Goal: Task Accomplishment & Management: Manage account settings

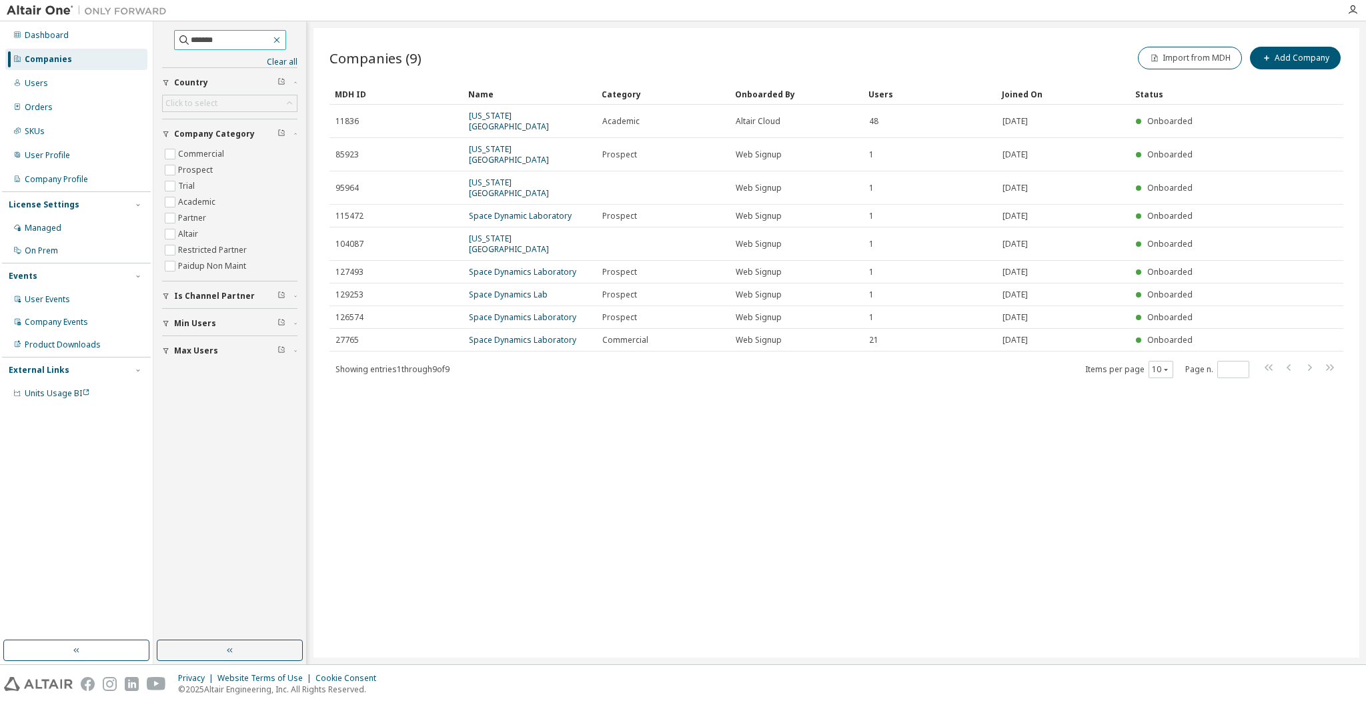
click at [282, 39] on icon "button" at bounding box center [277, 40] width 11 height 11
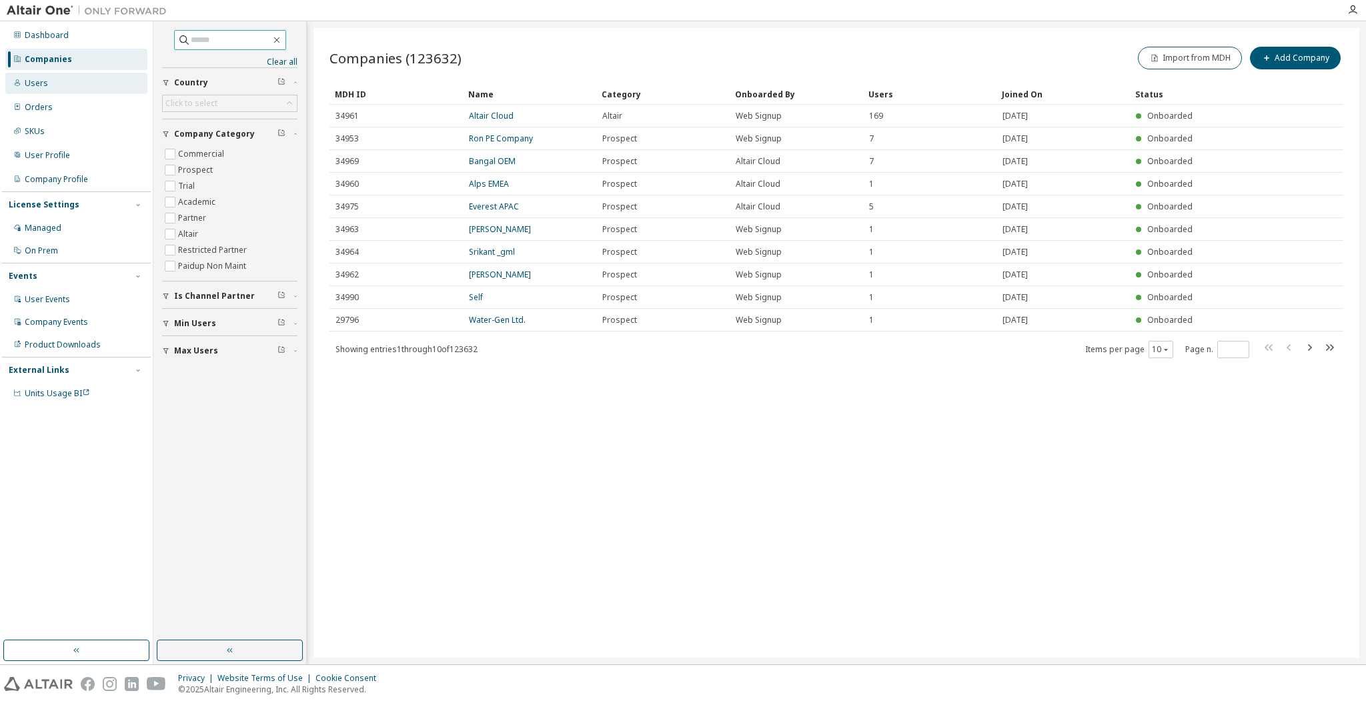
click at [77, 81] on div "Users" at bounding box center [76, 83] width 142 height 21
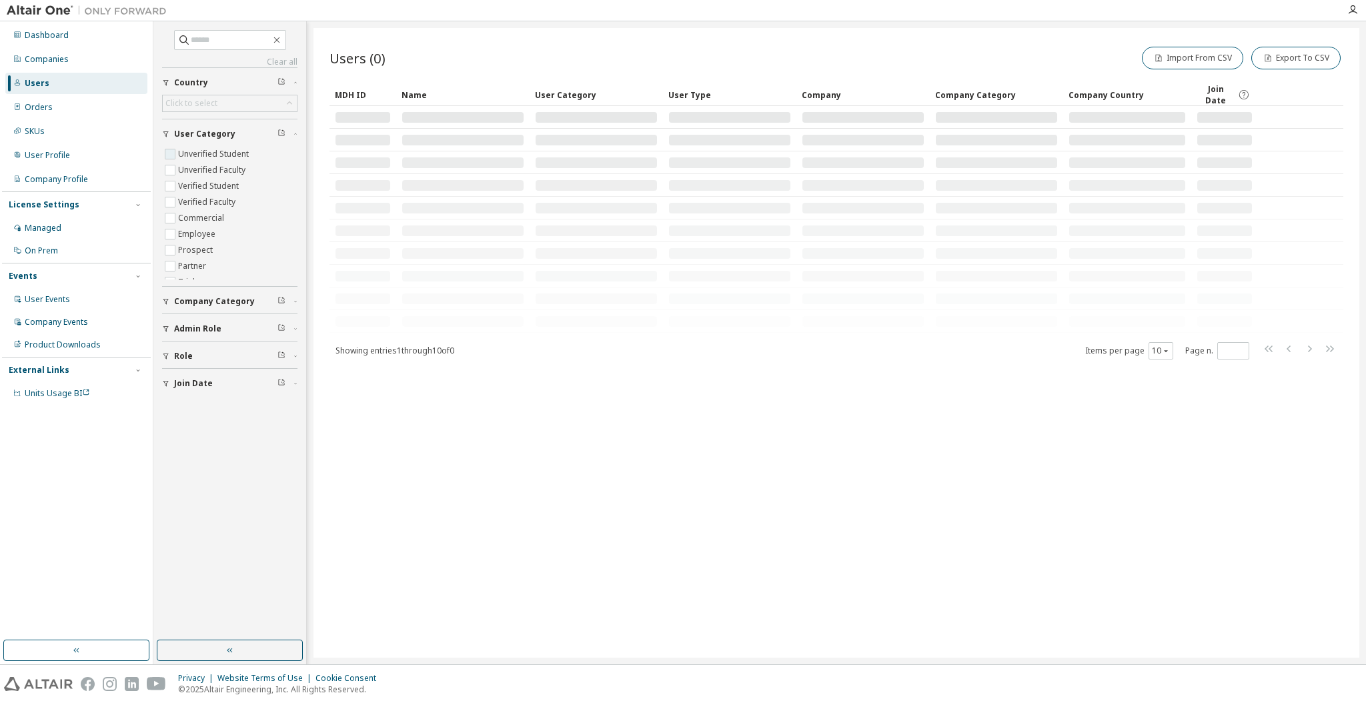
click at [212, 148] on label "Unverified Student" at bounding box center [214, 154] width 73 height 16
click at [209, 169] on label "Unverified Faculty" at bounding box center [213, 170] width 70 height 16
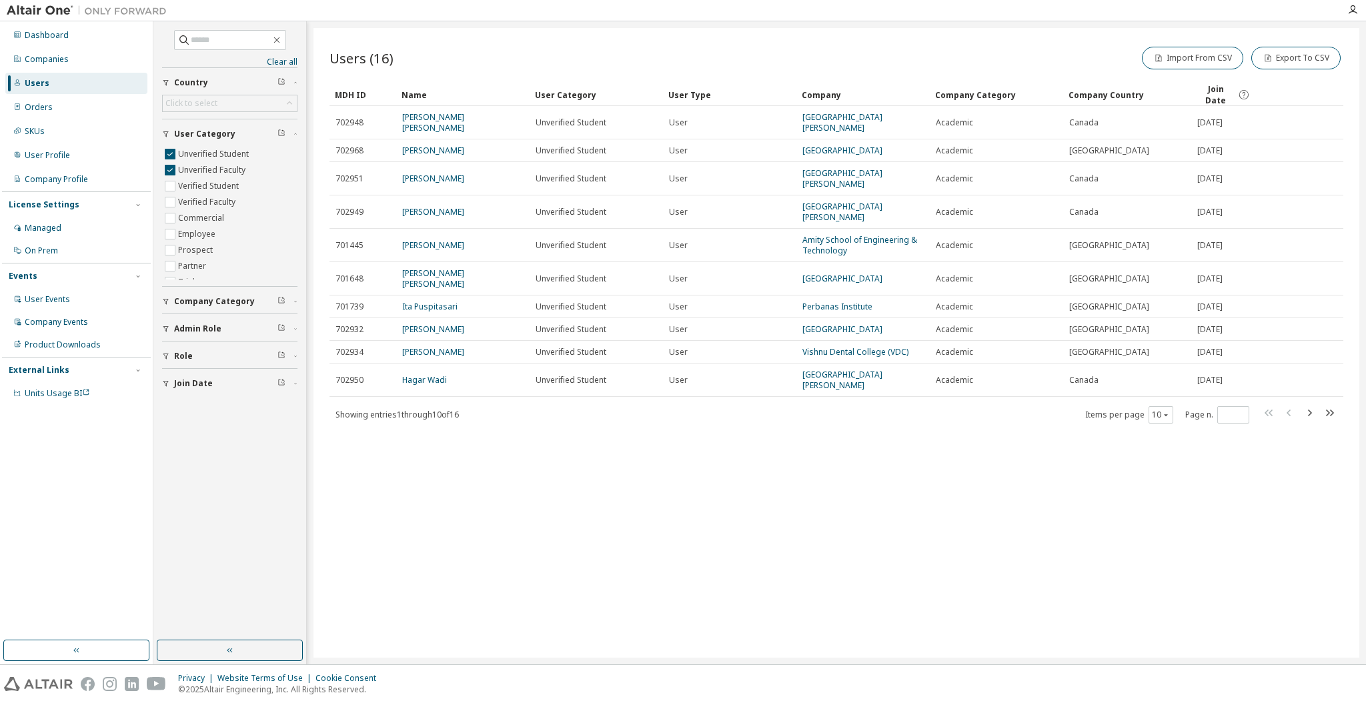
click at [1209, 91] on span "Join Date" at bounding box center [1216, 94] width 38 height 23
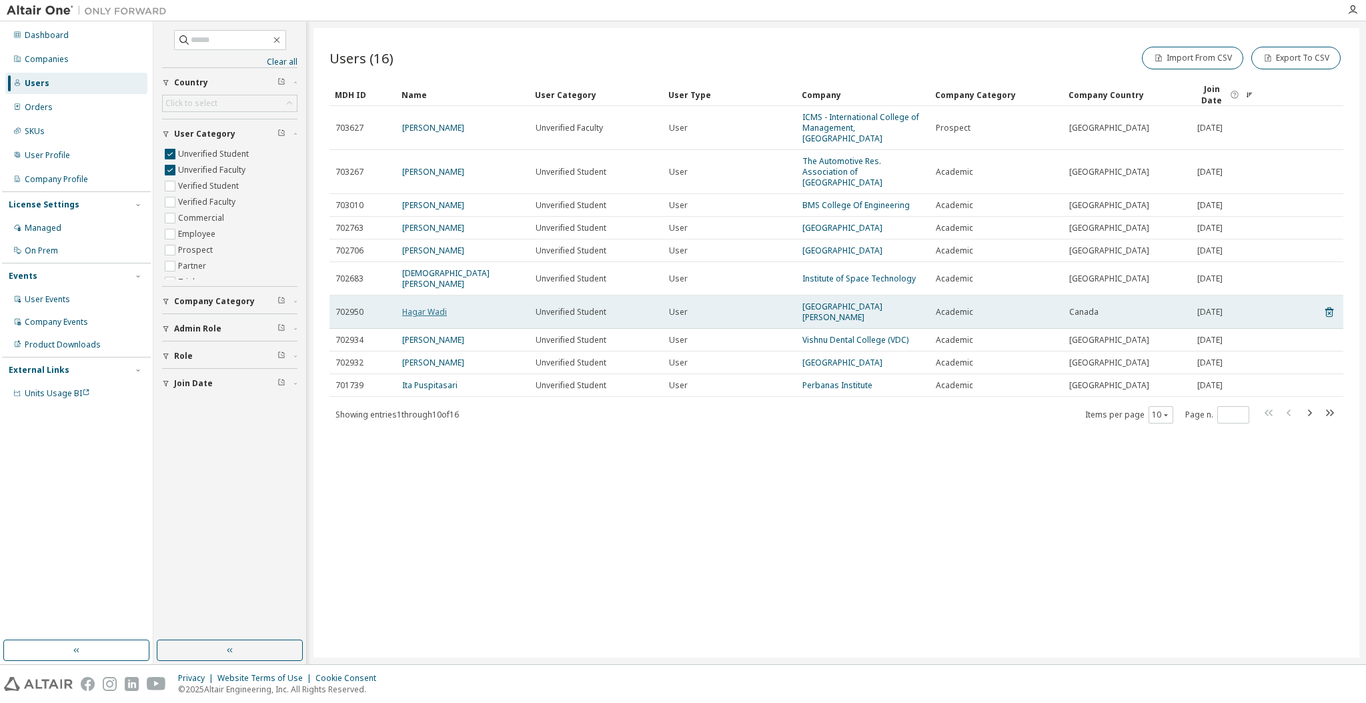
click at [414, 306] on link "Hagar Wadi" at bounding box center [424, 311] width 45 height 11
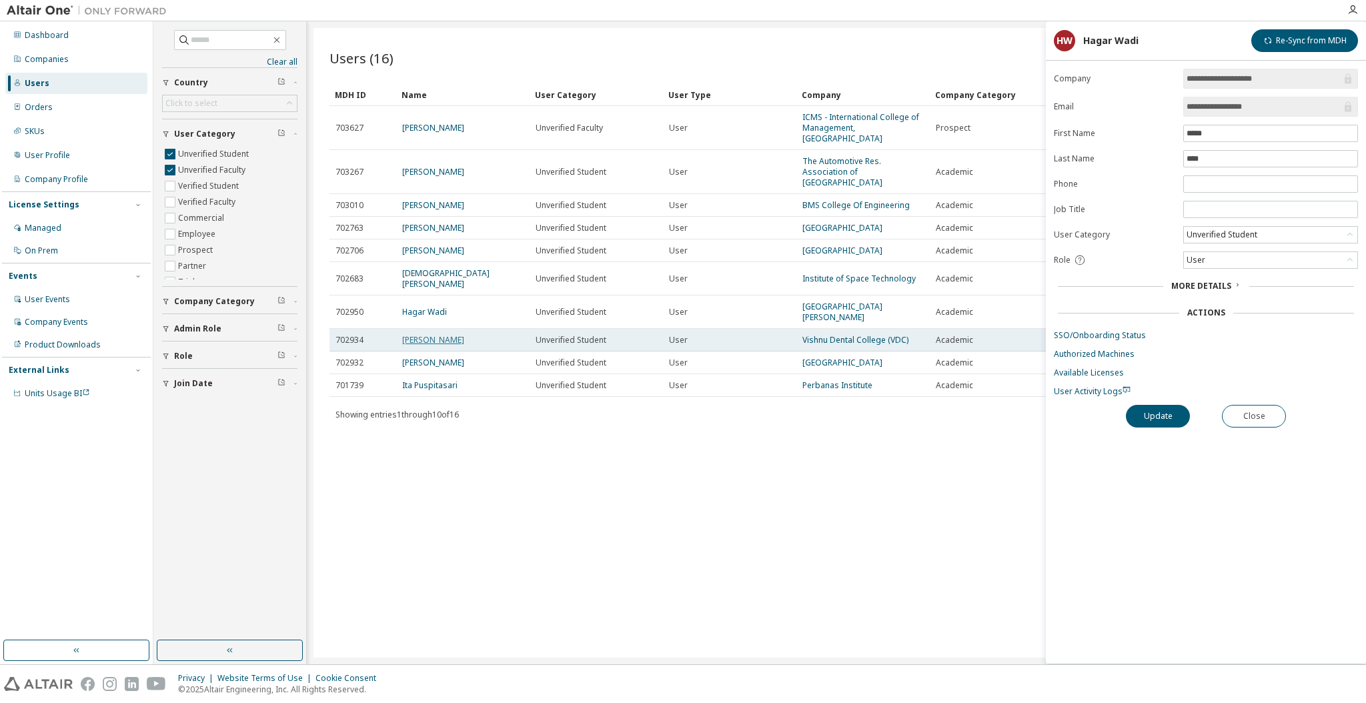
click at [422, 334] on link "[PERSON_NAME]" at bounding box center [433, 339] width 62 height 11
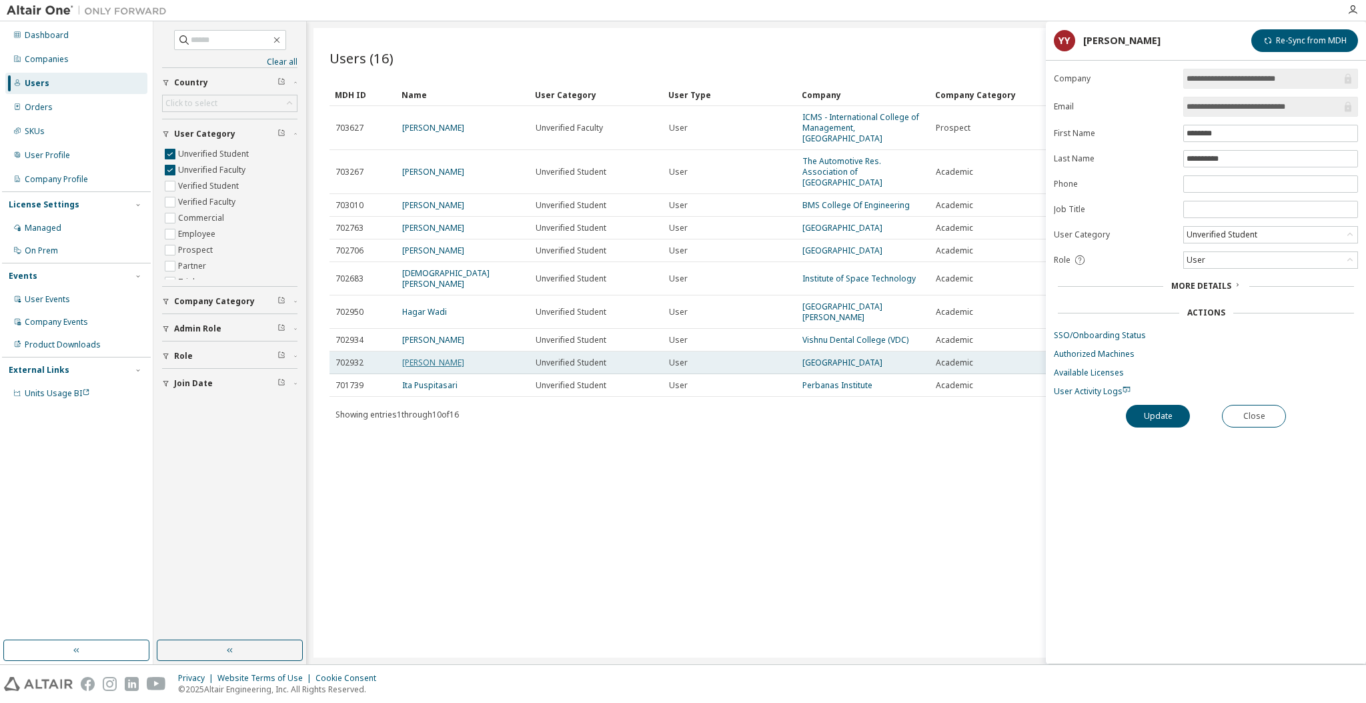
click at [427, 357] on link "[PERSON_NAME]" at bounding box center [433, 362] width 62 height 11
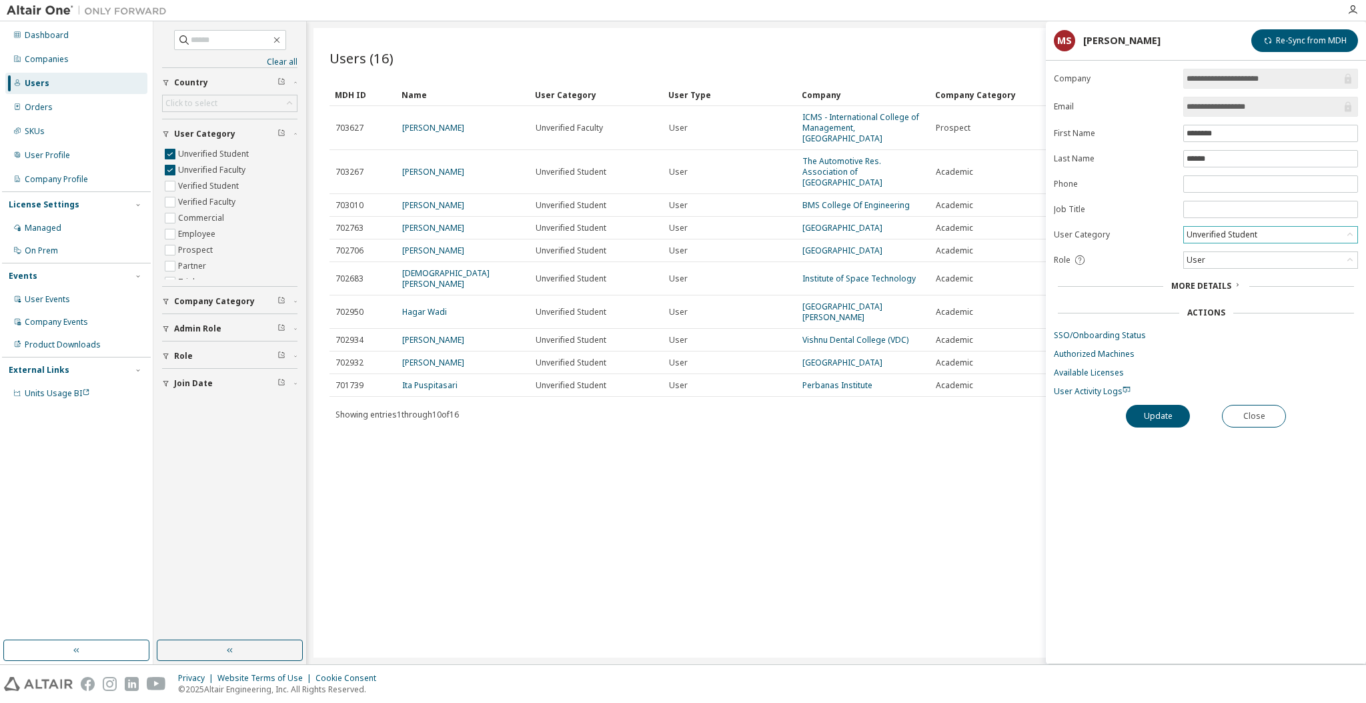
click at [1320, 238] on div "Unverified Student" at bounding box center [1270, 235] width 173 height 16
click at [1281, 271] on li "Verified Student" at bounding box center [1270, 269] width 170 height 17
click at [1161, 417] on button "Update" at bounding box center [1158, 416] width 64 height 23
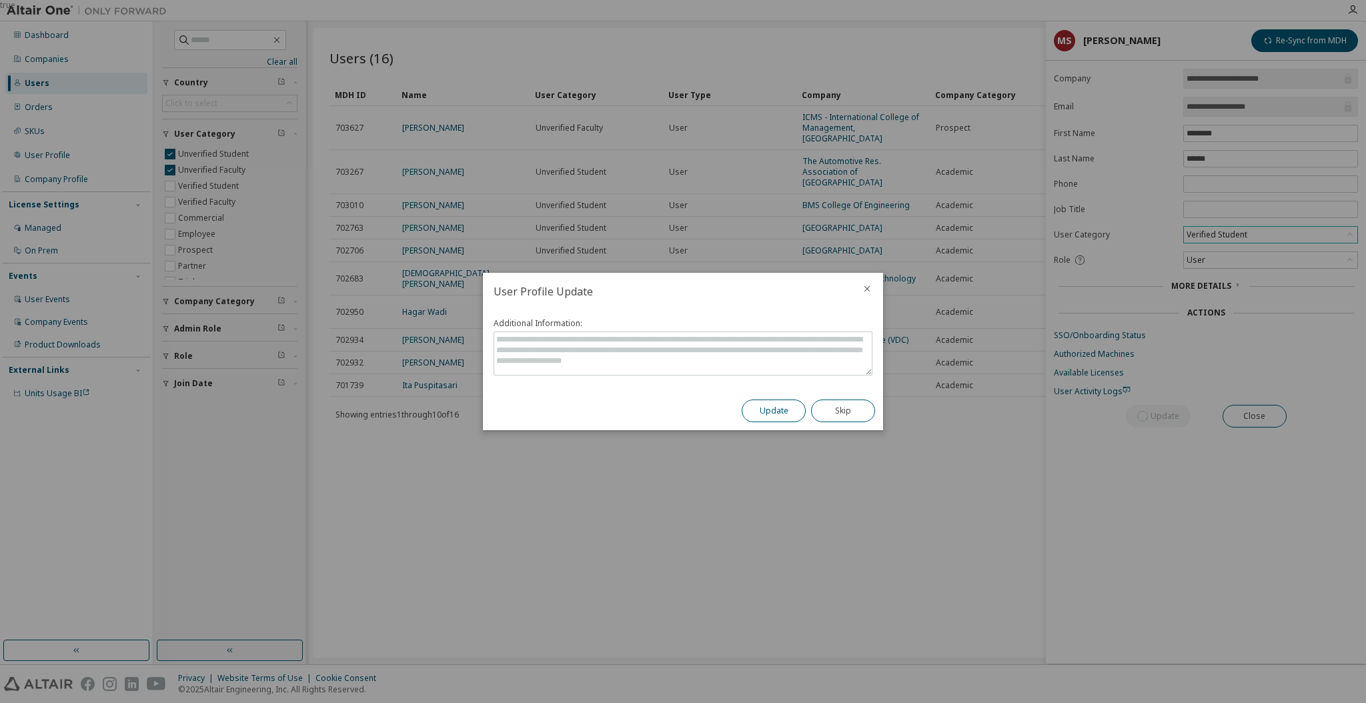
click at [784, 414] on button "Update" at bounding box center [774, 411] width 64 height 23
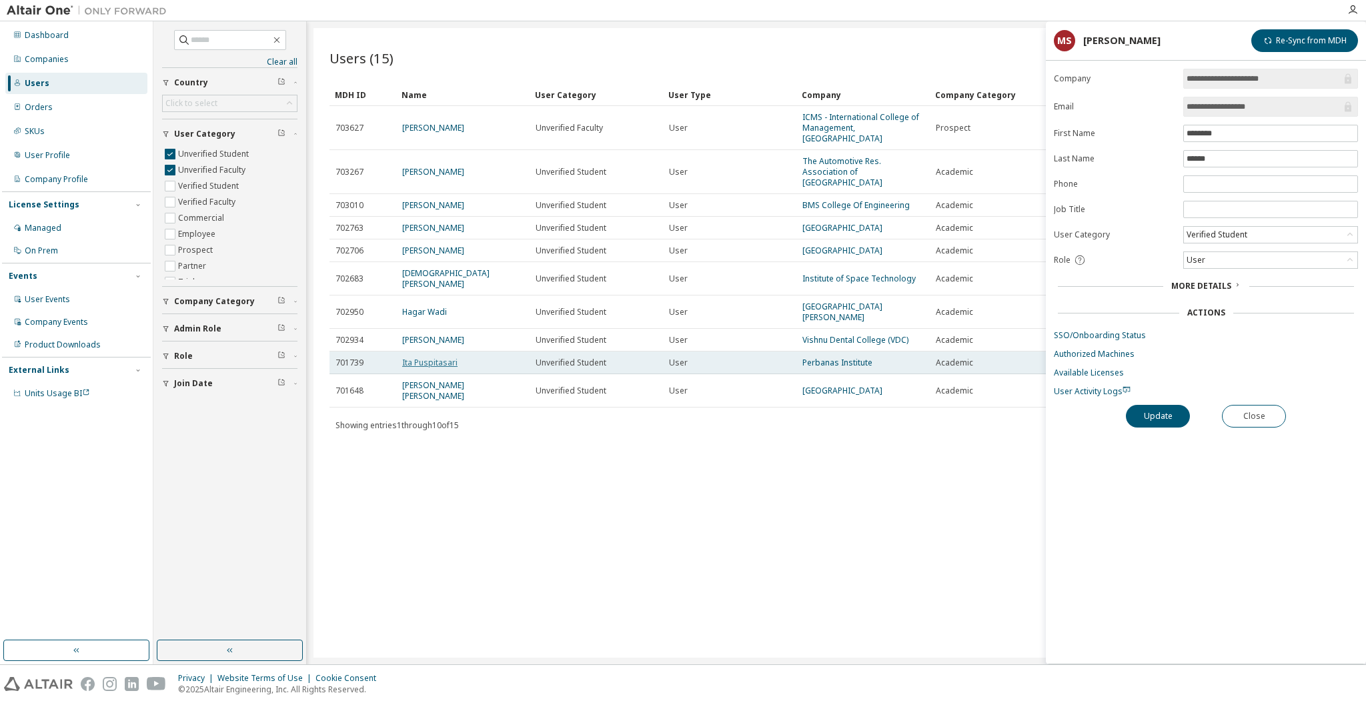
click at [456, 357] on link "Ita Puspitasari" at bounding box center [429, 362] width 55 height 11
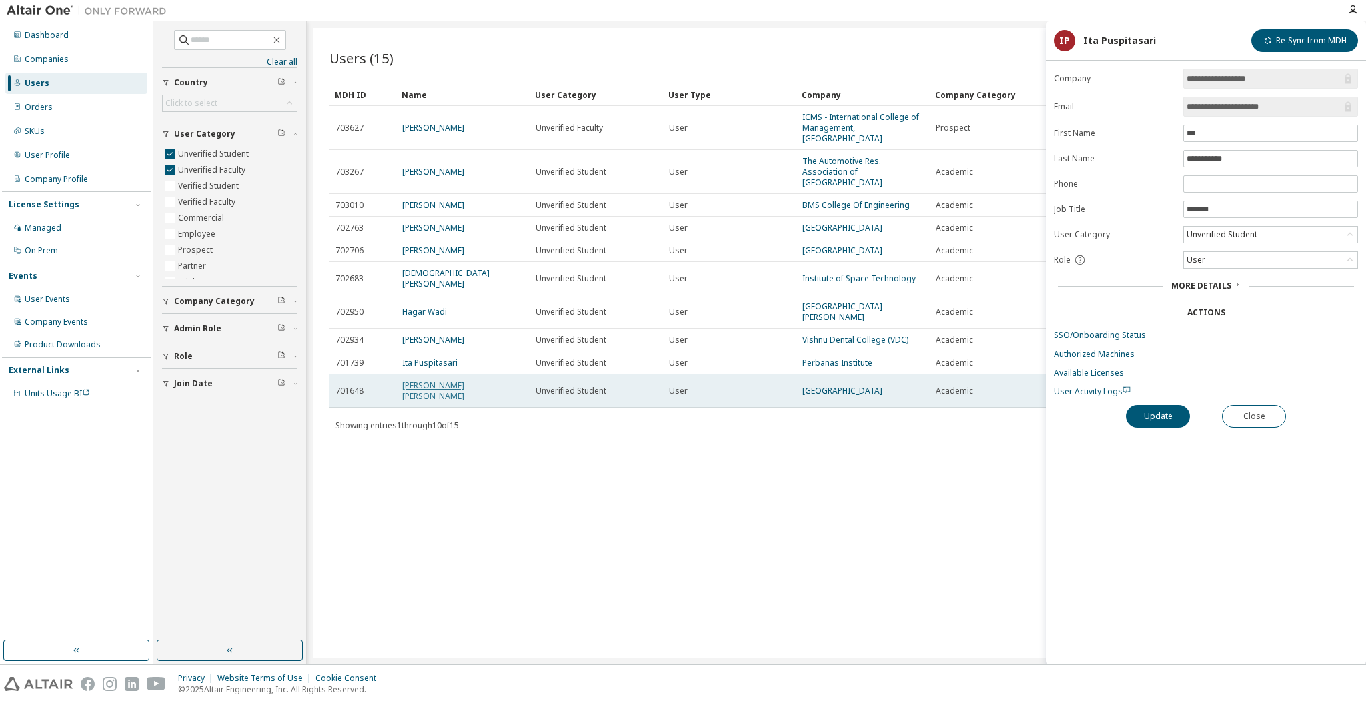
click at [442, 380] on link "[PERSON_NAME] [PERSON_NAME]" at bounding box center [433, 391] width 62 height 22
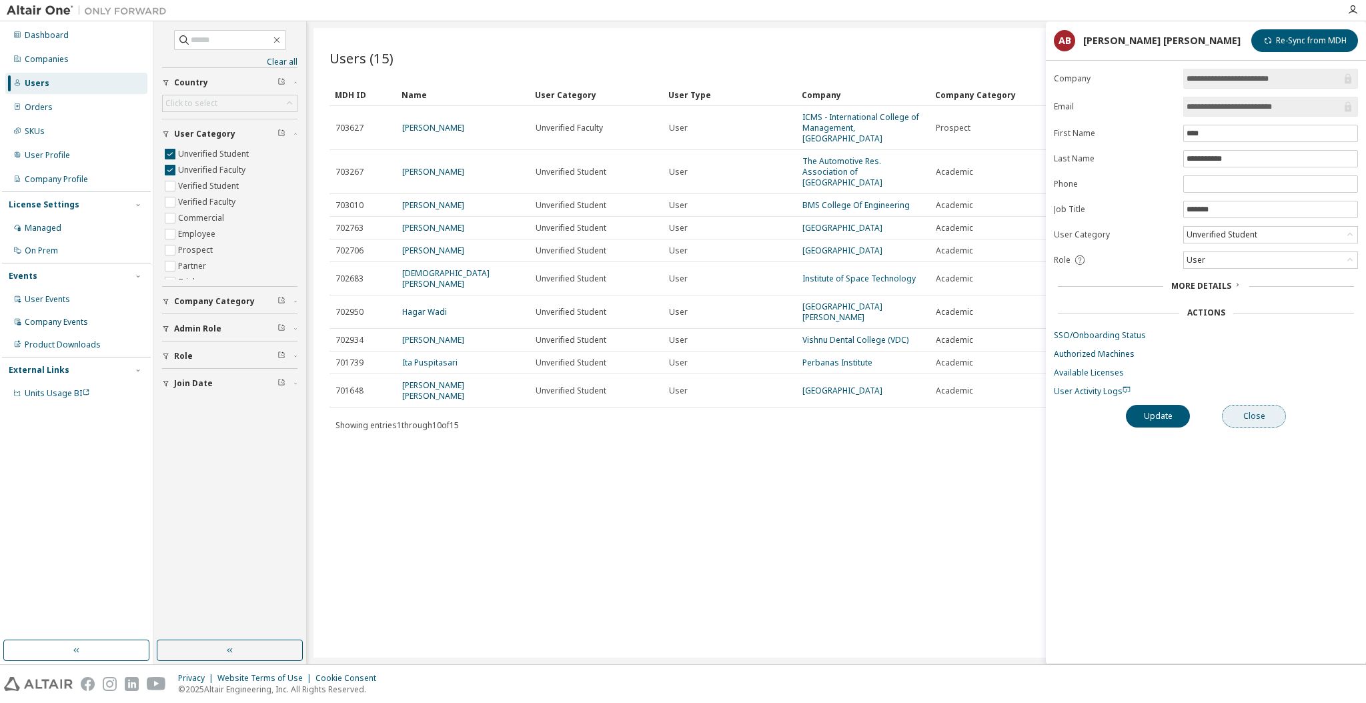
click at [1254, 412] on button "Close" at bounding box center [1254, 416] width 64 height 23
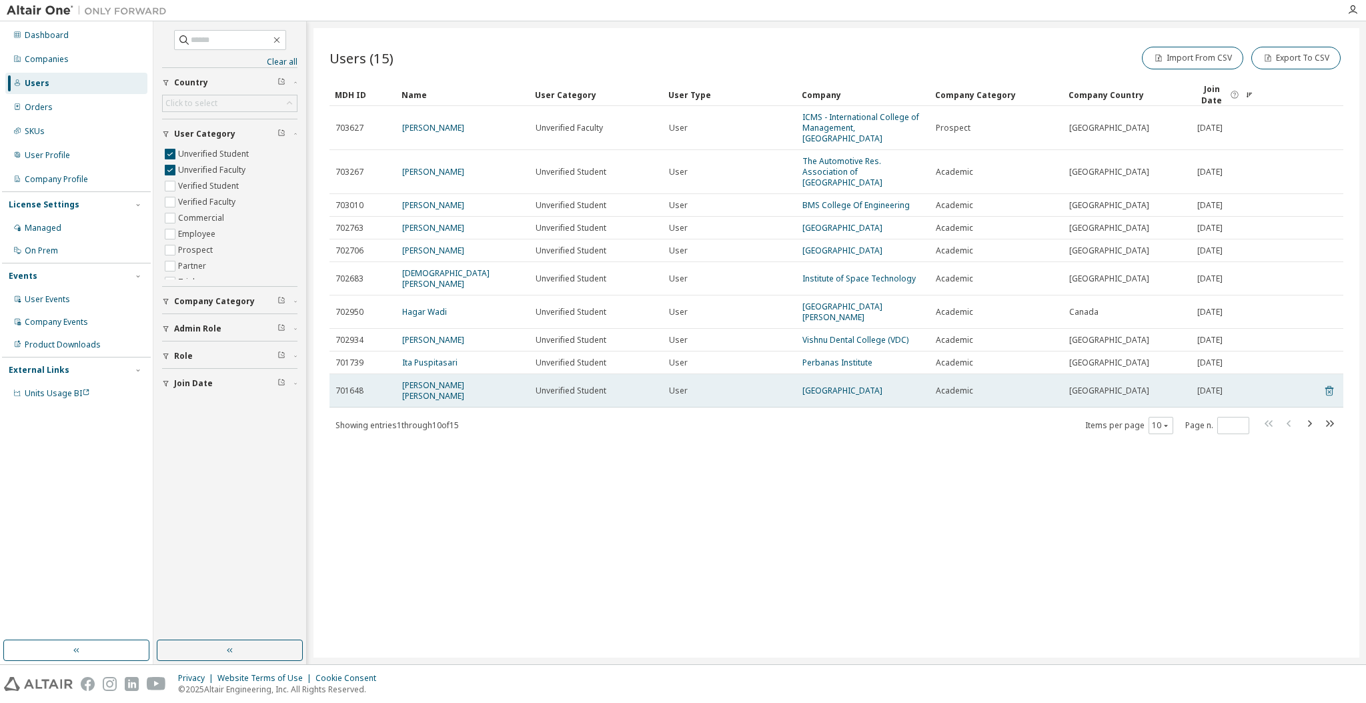
click at [1327, 383] on icon at bounding box center [1329, 391] width 12 height 16
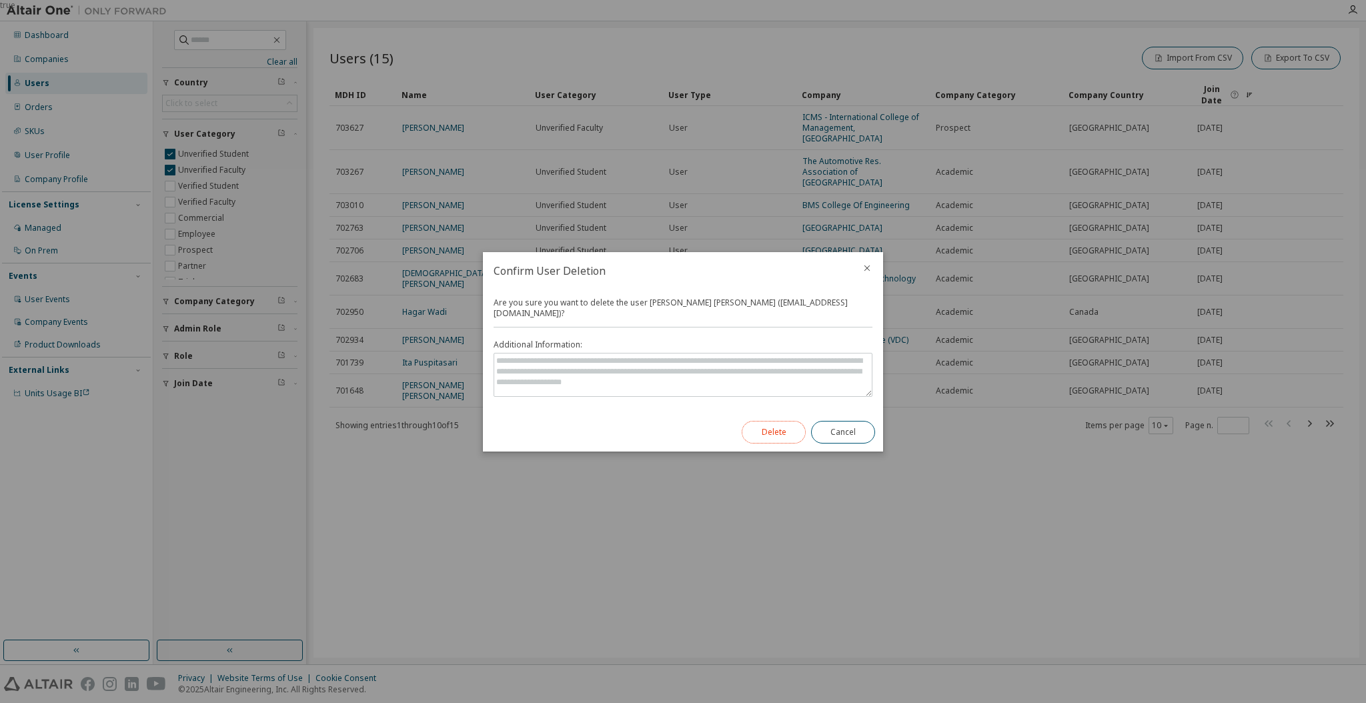
click at [768, 434] on button "Delete" at bounding box center [774, 432] width 64 height 23
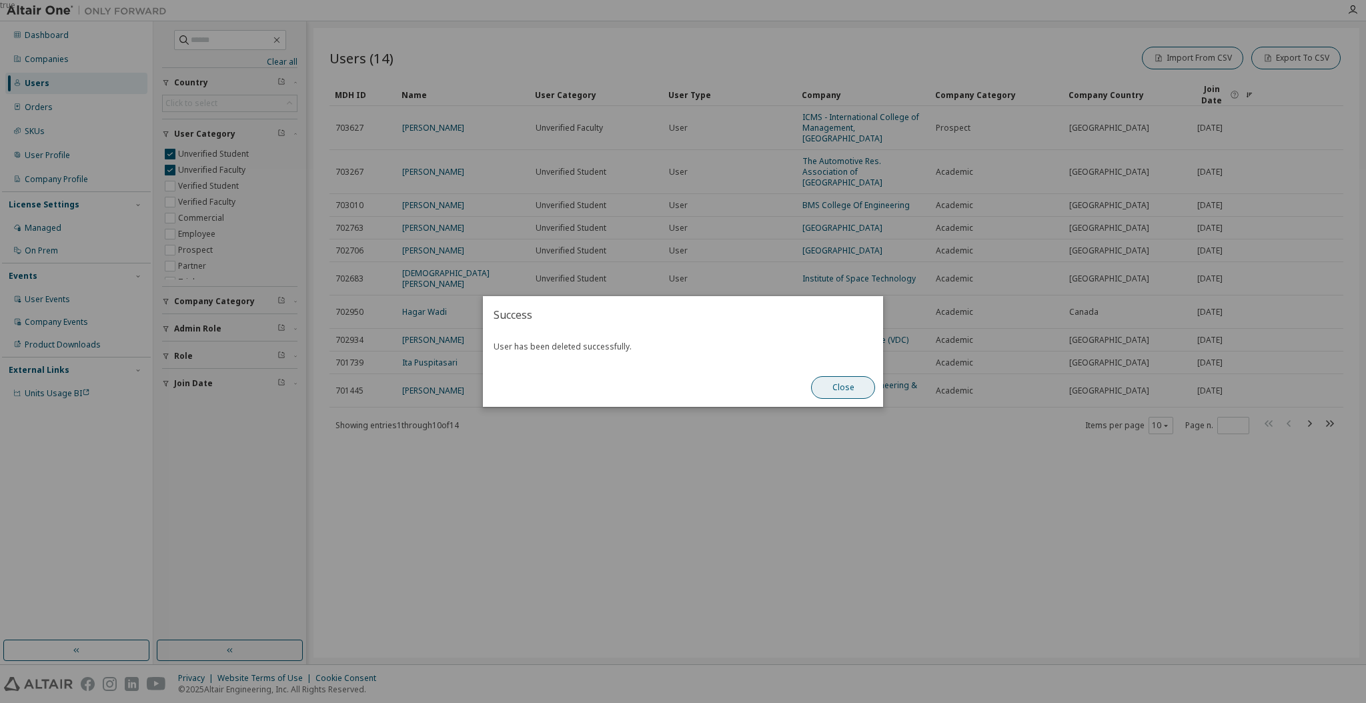
click at [851, 380] on button "Close" at bounding box center [843, 387] width 64 height 23
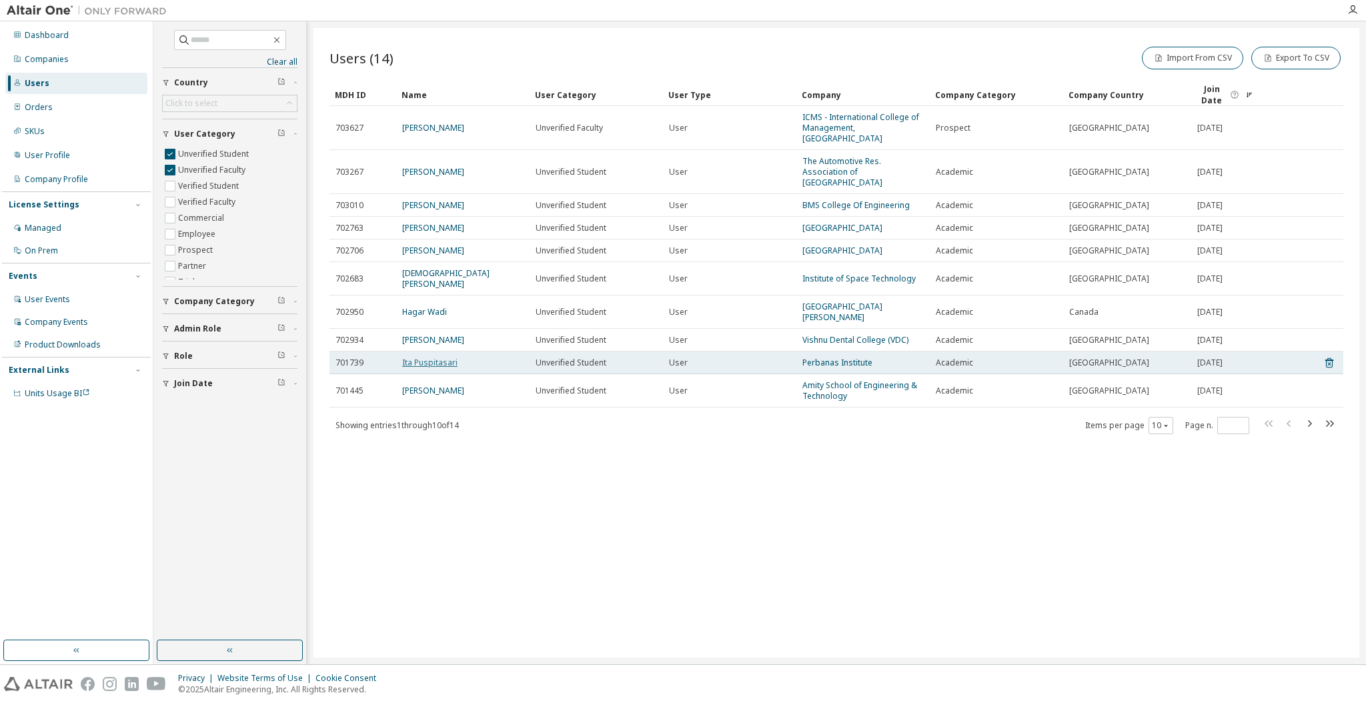
click at [438, 357] on link "Ita Puspitasari" at bounding box center [429, 362] width 55 height 11
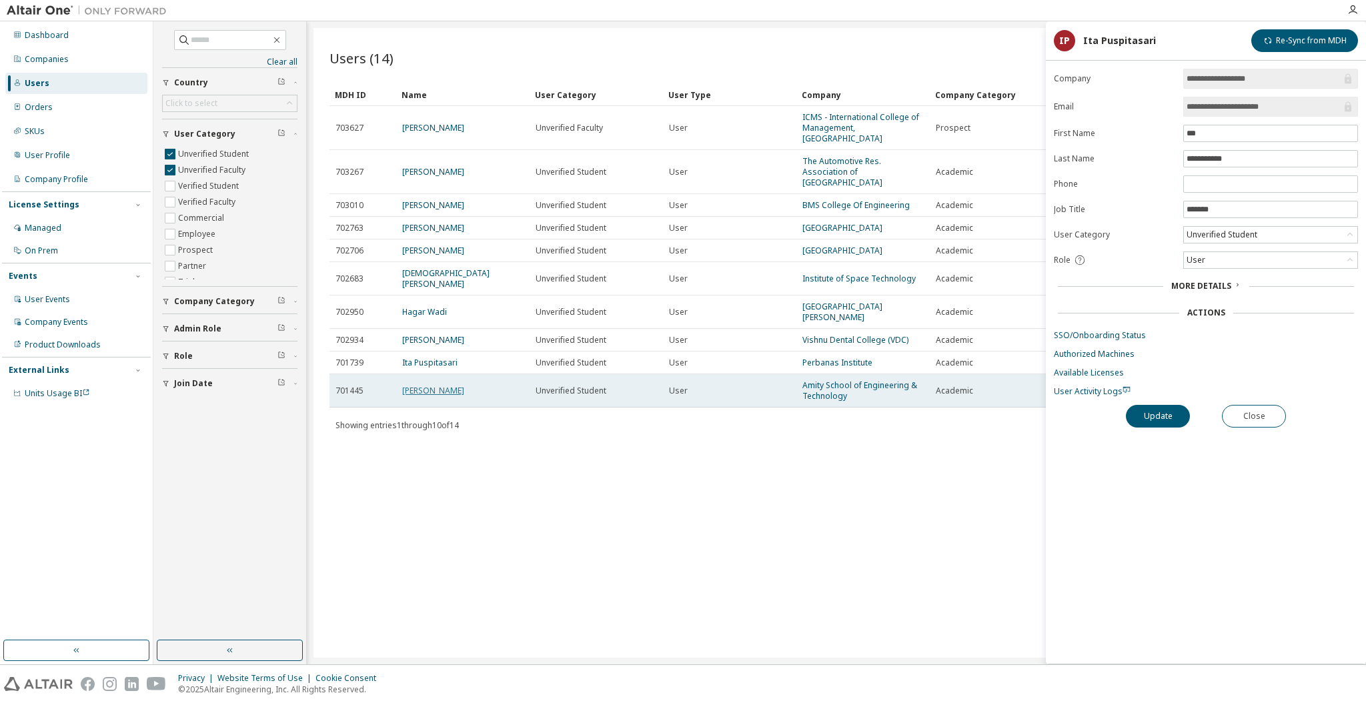
click at [423, 385] on link "[PERSON_NAME]" at bounding box center [433, 390] width 62 height 11
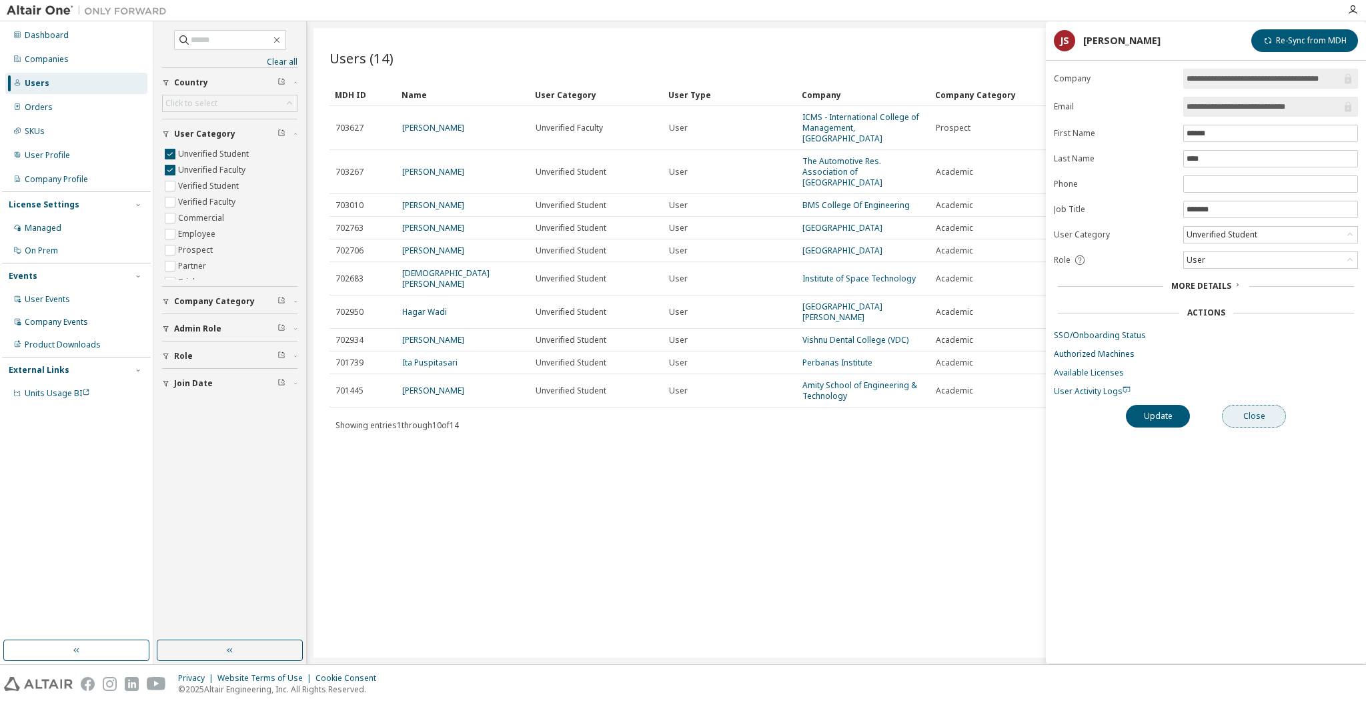
click at [1252, 426] on button "Close" at bounding box center [1254, 416] width 64 height 23
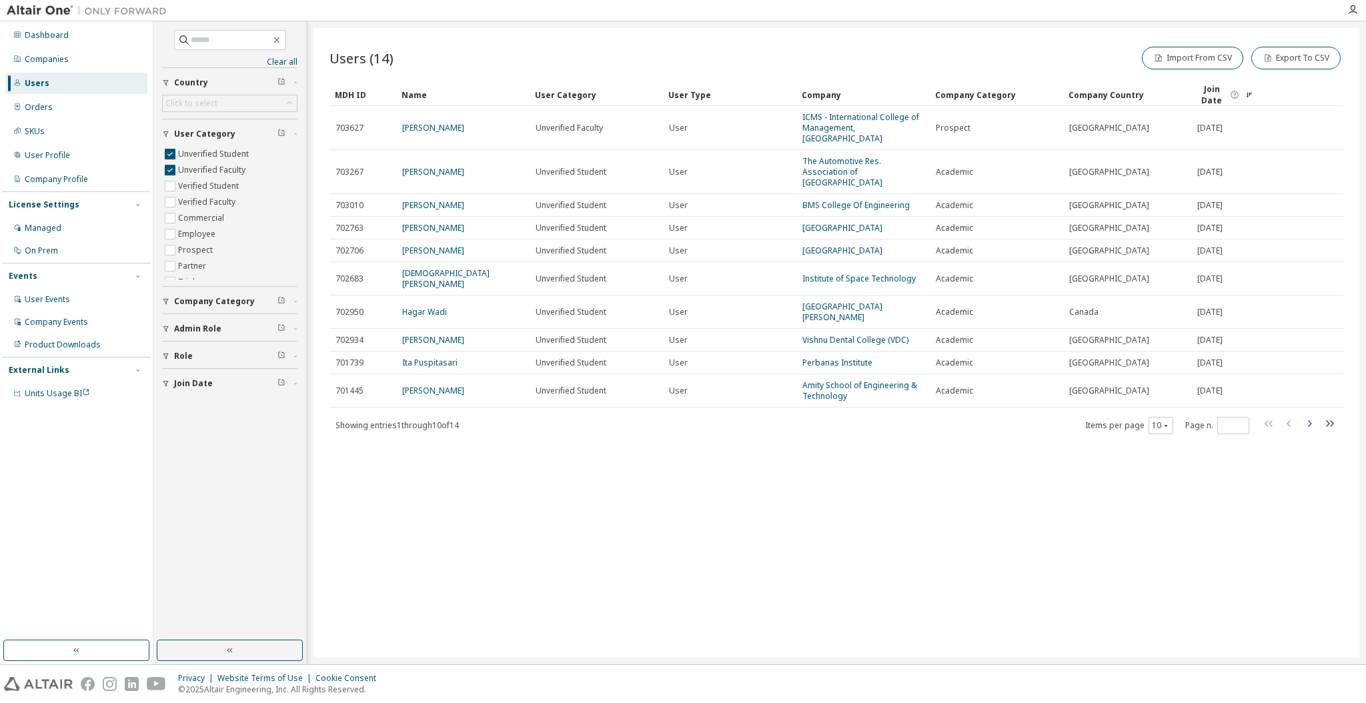
click at [1311, 416] on icon "button" at bounding box center [1309, 424] width 16 height 16
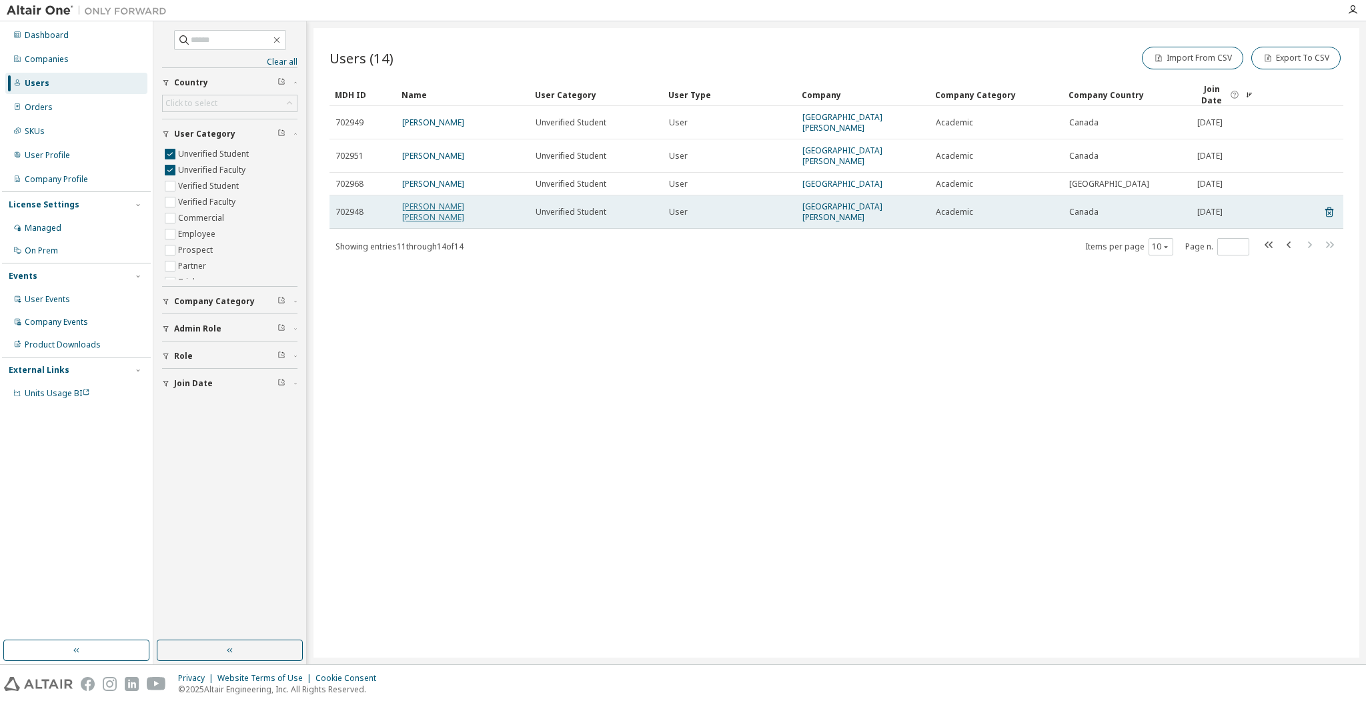
click at [444, 201] on link "[PERSON_NAME] [PERSON_NAME]" at bounding box center [433, 212] width 62 height 22
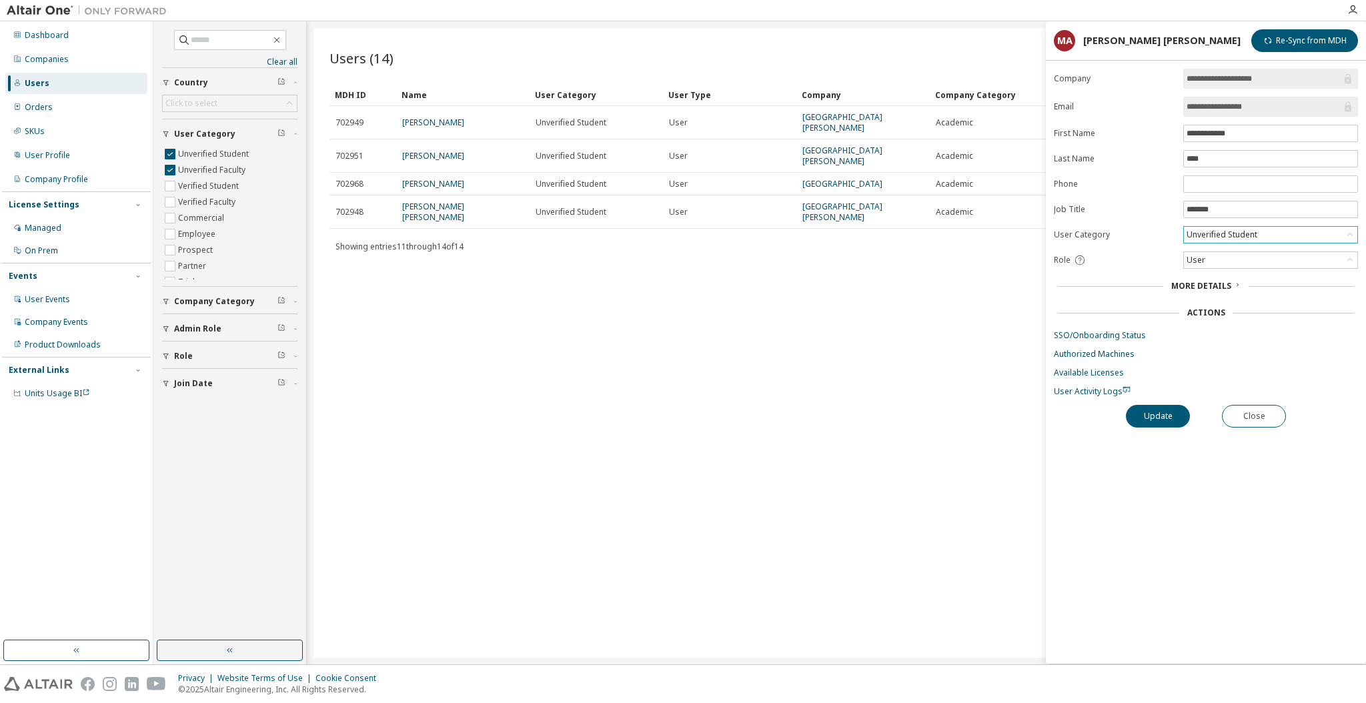
click at [1215, 231] on div "Unverified Student" at bounding box center [1222, 234] width 75 height 15
click at [1211, 265] on li "Verified Student" at bounding box center [1270, 269] width 170 height 17
click at [1159, 408] on button "Update" at bounding box center [1158, 416] width 64 height 23
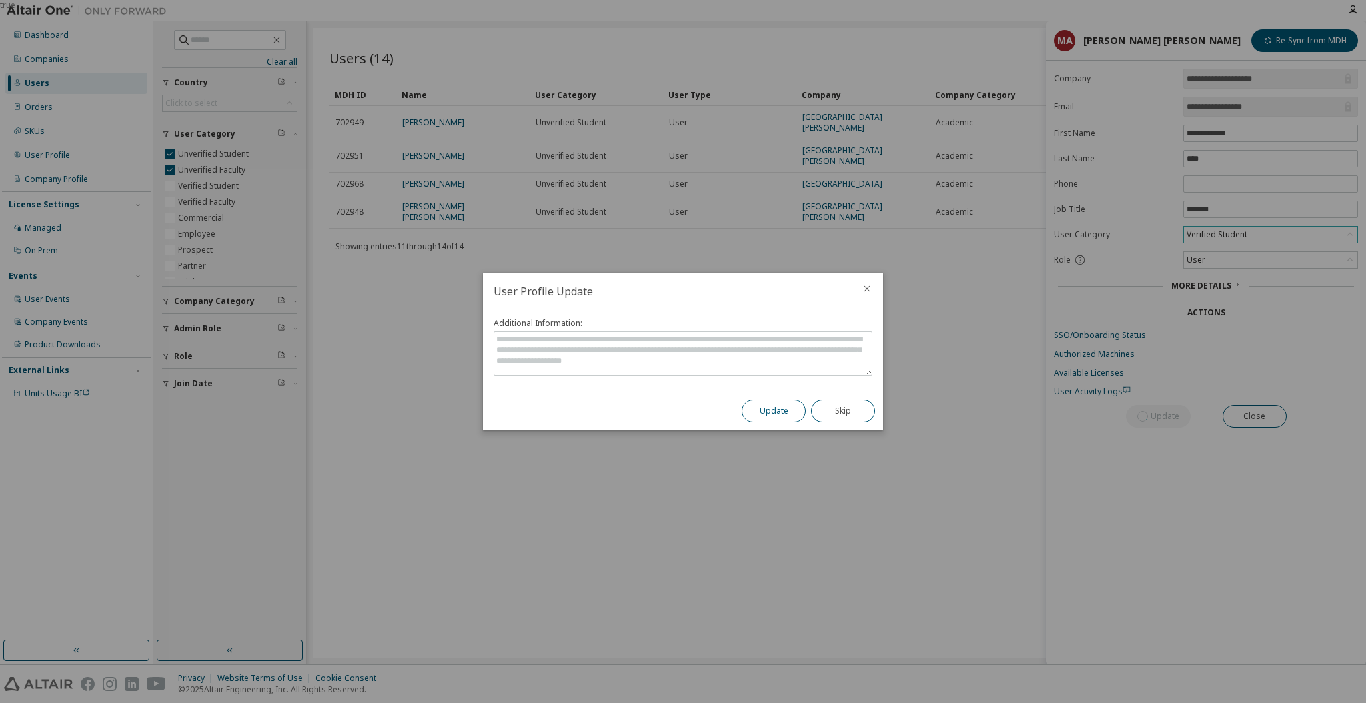
click at [747, 408] on button "Update" at bounding box center [774, 411] width 64 height 23
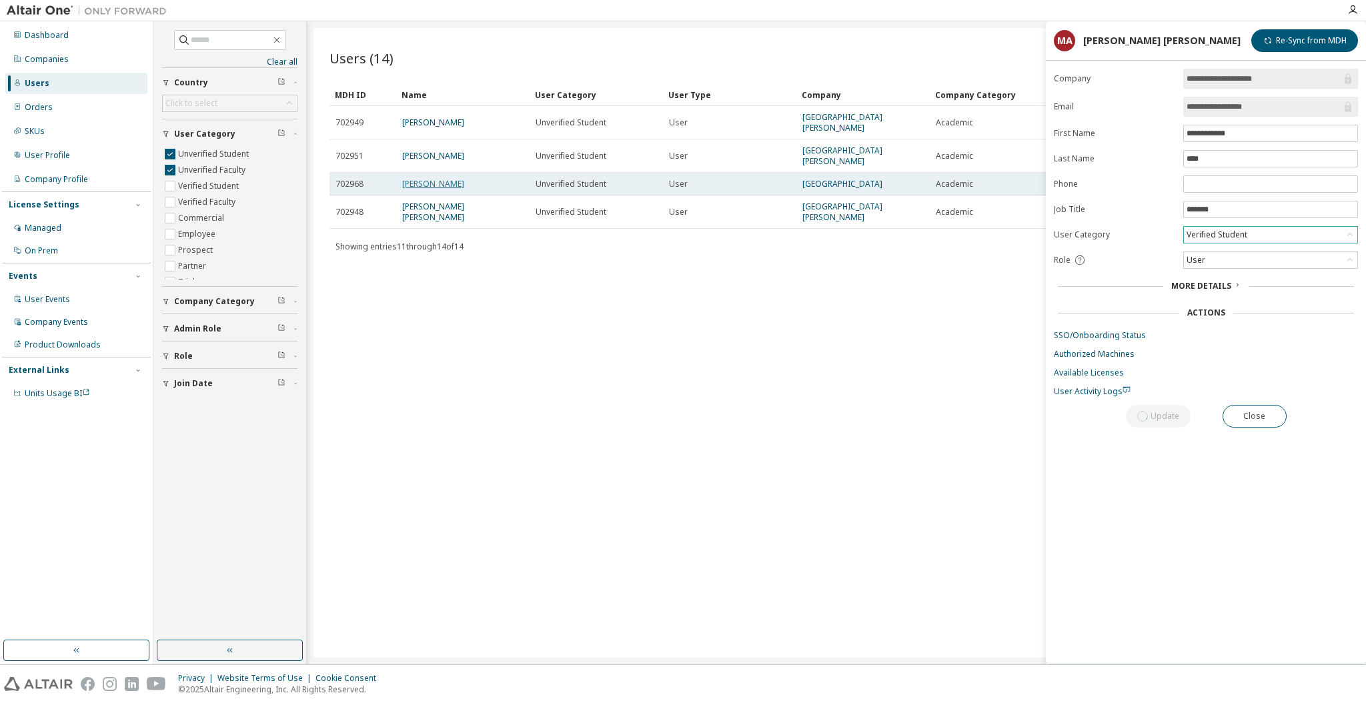
click at [408, 178] on link "[PERSON_NAME]" at bounding box center [433, 183] width 62 height 11
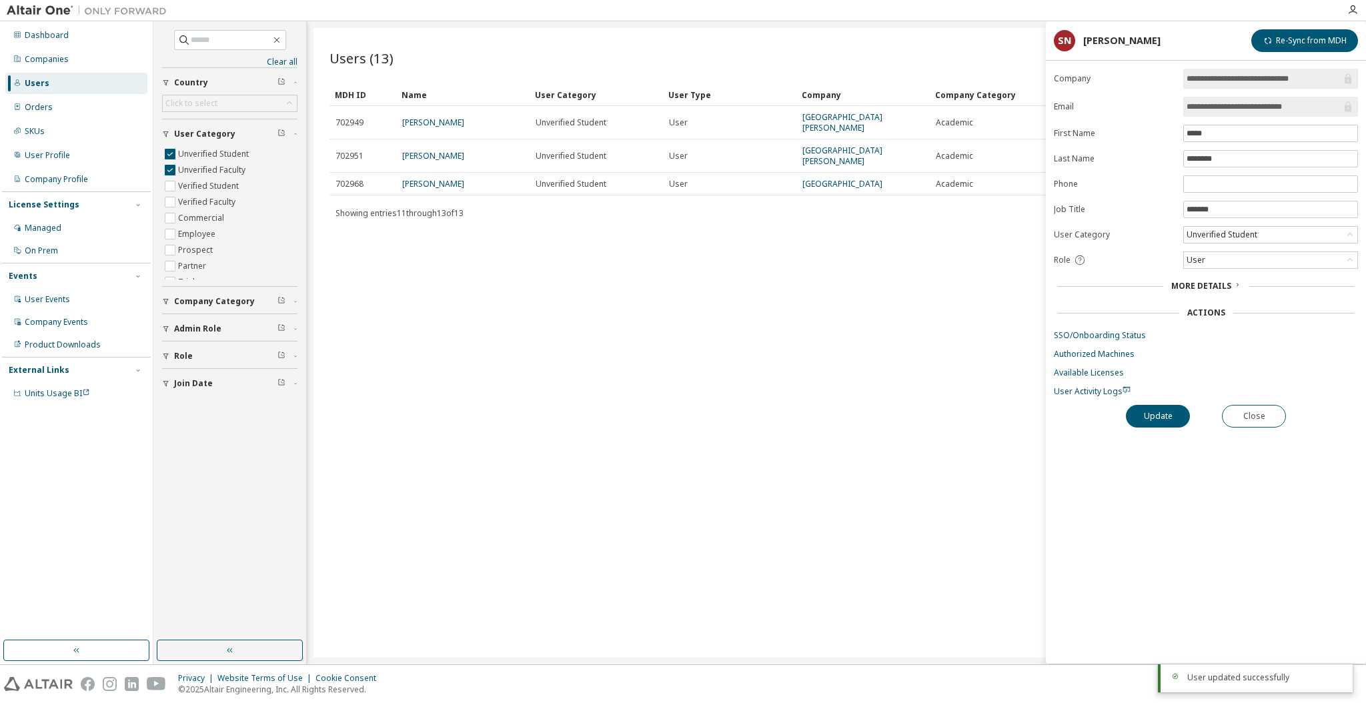
drag, startPoint x: 1304, startPoint y: 105, endPoint x: 1241, endPoint y: 109, distance: 63.5
click at [1241, 109] on input "**********" at bounding box center [1264, 106] width 155 height 13
click at [1271, 417] on button "Close" at bounding box center [1254, 416] width 64 height 23
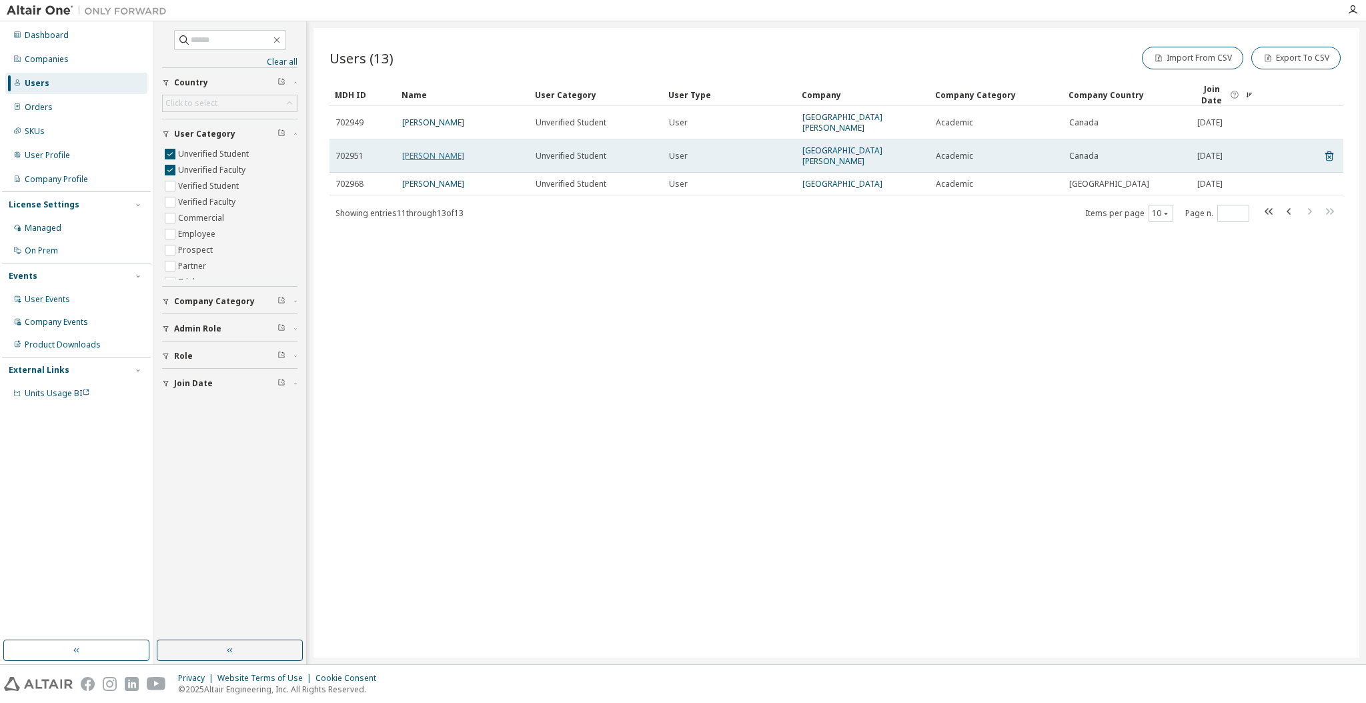
click at [447, 150] on link "[PERSON_NAME]" at bounding box center [433, 155] width 62 height 11
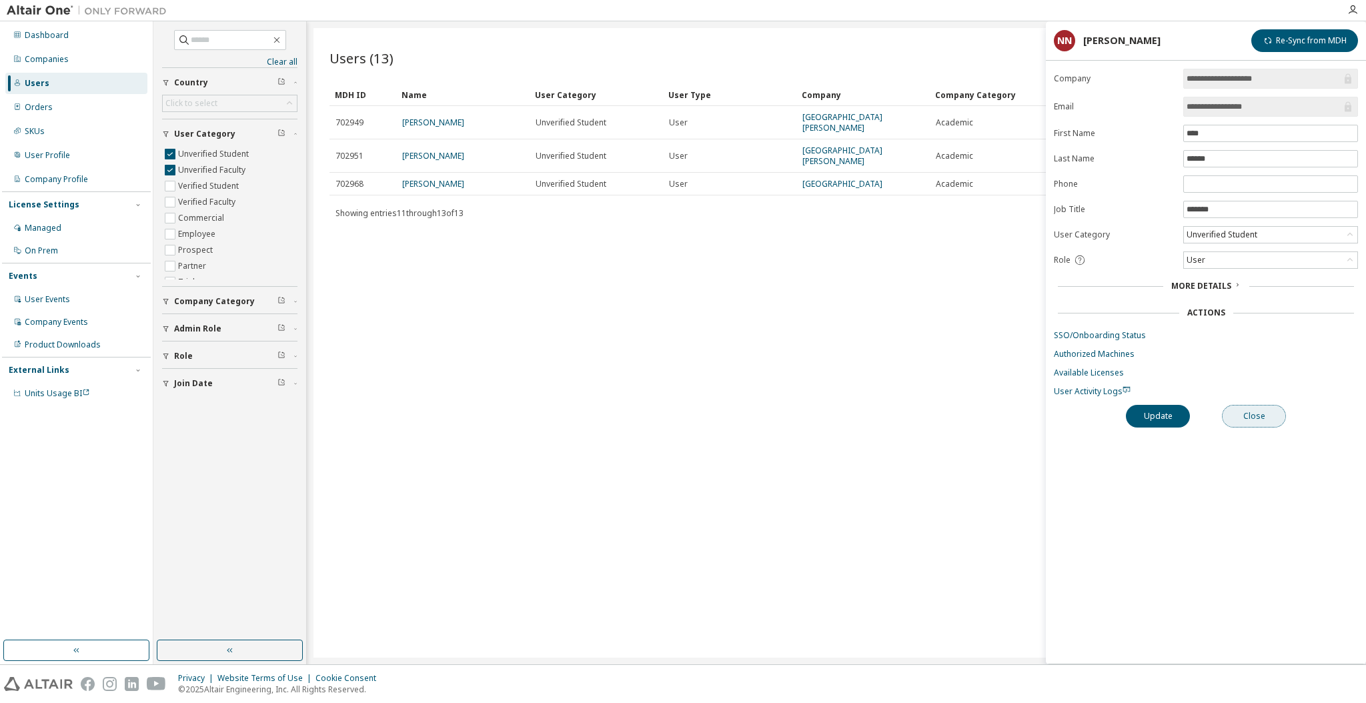
click at [1267, 427] on button "Close" at bounding box center [1254, 416] width 64 height 23
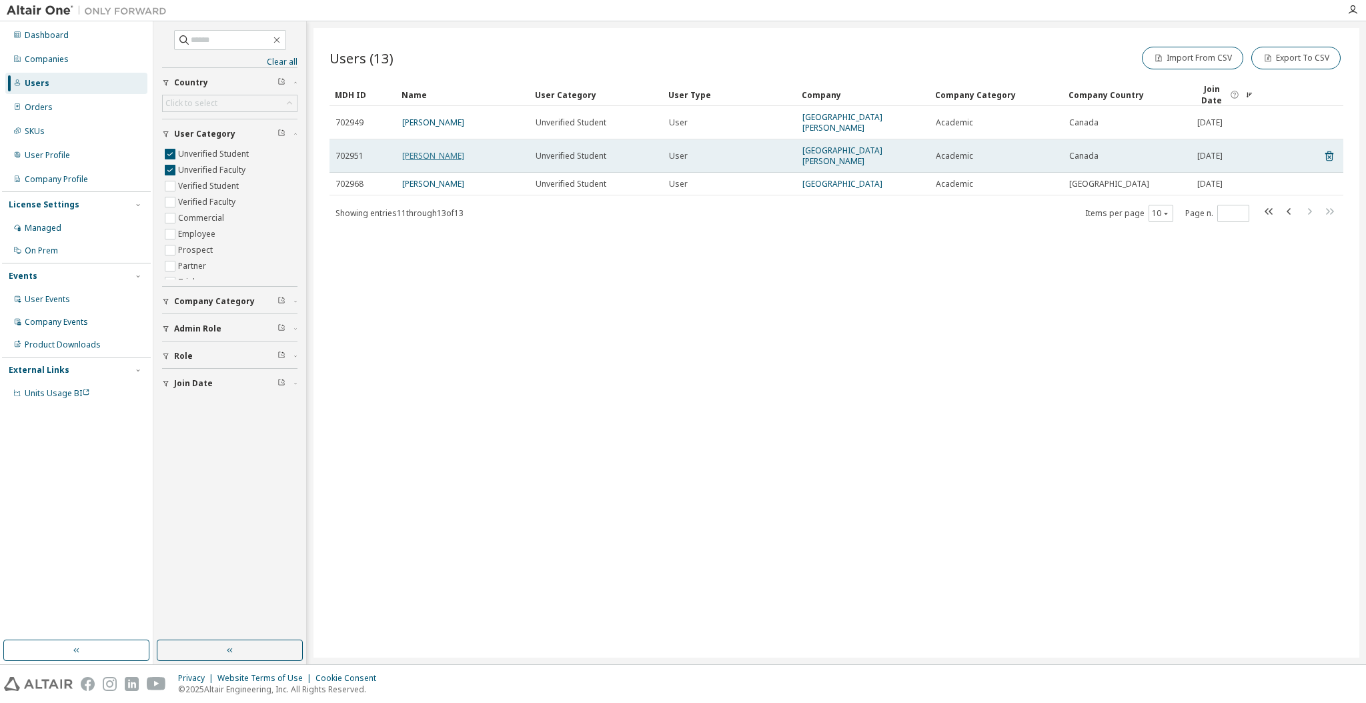
click at [426, 150] on link "[PERSON_NAME]" at bounding box center [433, 155] width 62 height 11
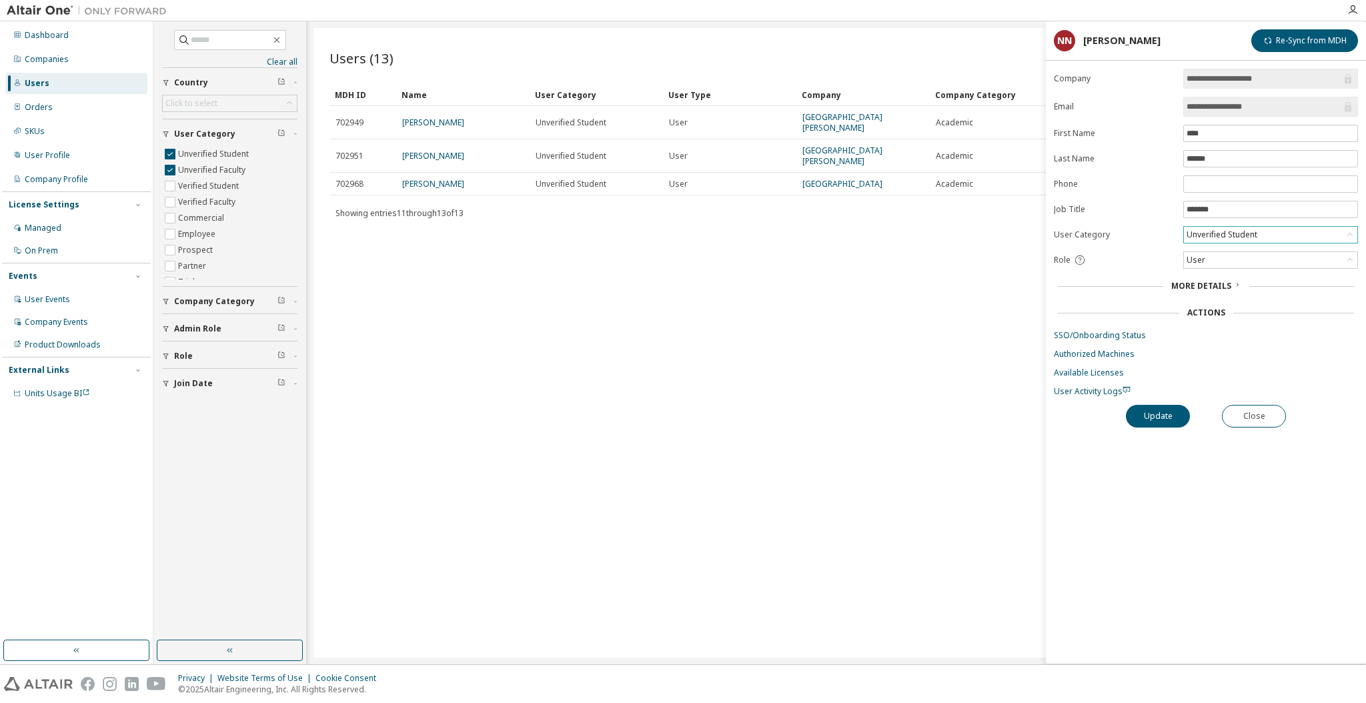
click at [1286, 235] on div "Unverified Student" at bounding box center [1270, 235] width 173 height 16
click at [1277, 272] on li "Verified Student" at bounding box center [1270, 269] width 170 height 17
click at [1158, 415] on button "Update" at bounding box center [1158, 416] width 64 height 23
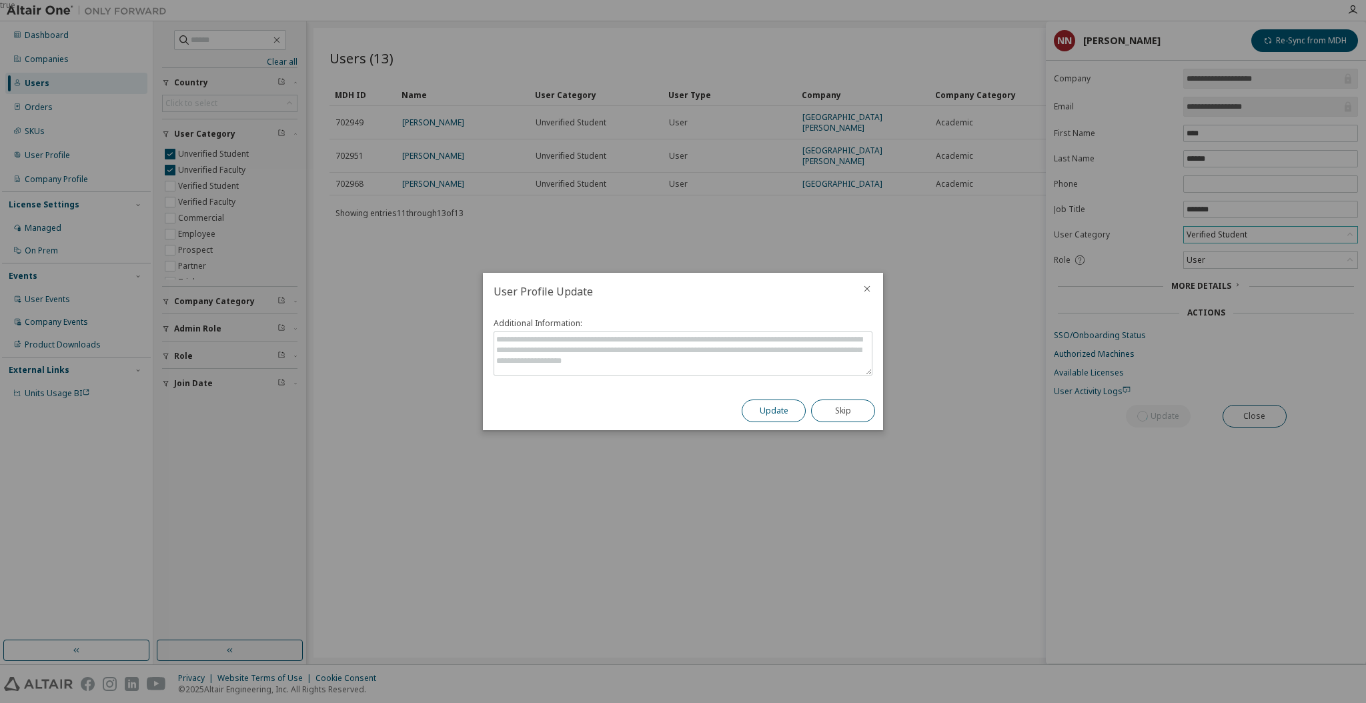
click at [786, 404] on button "Update" at bounding box center [774, 411] width 64 height 23
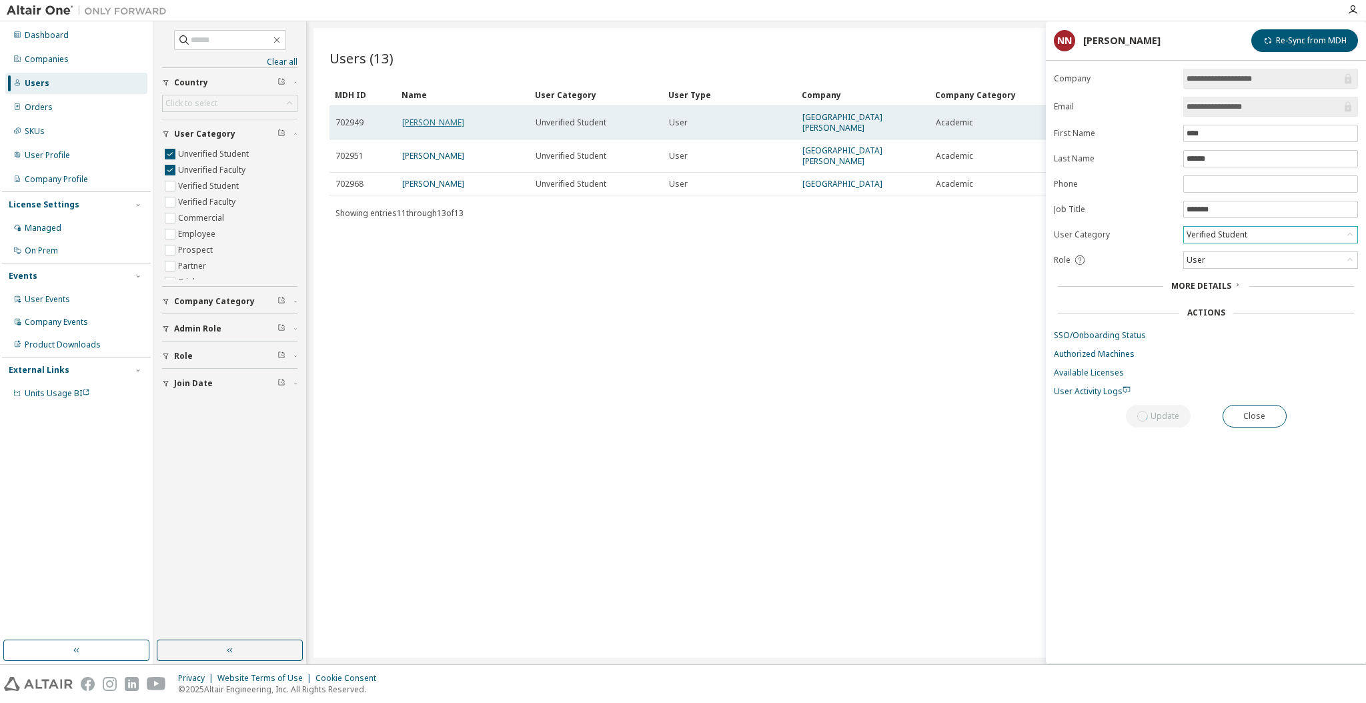
click at [440, 117] on link "[PERSON_NAME]" at bounding box center [433, 122] width 62 height 11
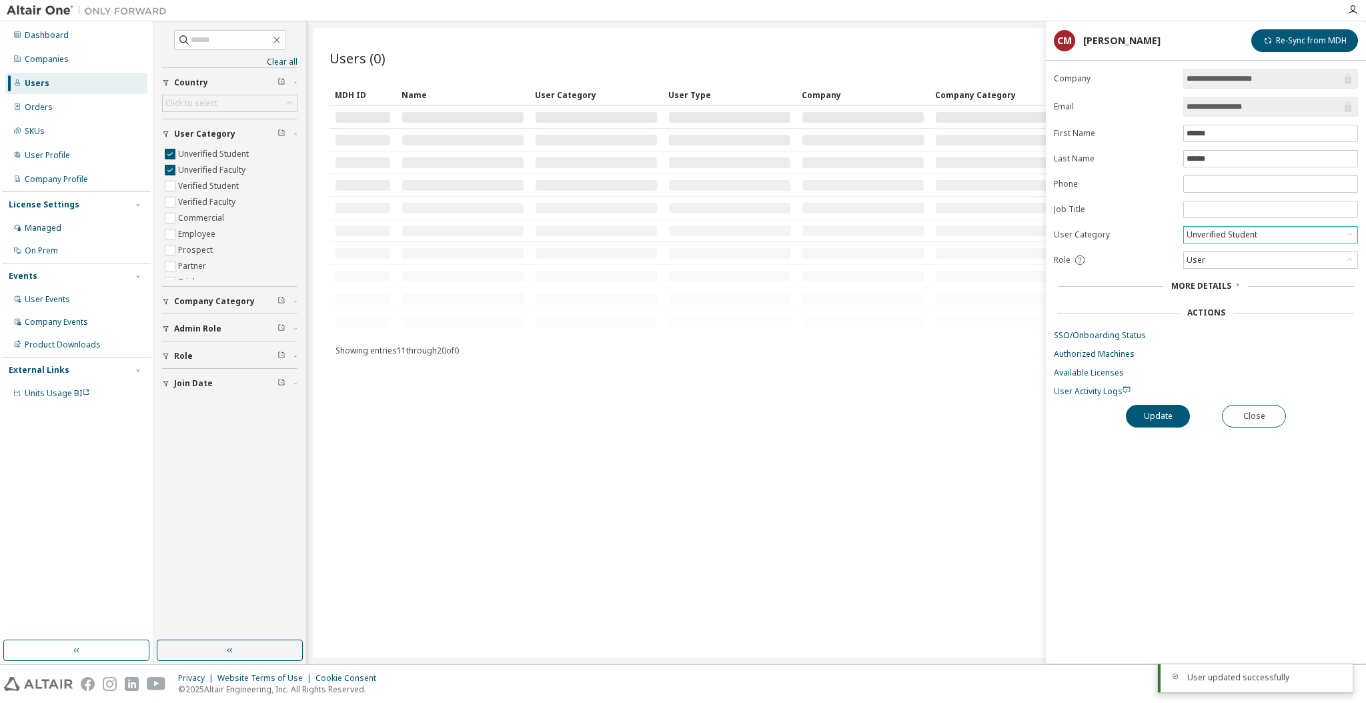
click at [1279, 239] on div "Unverified Student" at bounding box center [1270, 235] width 173 height 16
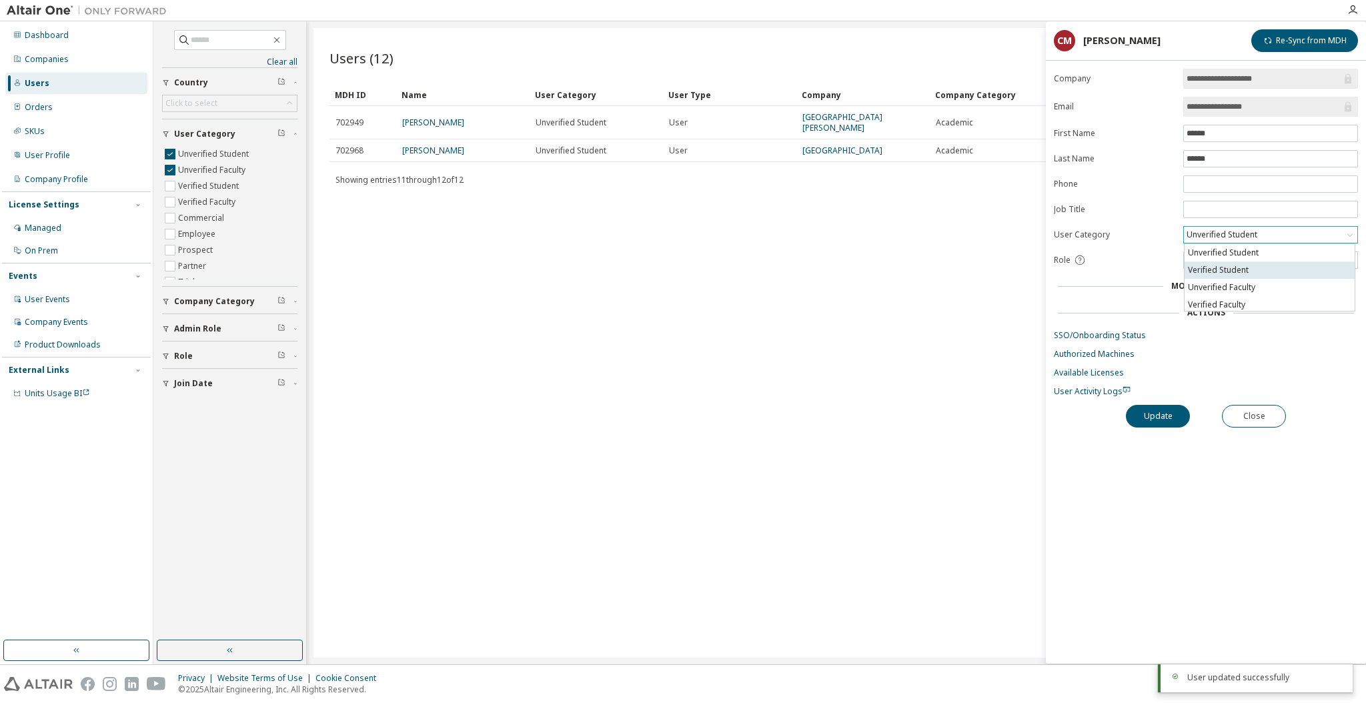
click at [1255, 264] on li "Verified Student" at bounding box center [1270, 269] width 170 height 17
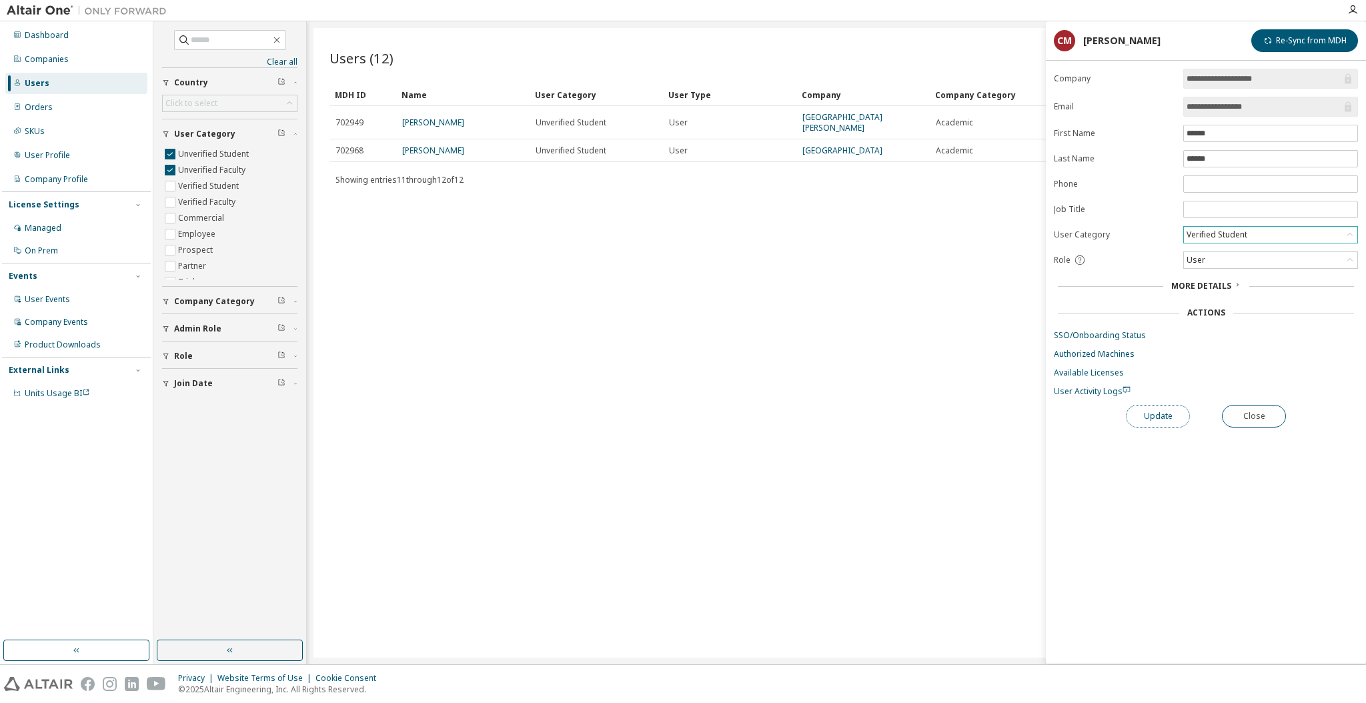
click at [1144, 414] on button "Update" at bounding box center [1158, 416] width 64 height 23
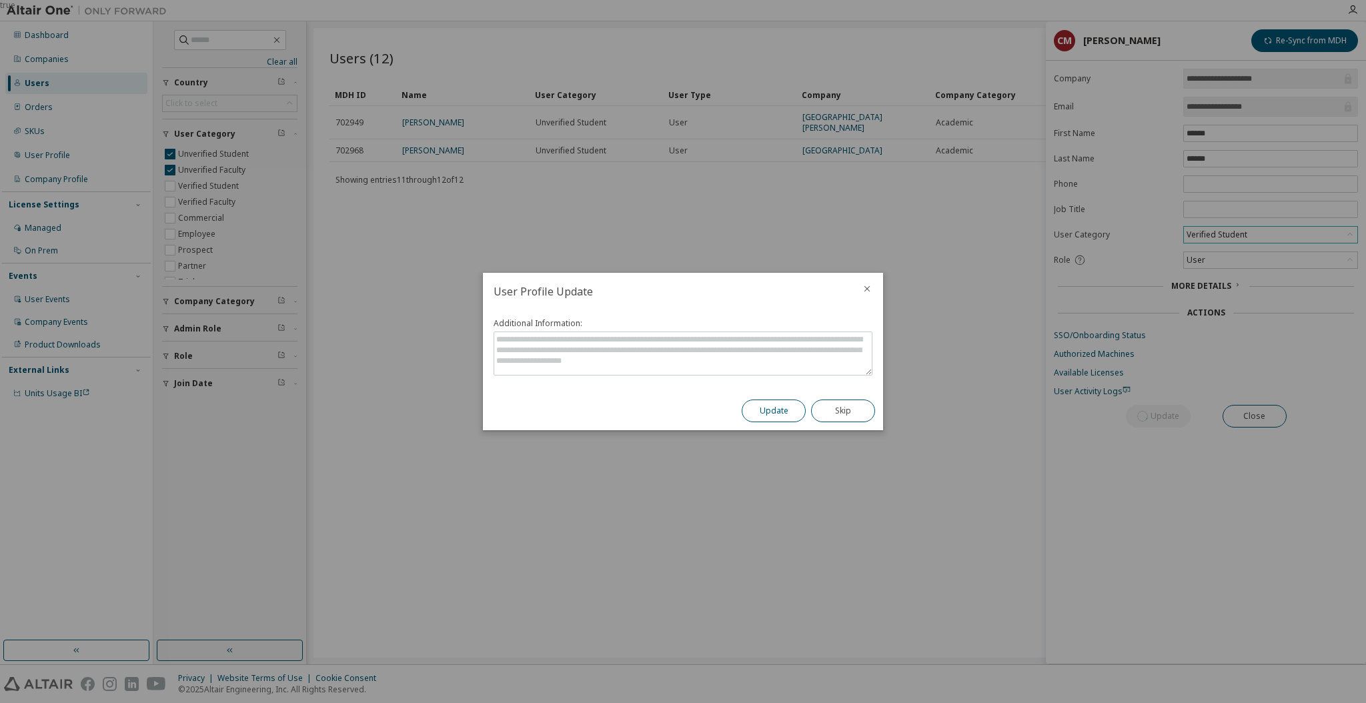
click at [749, 404] on button "Update" at bounding box center [774, 411] width 64 height 23
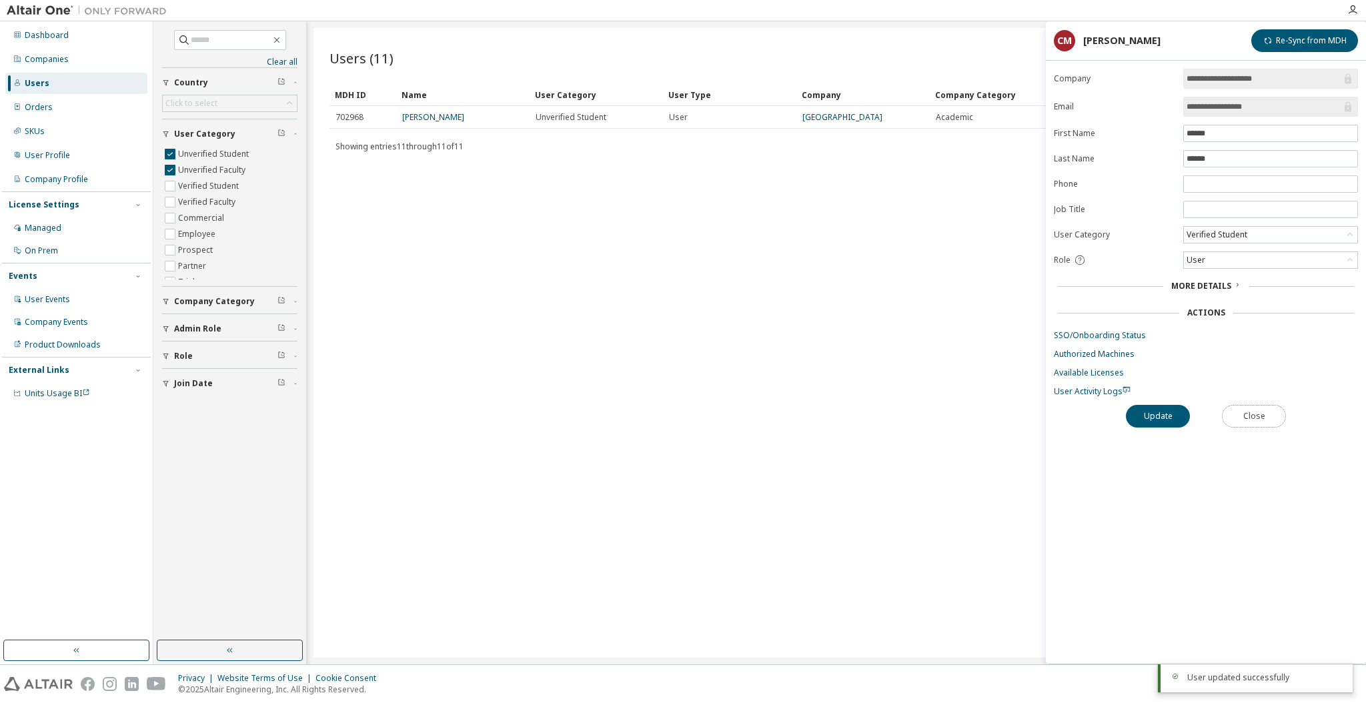
click at [1232, 410] on button "Close" at bounding box center [1254, 416] width 64 height 23
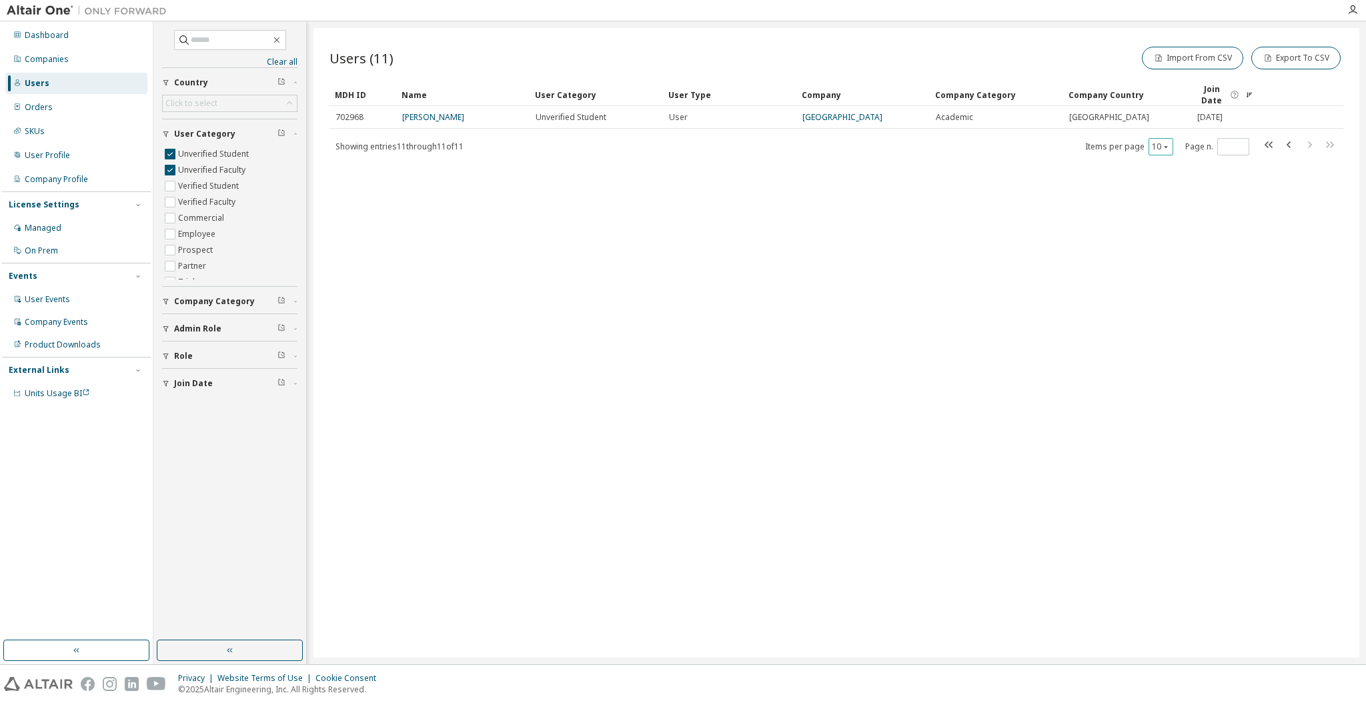
click at [1168, 148] on icon "button" at bounding box center [1166, 147] width 8 height 8
click at [1163, 171] on div "20" at bounding box center [1202, 179] width 107 height 16
type input "*"
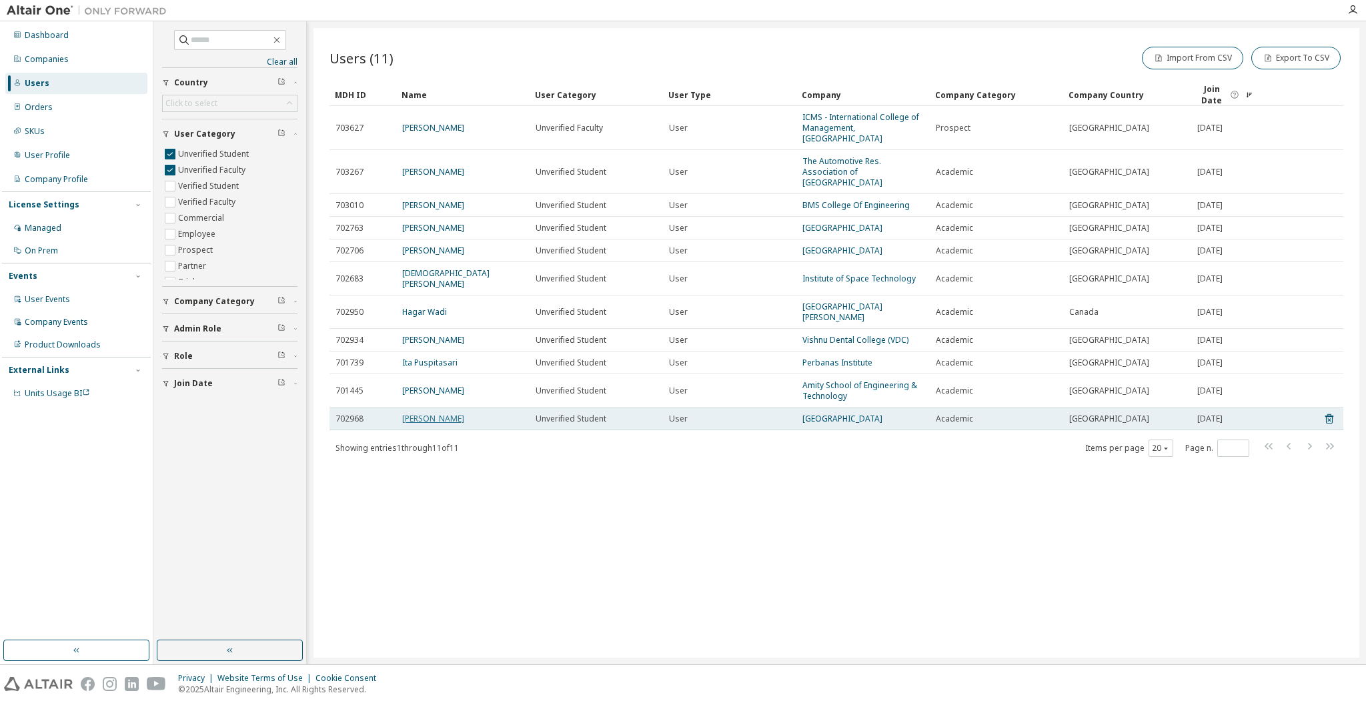
click at [432, 413] on link "[PERSON_NAME]" at bounding box center [433, 418] width 62 height 11
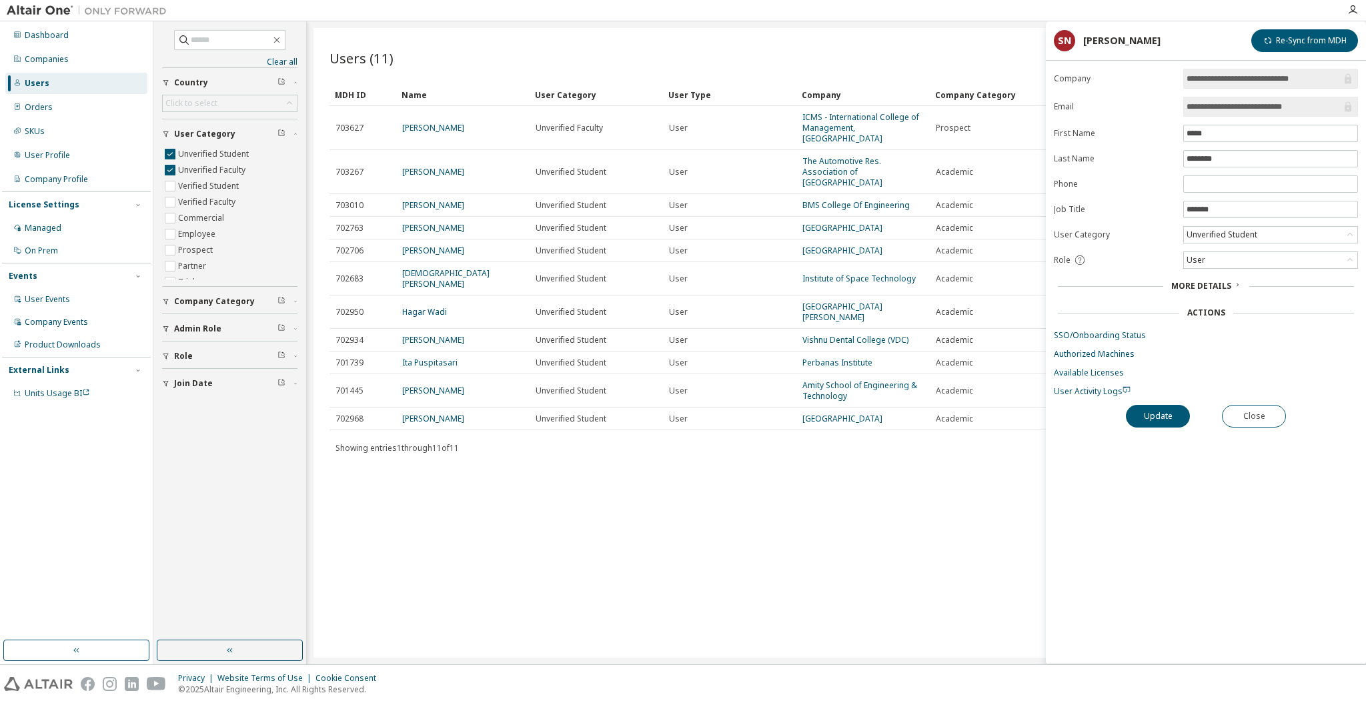
click at [426, 385] on link "[PERSON_NAME]" at bounding box center [433, 390] width 62 height 11
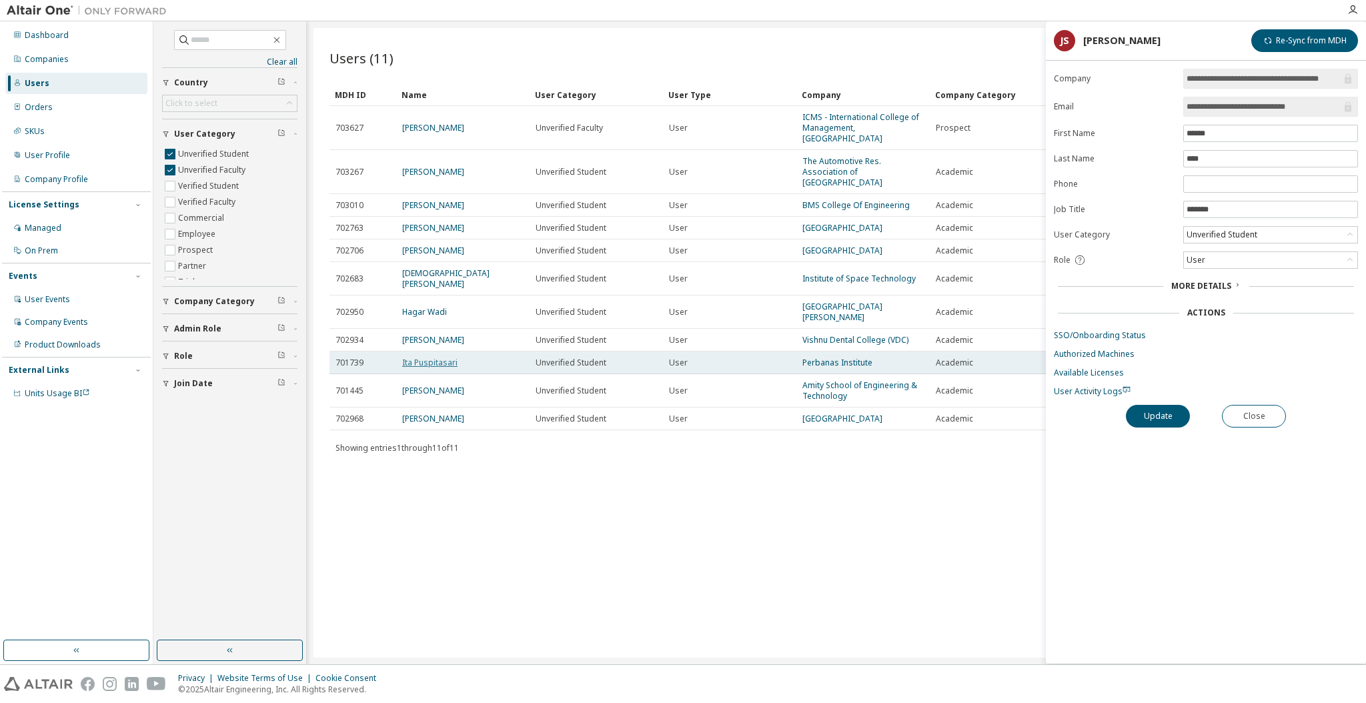
click at [450, 357] on link "Ita Puspitasari" at bounding box center [429, 362] width 55 height 11
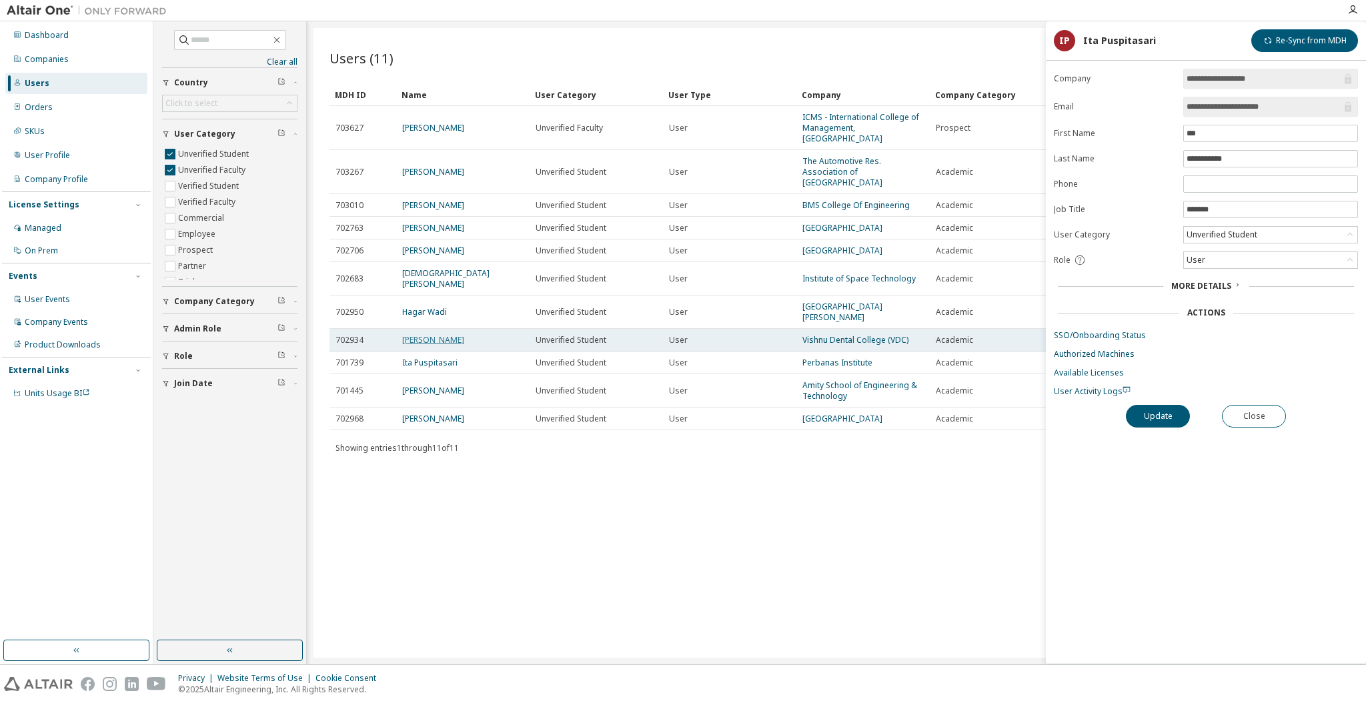
click at [441, 334] on link "[PERSON_NAME]" at bounding box center [433, 339] width 62 height 11
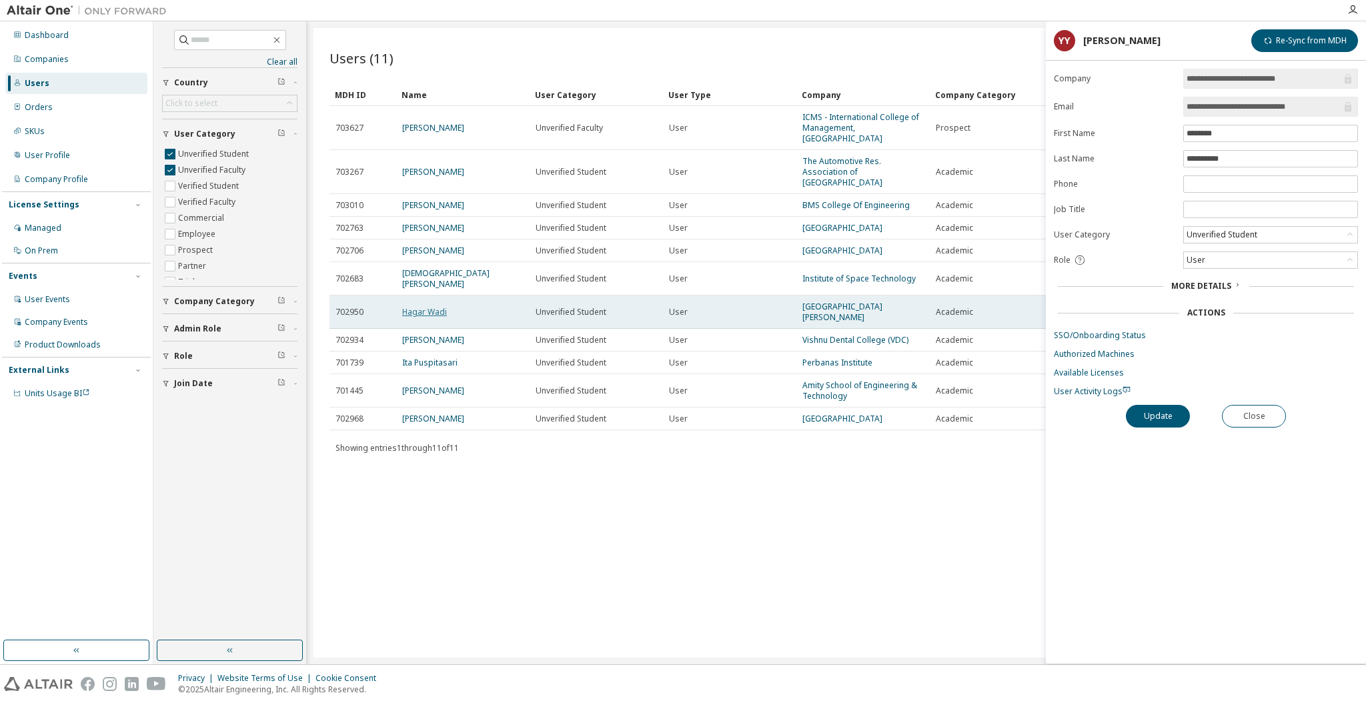
click at [434, 306] on link "Hagar Wadi" at bounding box center [424, 311] width 45 height 11
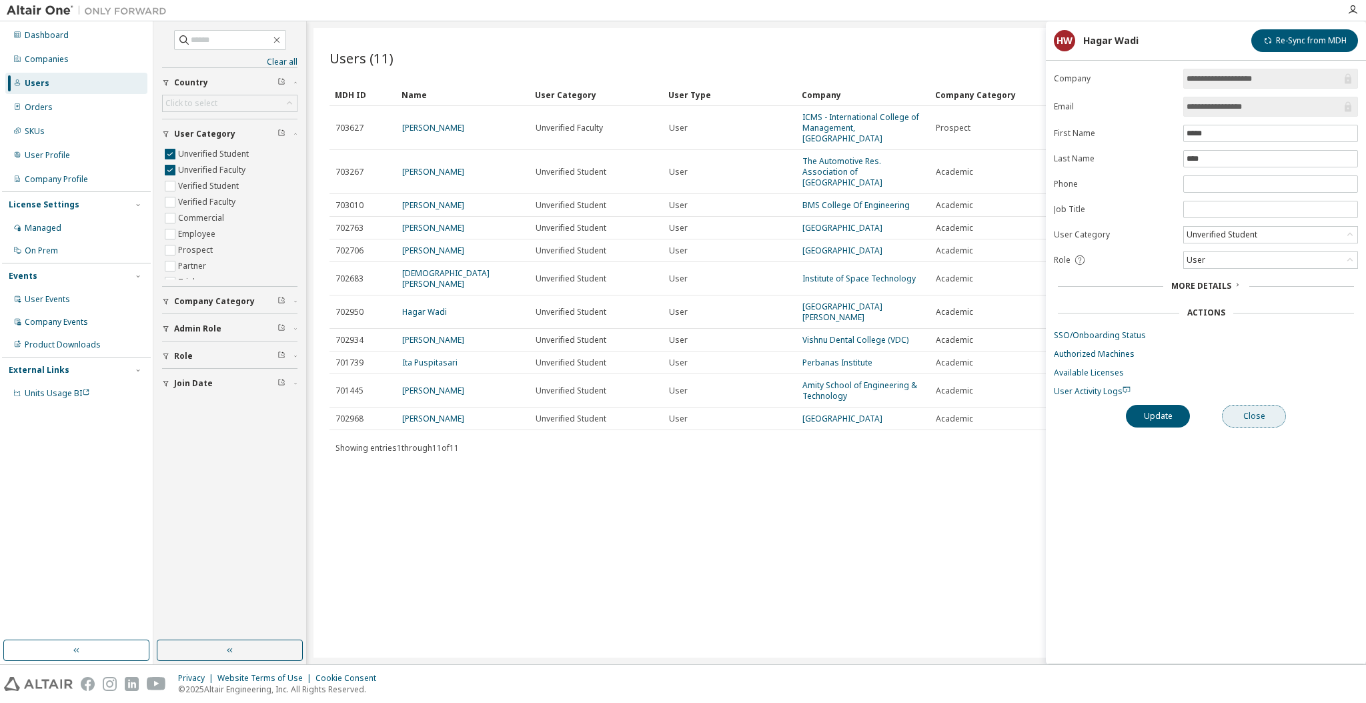
click at [1263, 418] on button "Close" at bounding box center [1254, 416] width 64 height 23
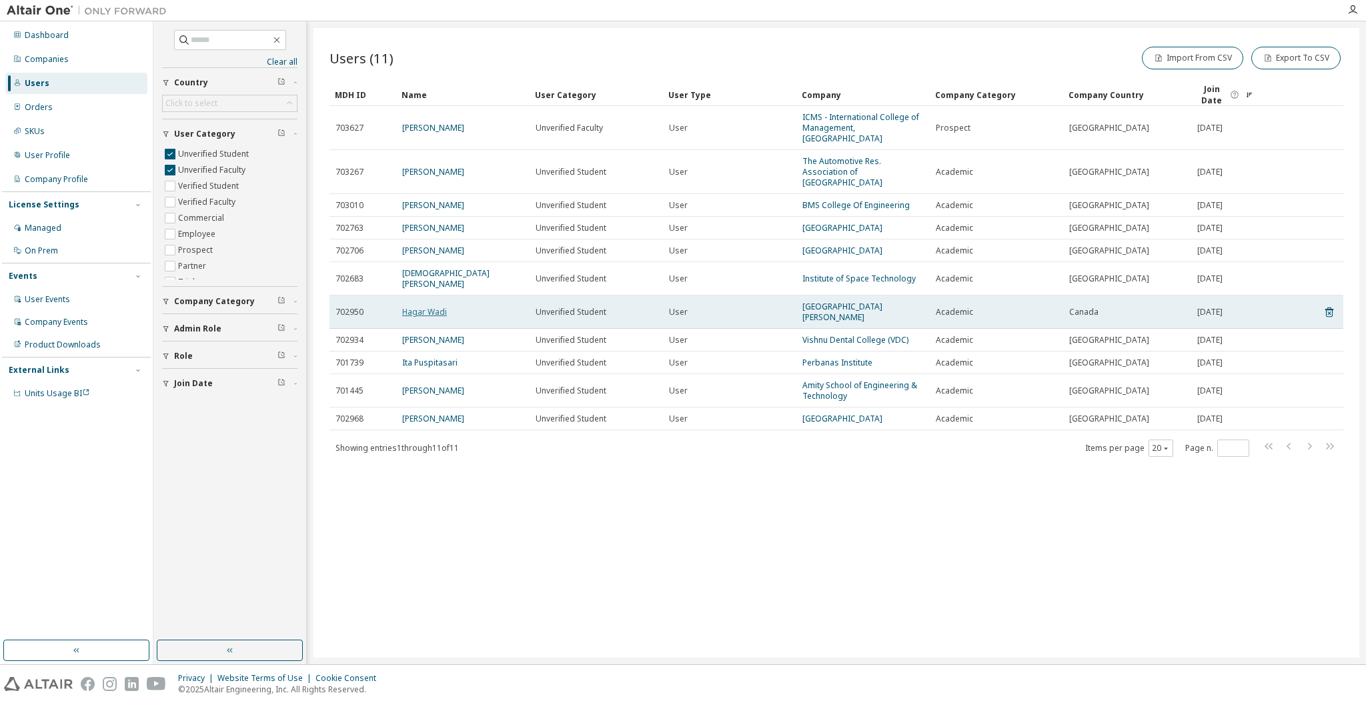
click at [412, 306] on link "Hagar Wadi" at bounding box center [424, 311] width 45 height 11
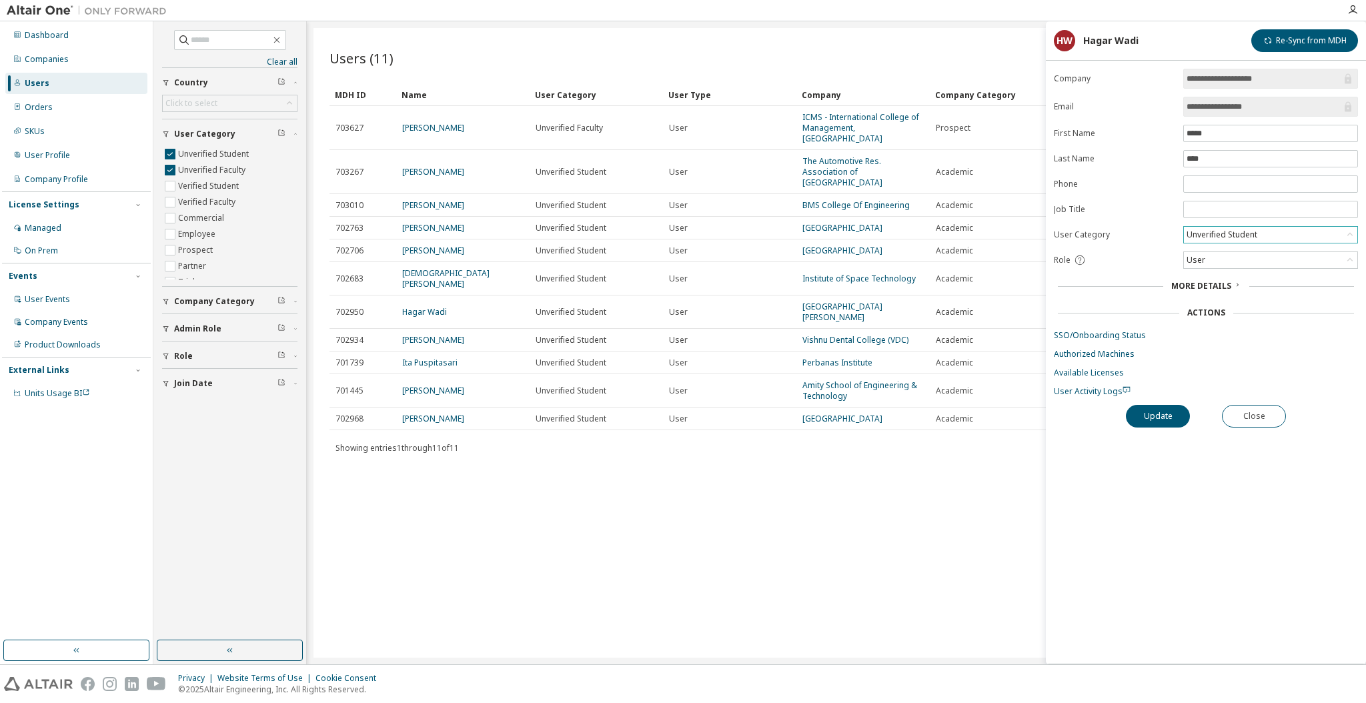
click at [1276, 236] on div "Unverified Student" at bounding box center [1270, 235] width 173 height 16
click at [1255, 264] on li "Verified Student" at bounding box center [1270, 269] width 170 height 17
click at [1156, 407] on button "Update" at bounding box center [1158, 416] width 64 height 23
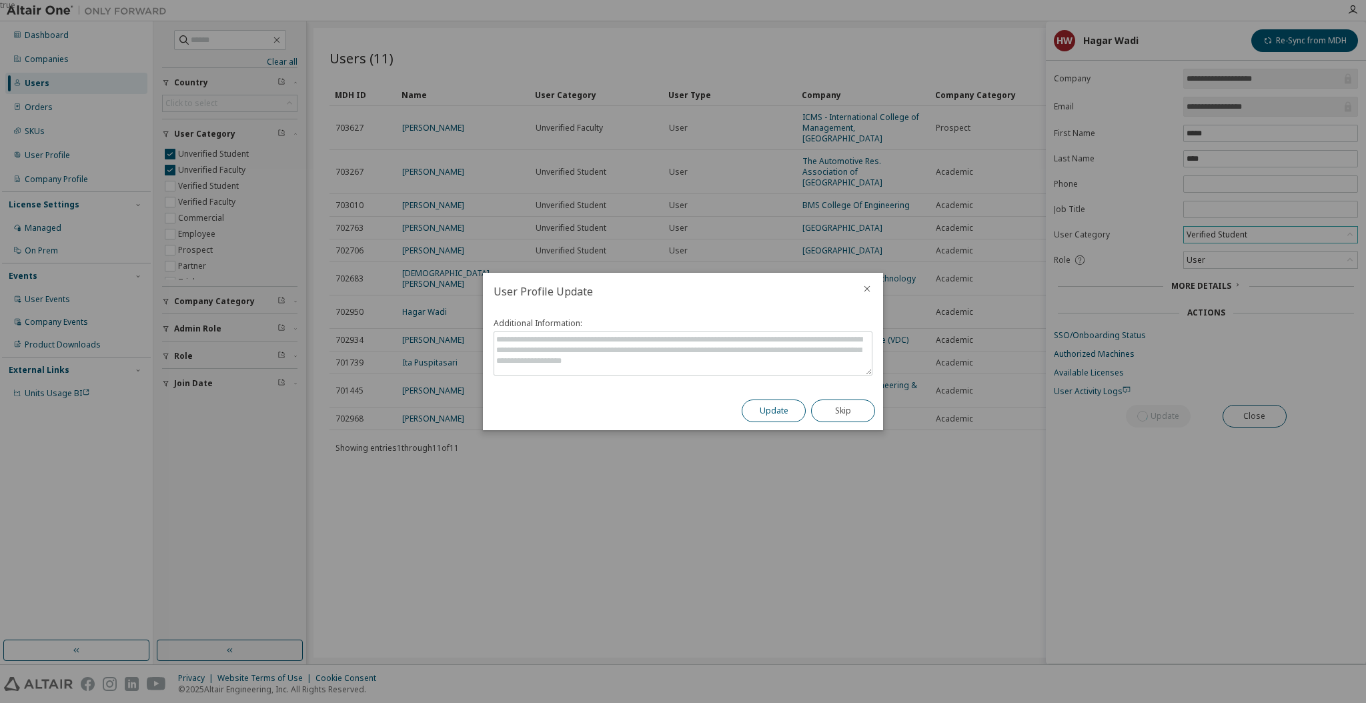
click at [766, 414] on button "Update" at bounding box center [774, 411] width 64 height 23
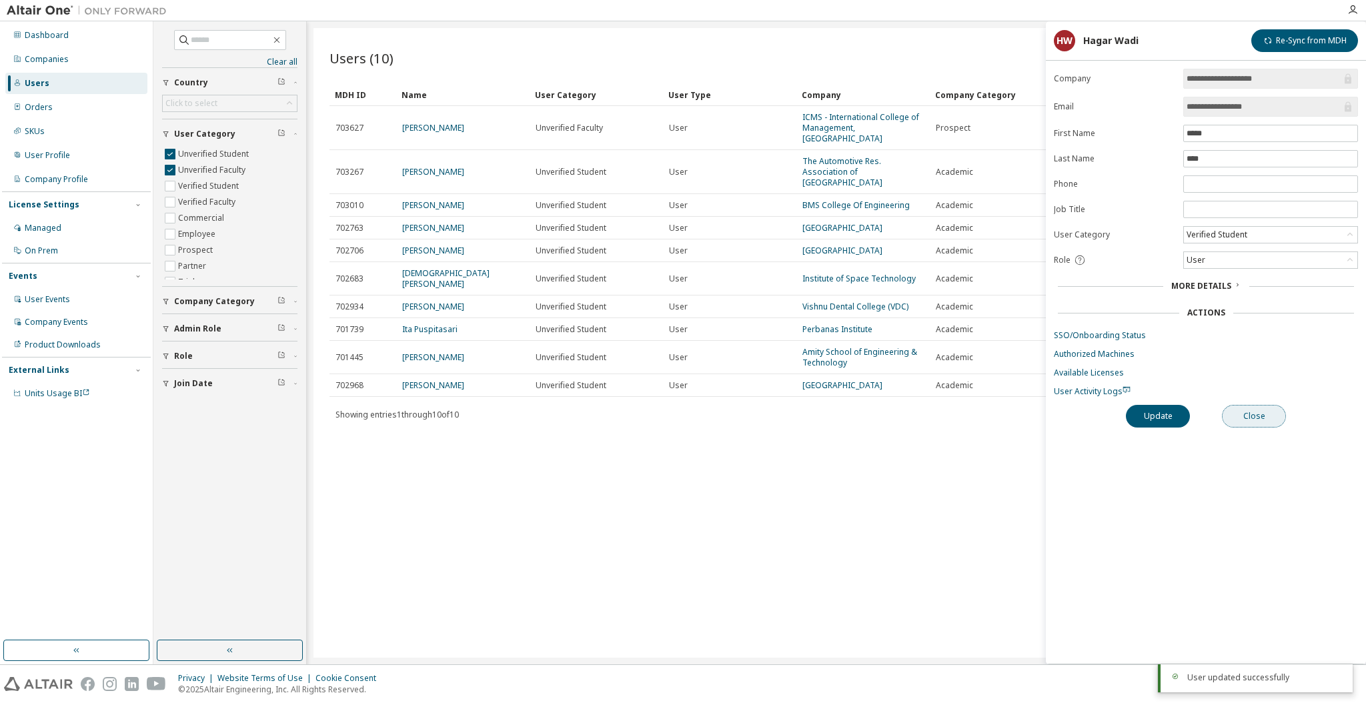
click at [1253, 405] on button "Close" at bounding box center [1254, 416] width 64 height 23
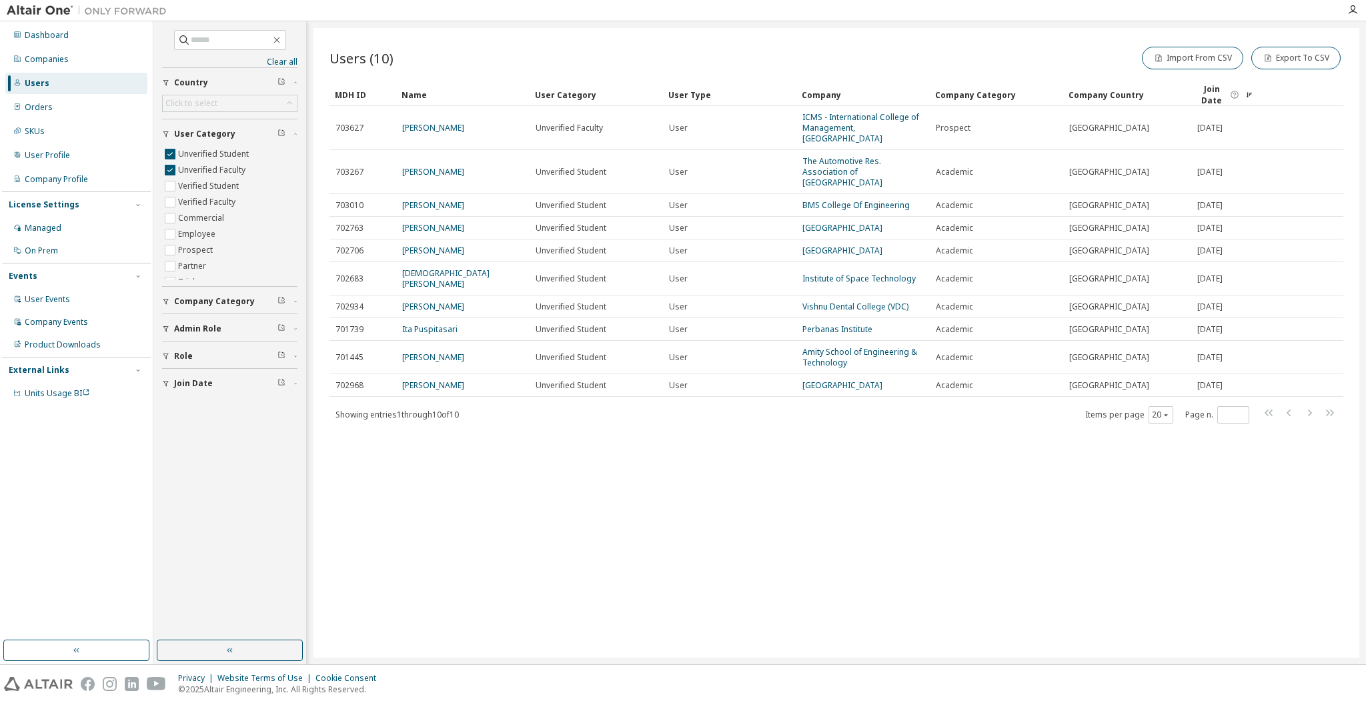
click at [685, 473] on div "Users (10) Import From CSV Export To CSV Clear Load Save Save As Field Operator…" at bounding box center [837, 343] width 1046 height 630
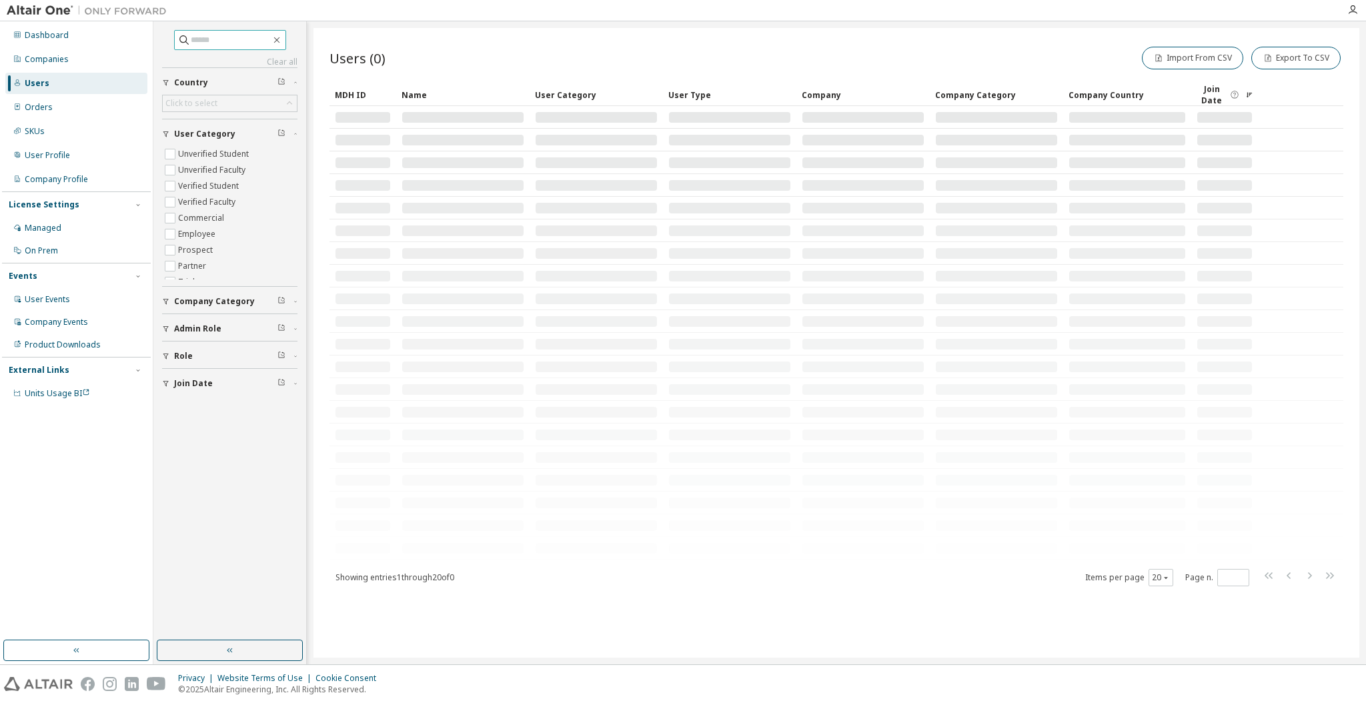
click at [219, 36] on input "text" at bounding box center [231, 39] width 80 height 13
paste input "**********"
type input "**********"
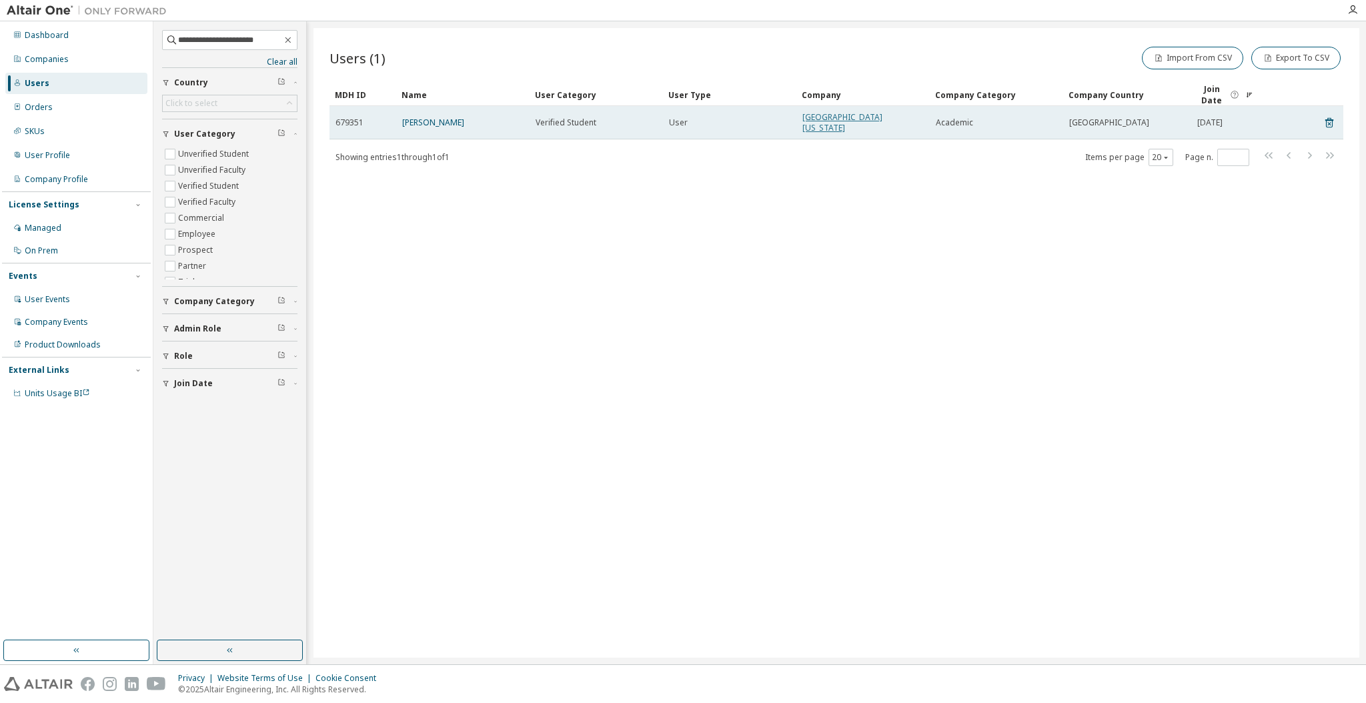
click at [883, 112] on link "[GEOGRAPHIC_DATA][US_STATE]" at bounding box center [842, 122] width 80 height 22
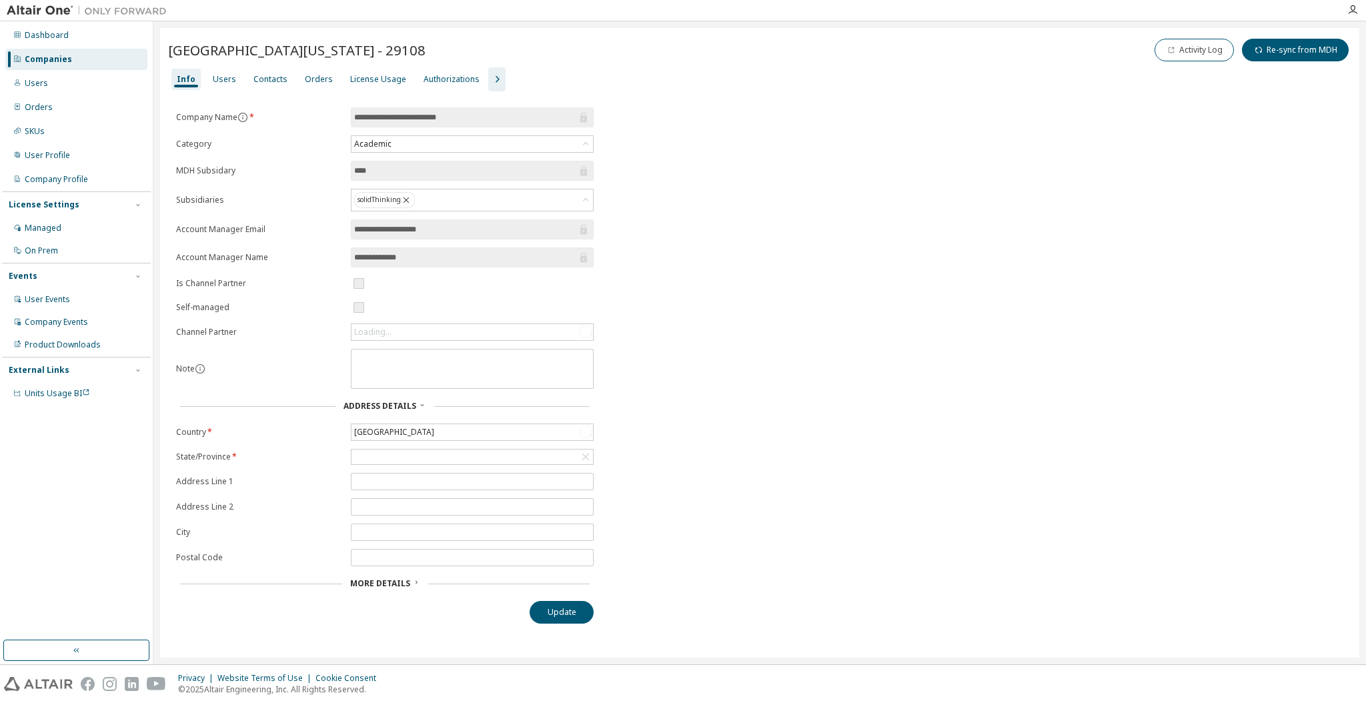
click at [489, 78] on icon "button" at bounding box center [497, 79] width 16 height 16
click at [1055, 77] on div "On Prem" at bounding box center [1067, 79] width 33 height 11
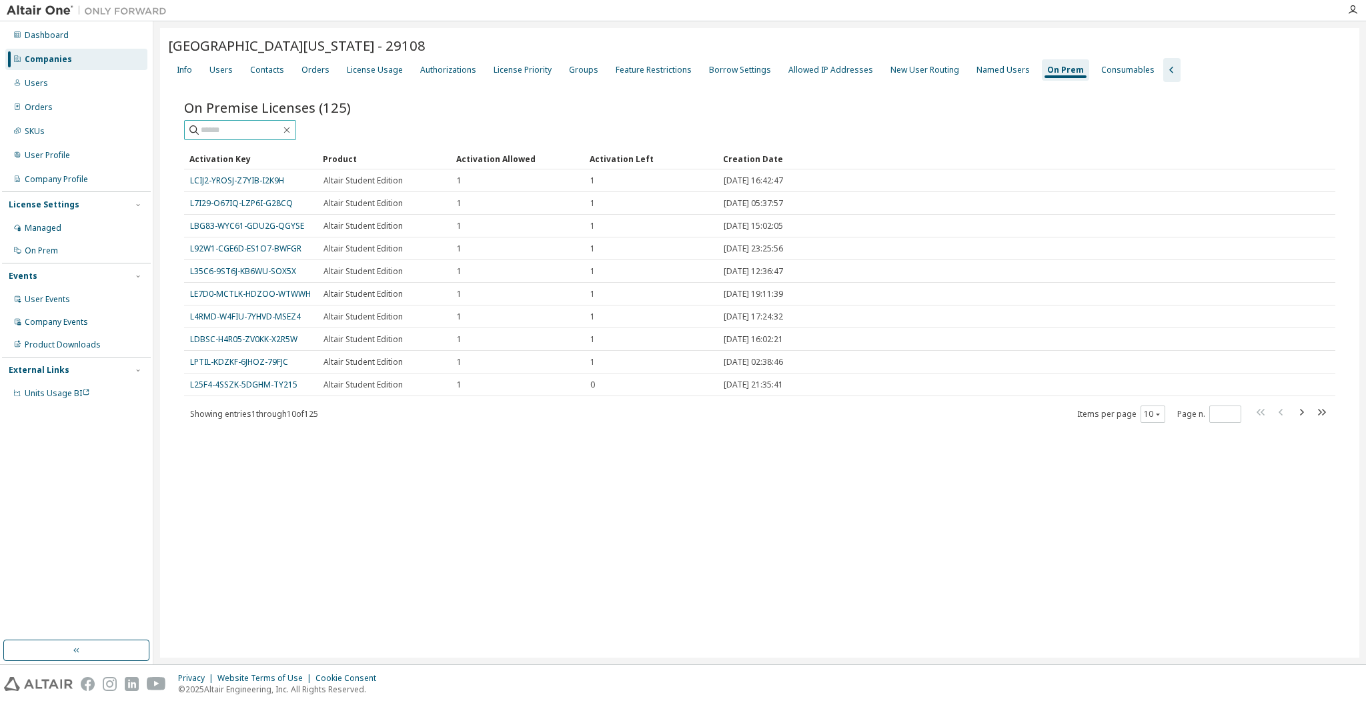
click at [263, 133] on input "text" at bounding box center [241, 129] width 80 height 13
paste input "**********"
type input "**********"
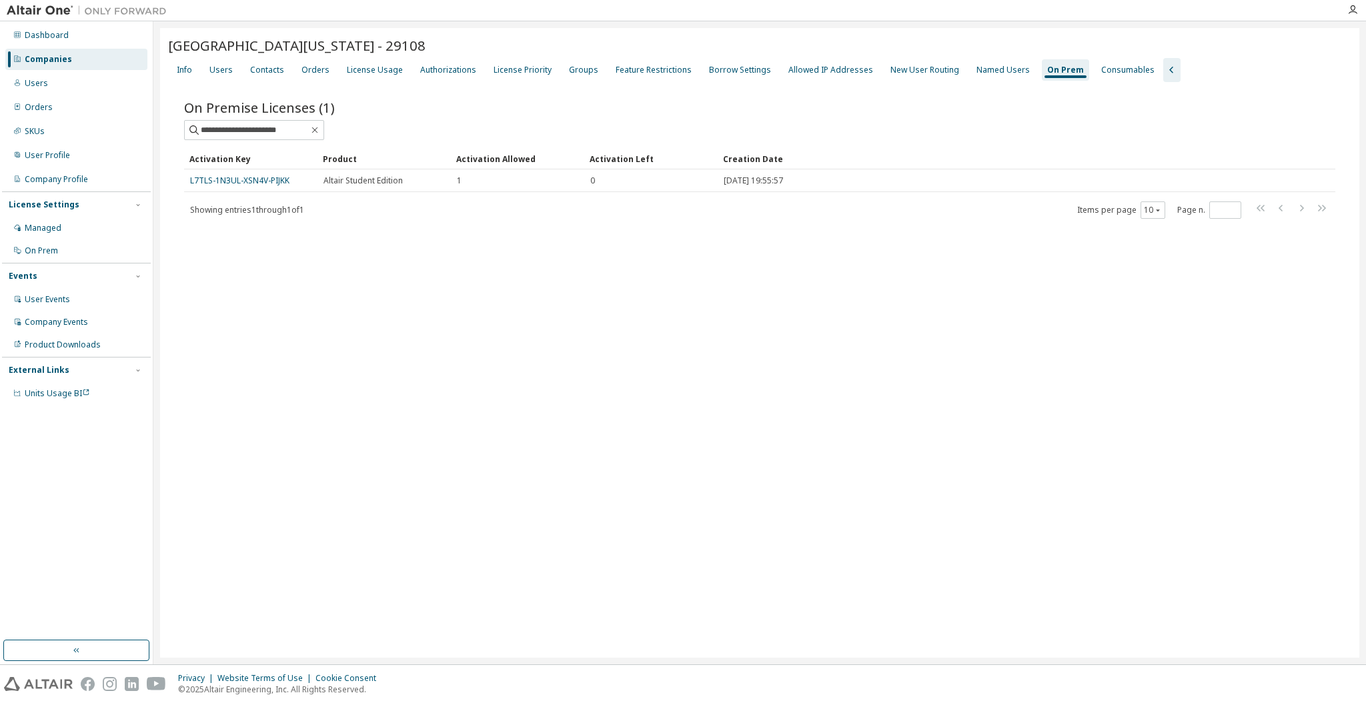
scroll to position [0, 0]
click at [99, 89] on div "Users" at bounding box center [76, 83] width 142 height 21
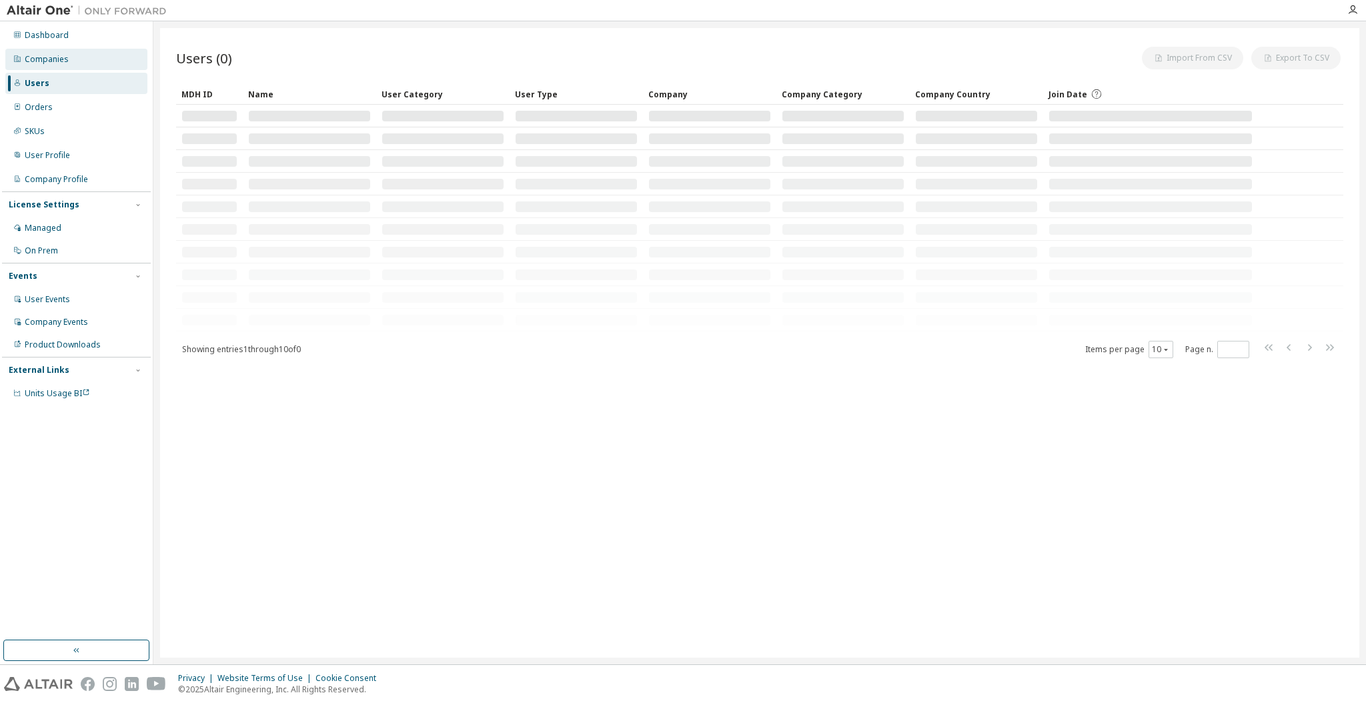
click at [91, 61] on div "Companies" at bounding box center [76, 59] width 142 height 21
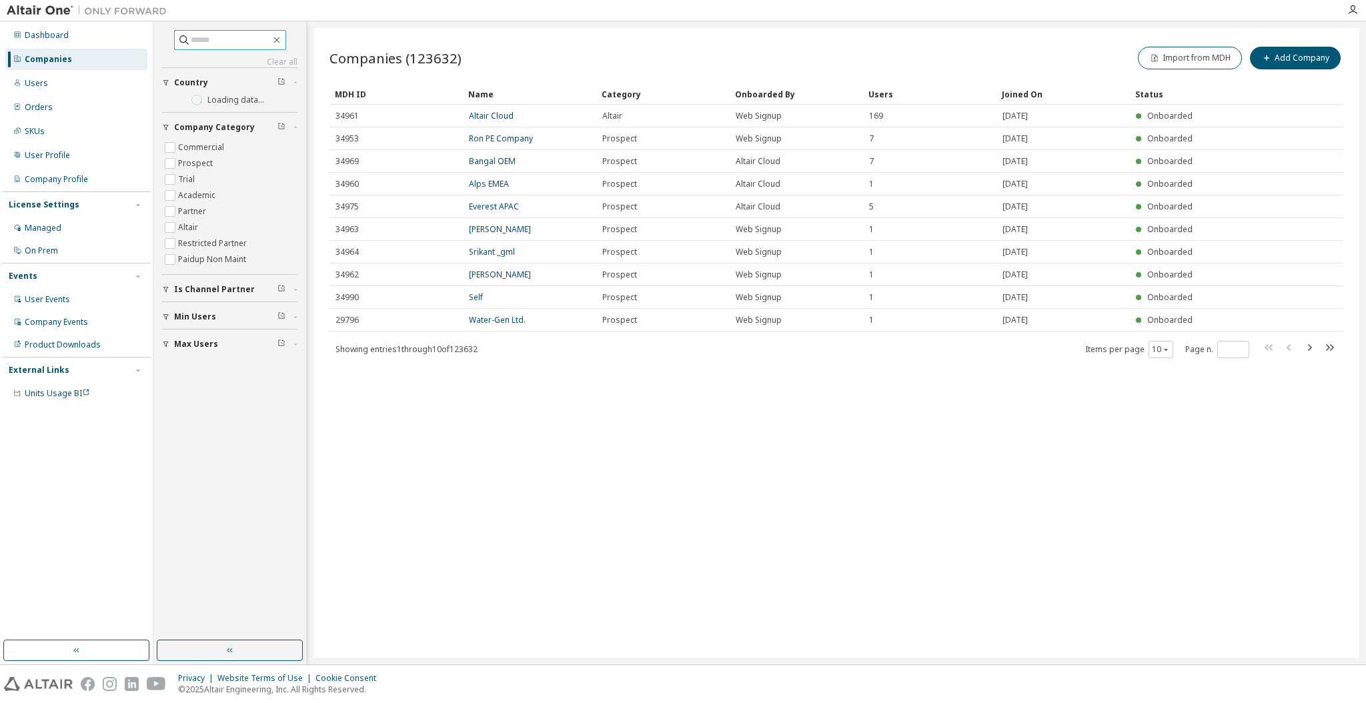
click at [191, 43] on input "text" at bounding box center [231, 39] width 80 height 13
paste input "**********"
type input "**********"
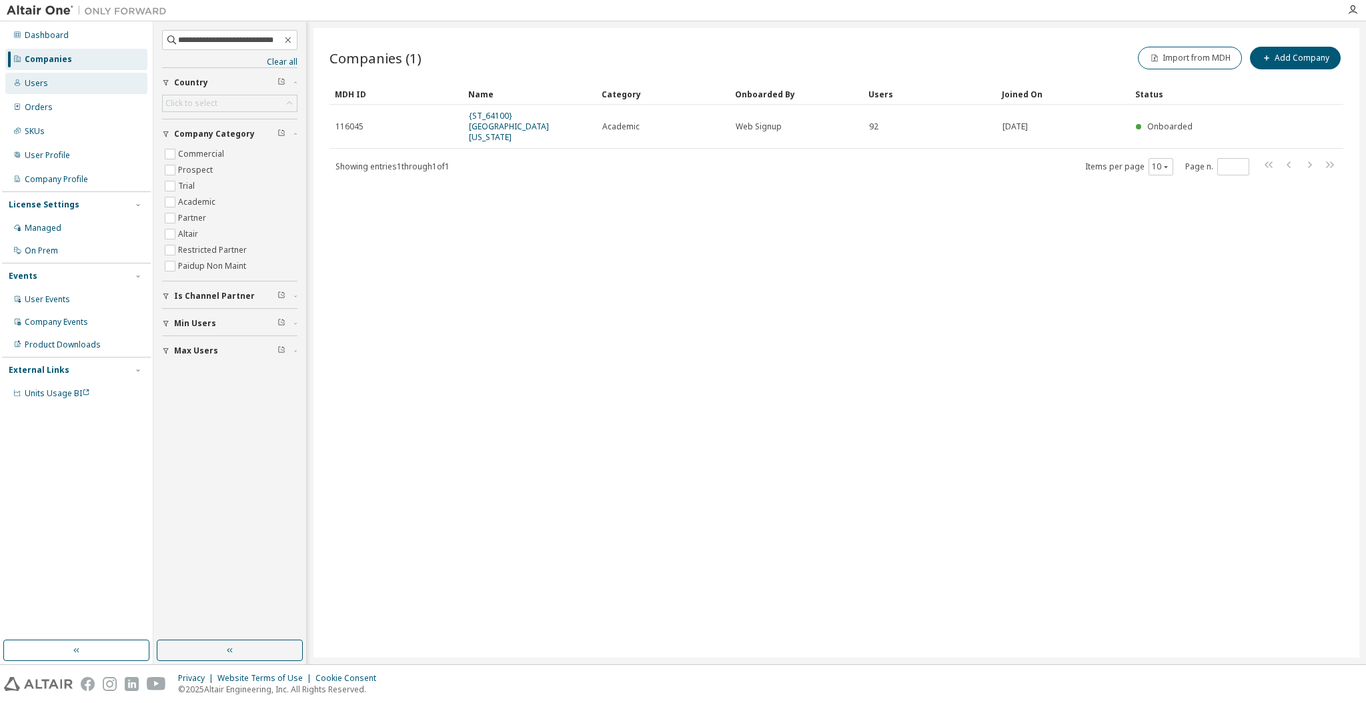
click at [129, 81] on div "Users" at bounding box center [76, 83] width 142 height 21
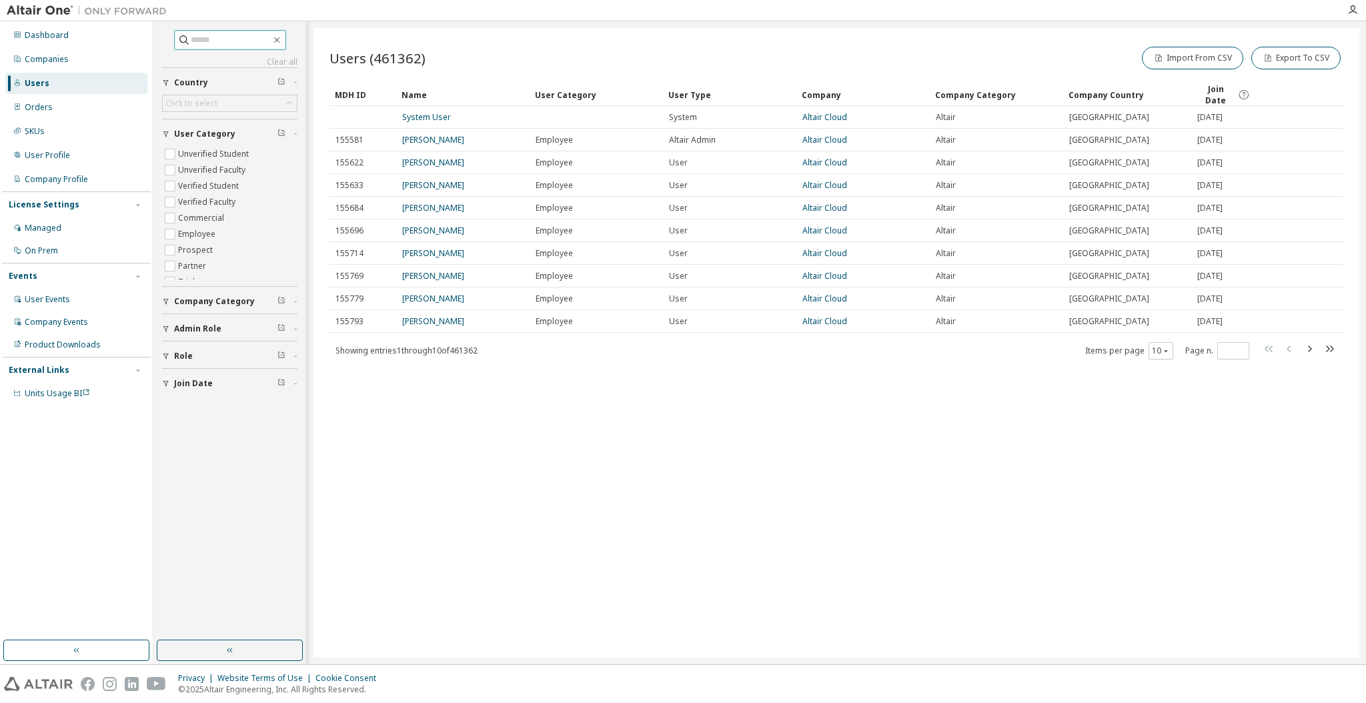
click at [229, 41] on input "text" at bounding box center [231, 39] width 80 height 13
paste input "**********"
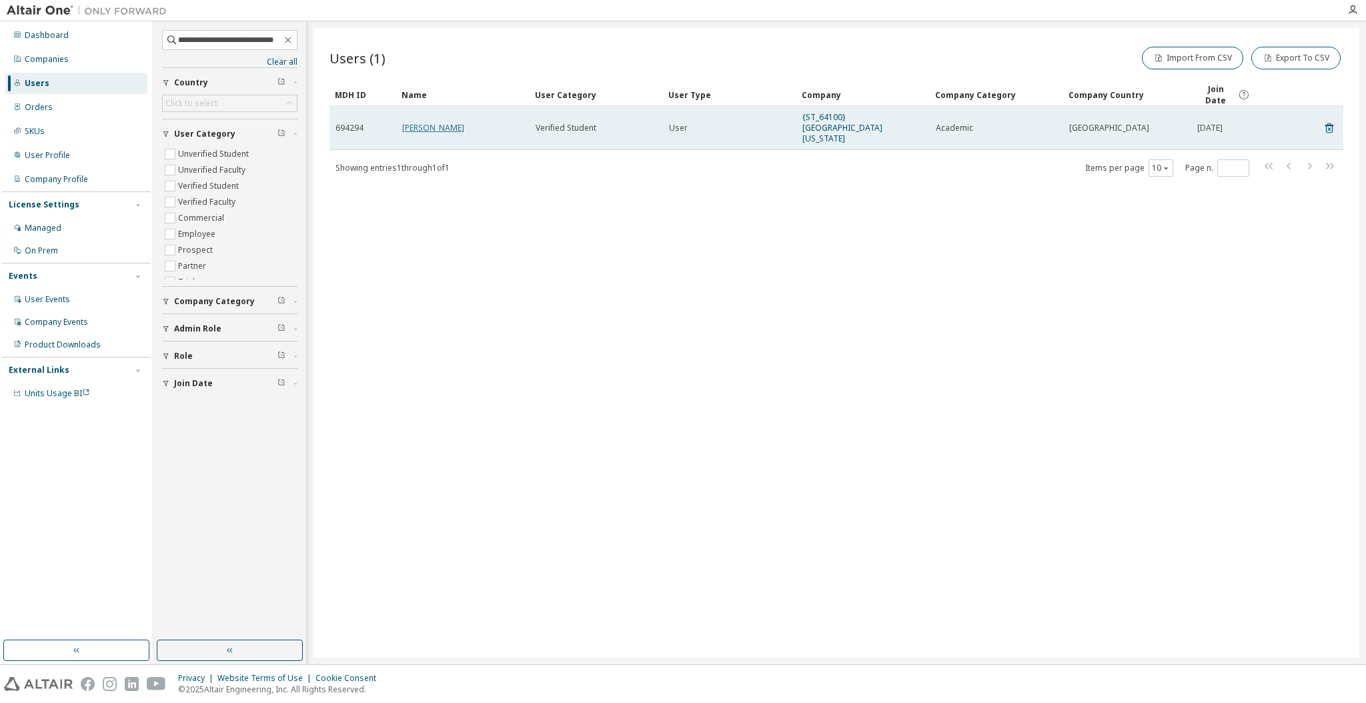
click at [430, 122] on link "[PERSON_NAME]" at bounding box center [433, 127] width 62 height 11
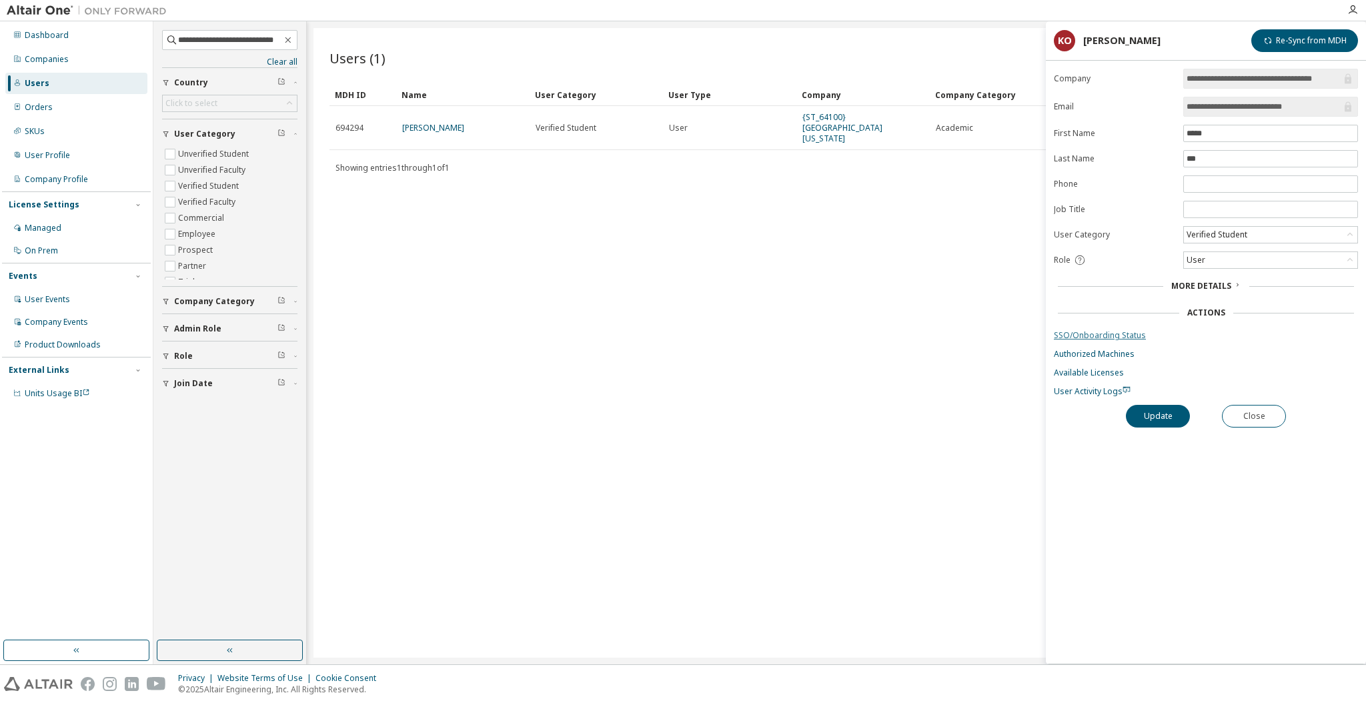
click at [1103, 334] on link "SSO/Onboarding Status" at bounding box center [1206, 335] width 304 height 11
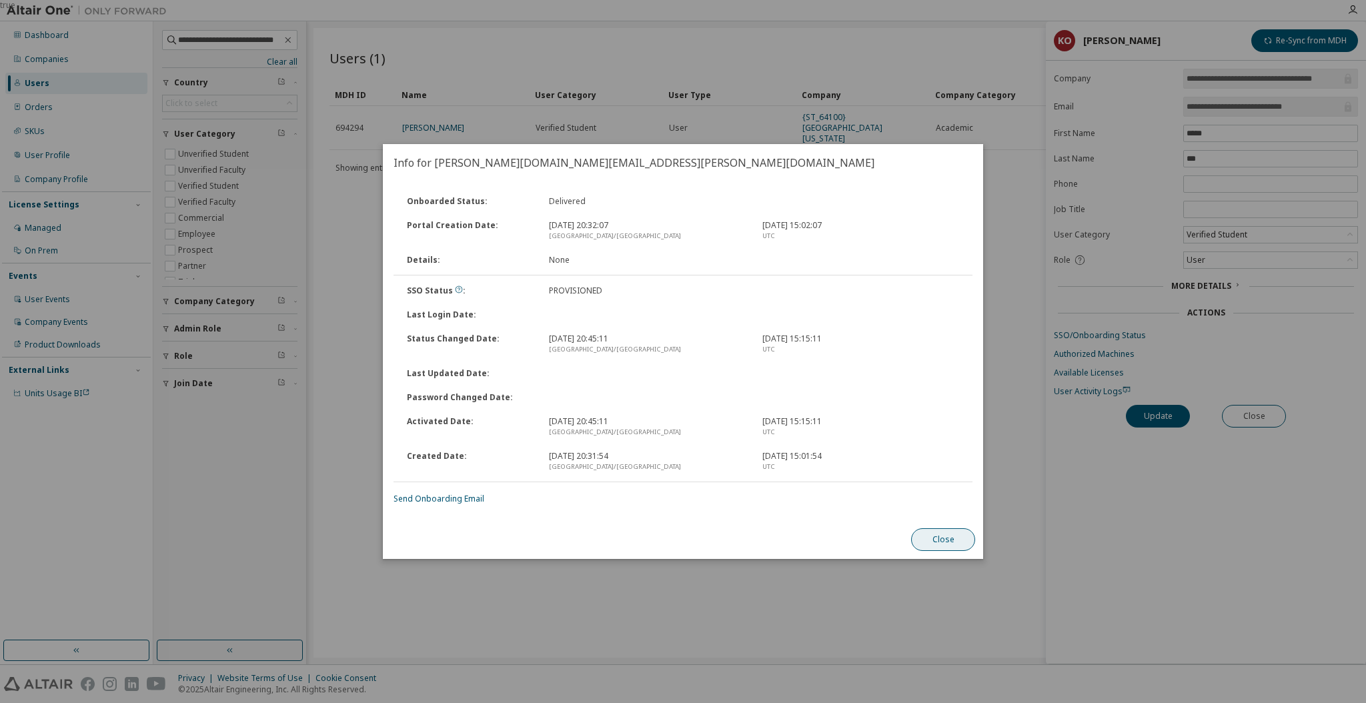
click at [934, 532] on button "Close" at bounding box center [943, 539] width 64 height 23
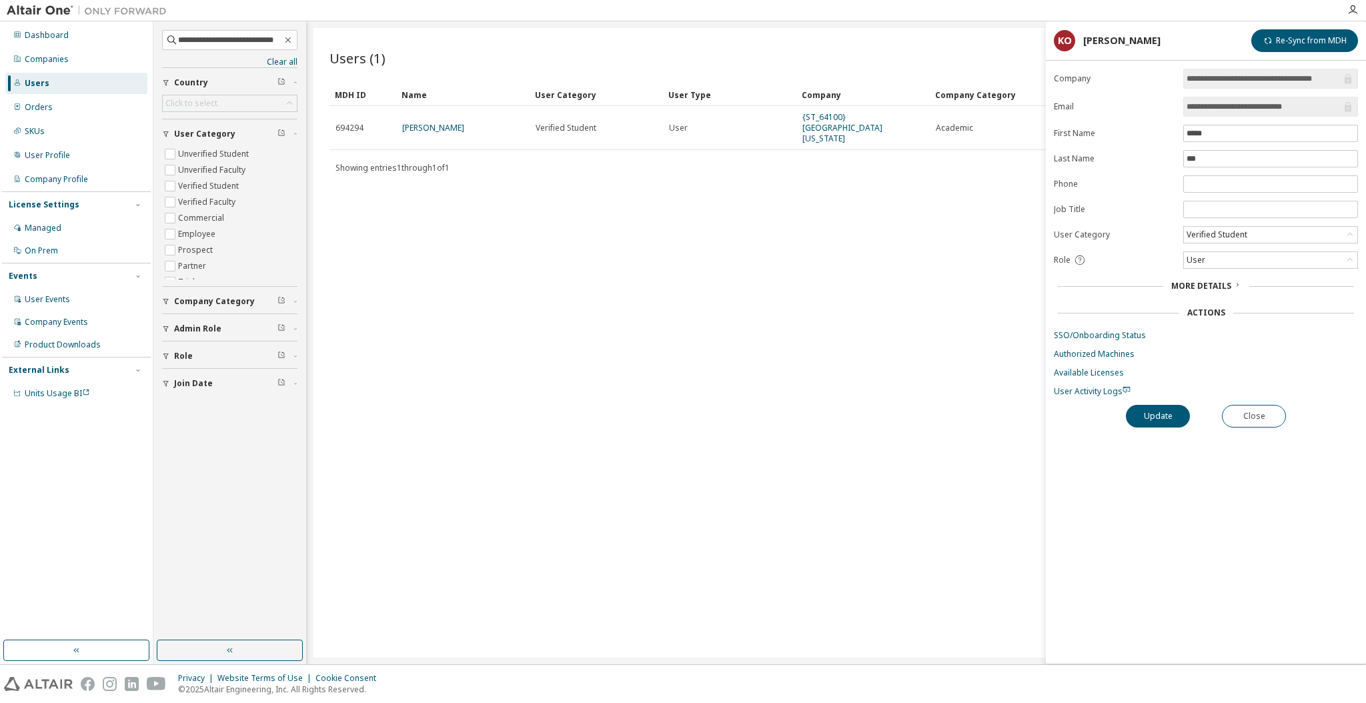
click at [913, 374] on div "Users (1) Import From CSV Export To CSV Clear Load Save Save As Field Operator …" at bounding box center [837, 343] width 1046 height 630
click at [220, 39] on input "**********" at bounding box center [230, 39] width 104 height 13
paste input "text"
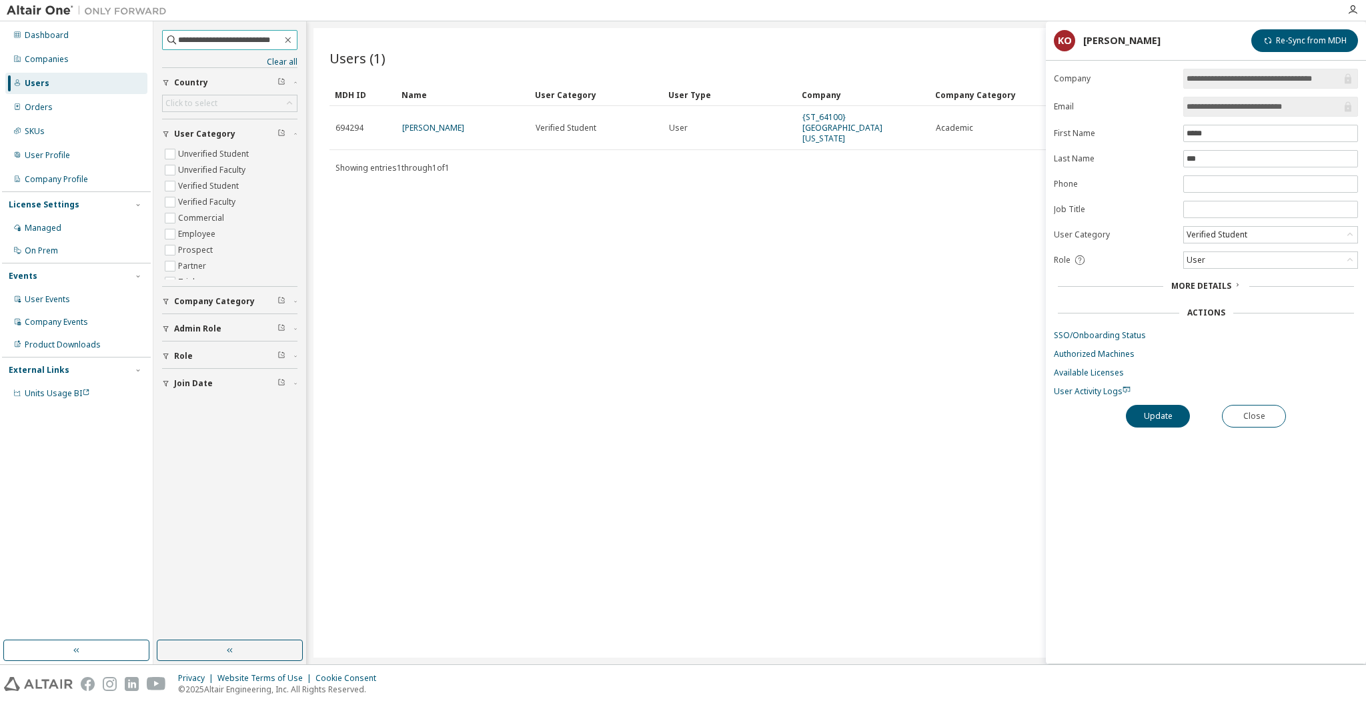
scroll to position [0, 7]
click at [1261, 408] on button "Close" at bounding box center [1254, 416] width 64 height 23
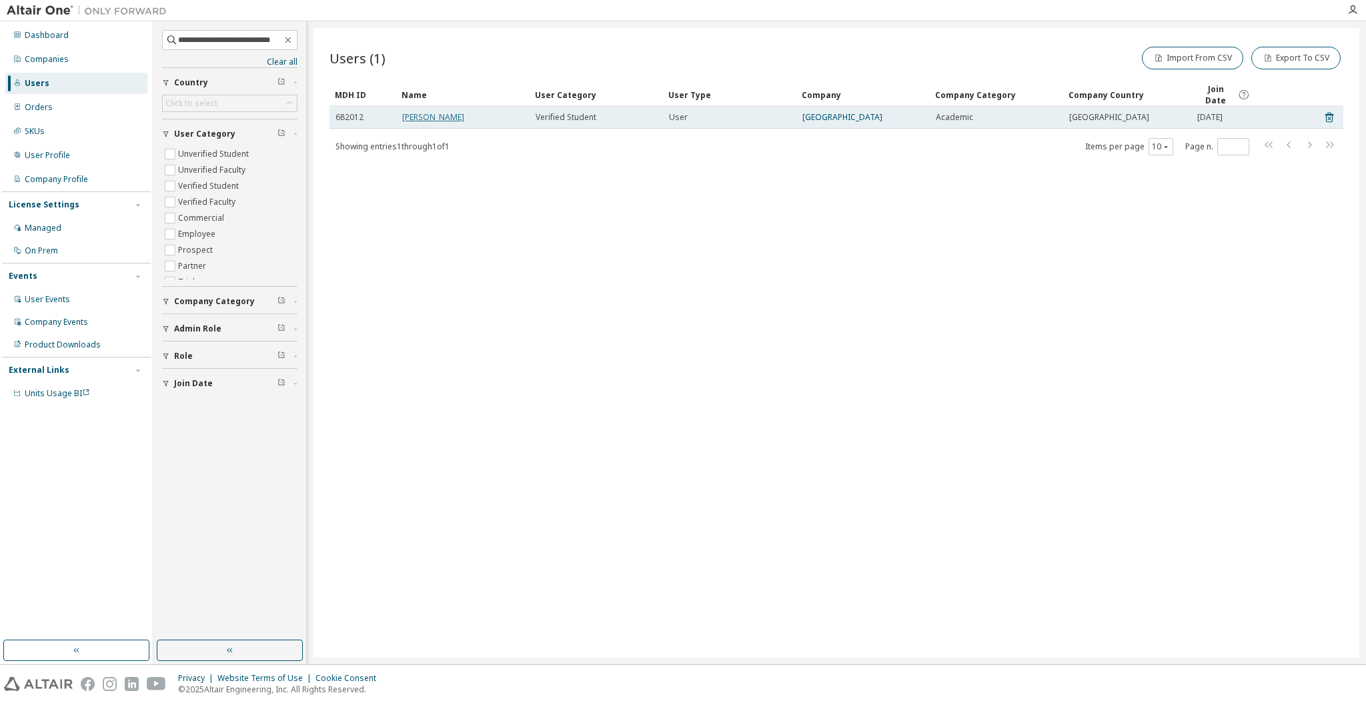
click at [430, 123] on link "[PERSON_NAME]" at bounding box center [433, 116] width 62 height 11
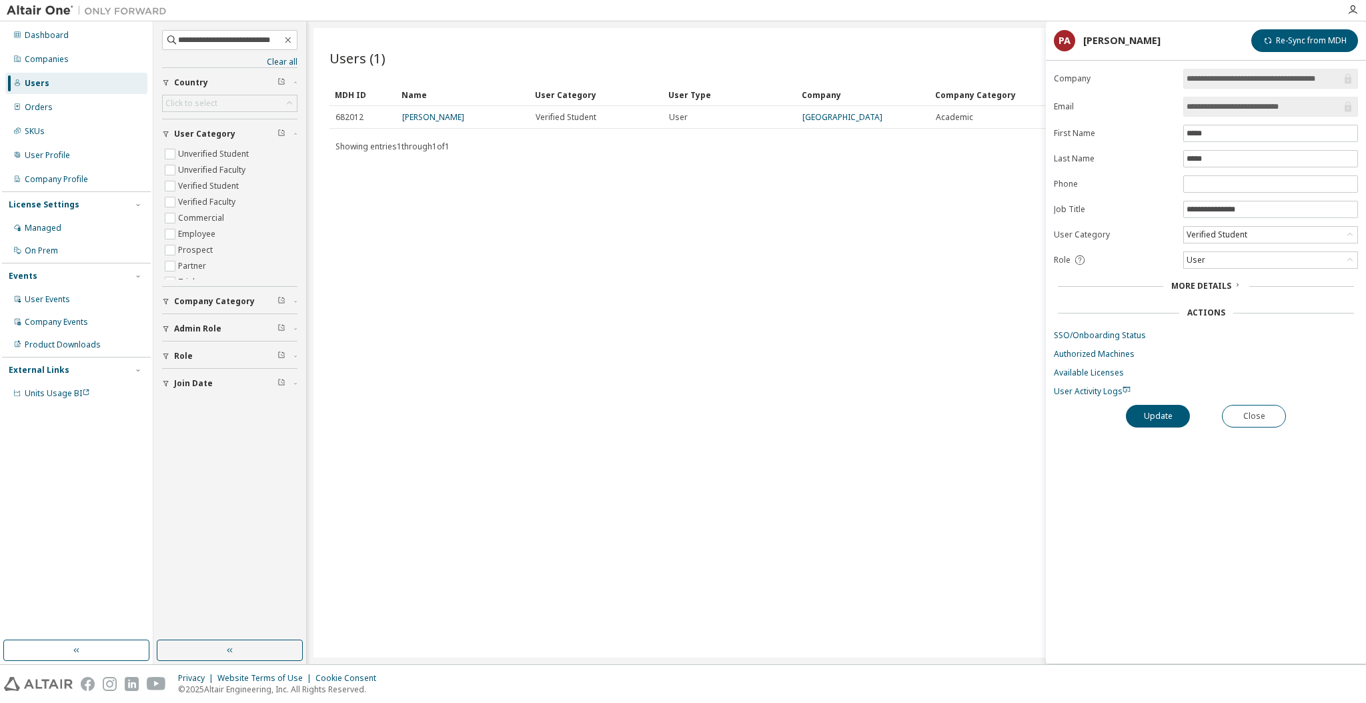
click at [1124, 331] on link "SSO/Onboarding Status" at bounding box center [1206, 335] width 304 height 11
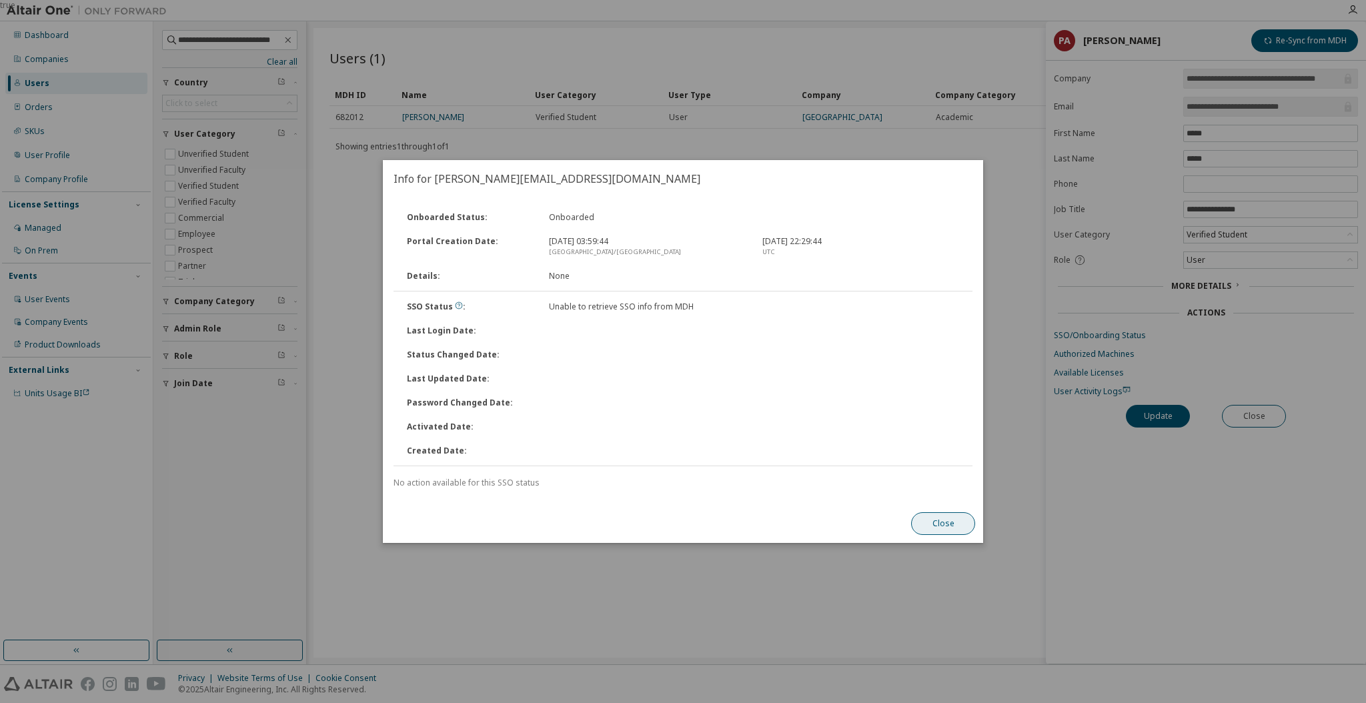
click at [957, 516] on button "Close" at bounding box center [943, 523] width 64 height 23
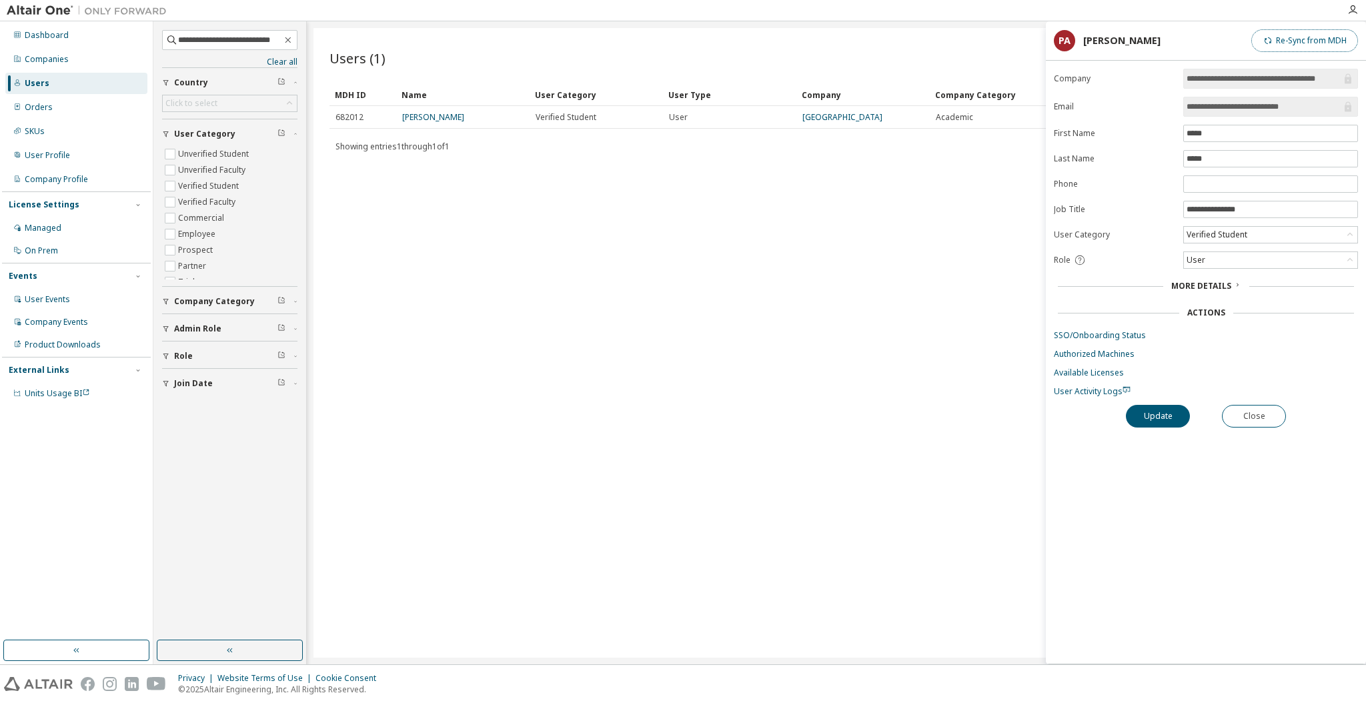
click at [1276, 33] on button "Re-Sync from MDH" at bounding box center [1304, 40] width 107 height 23
click at [1116, 332] on link "SSO/Onboarding Status" at bounding box center [1206, 335] width 304 height 11
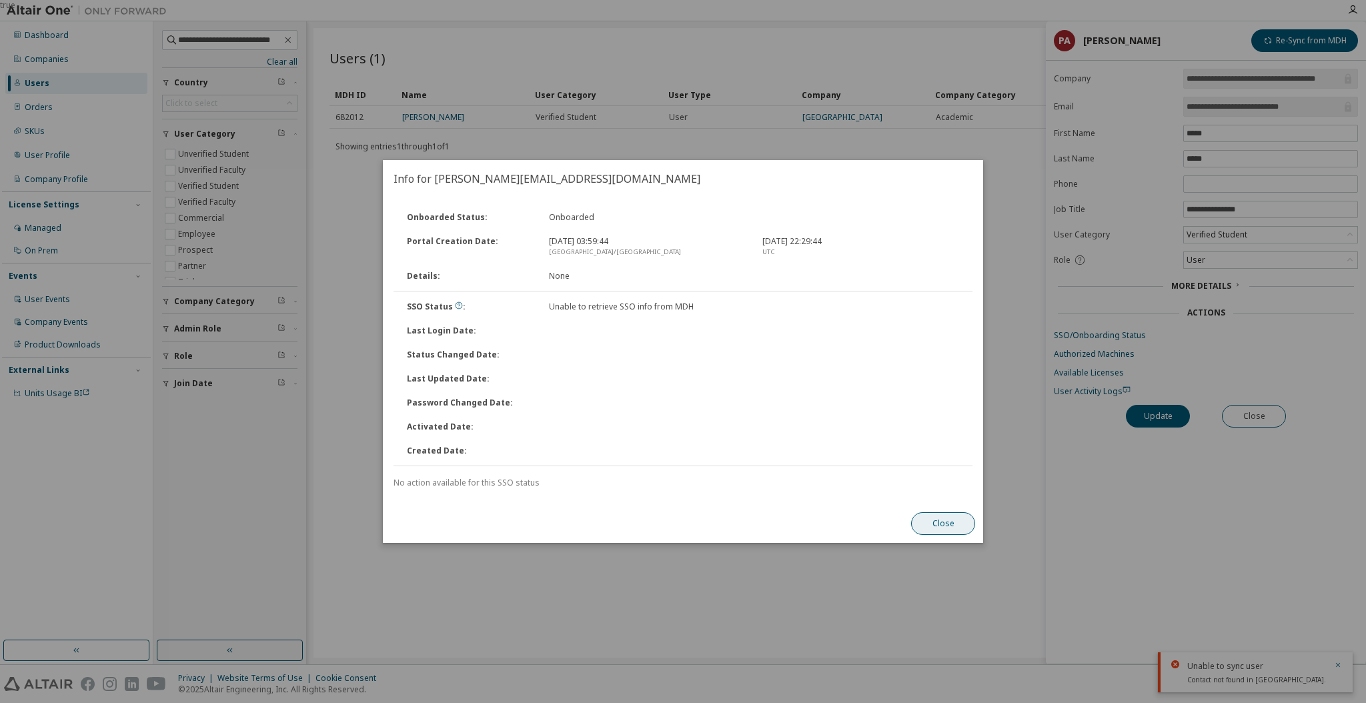
click at [947, 514] on button "Close" at bounding box center [943, 523] width 64 height 23
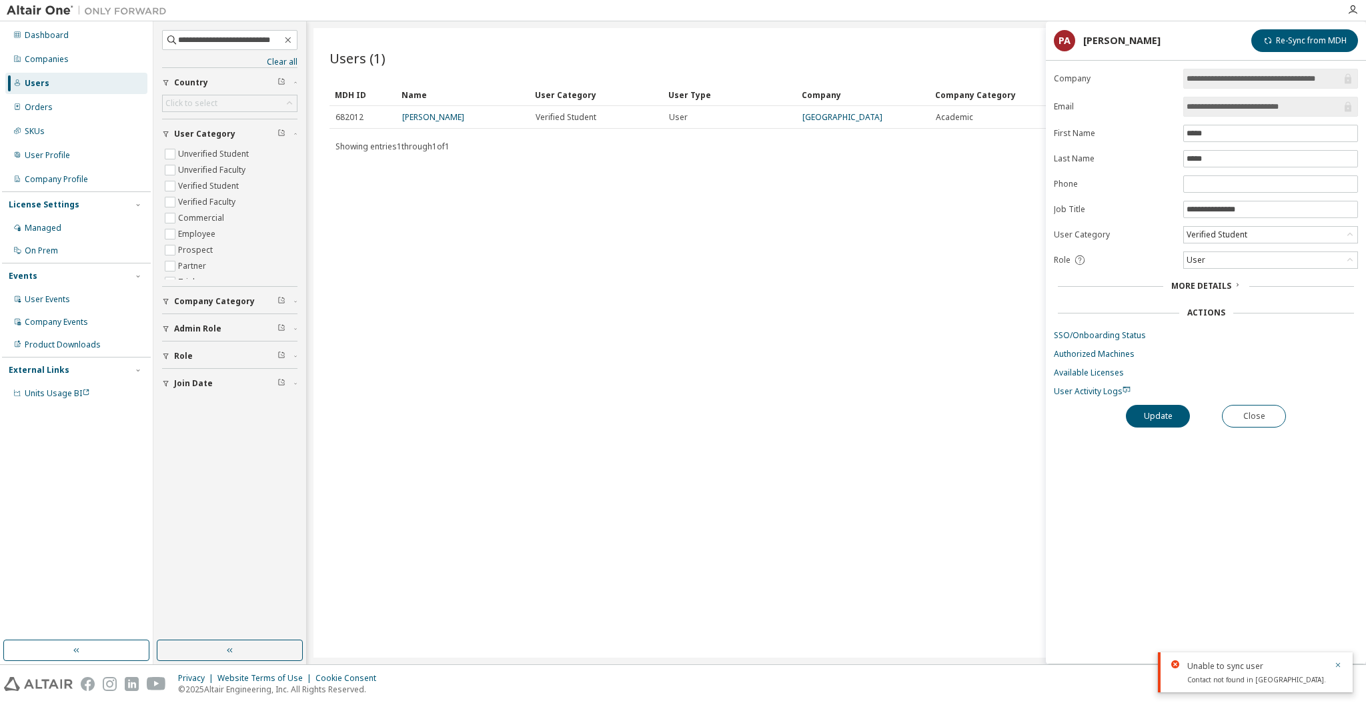
click at [1245, 102] on input "**********" at bounding box center [1264, 106] width 155 height 13
click at [1256, 416] on button "Close" at bounding box center [1254, 416] width 64 height 23
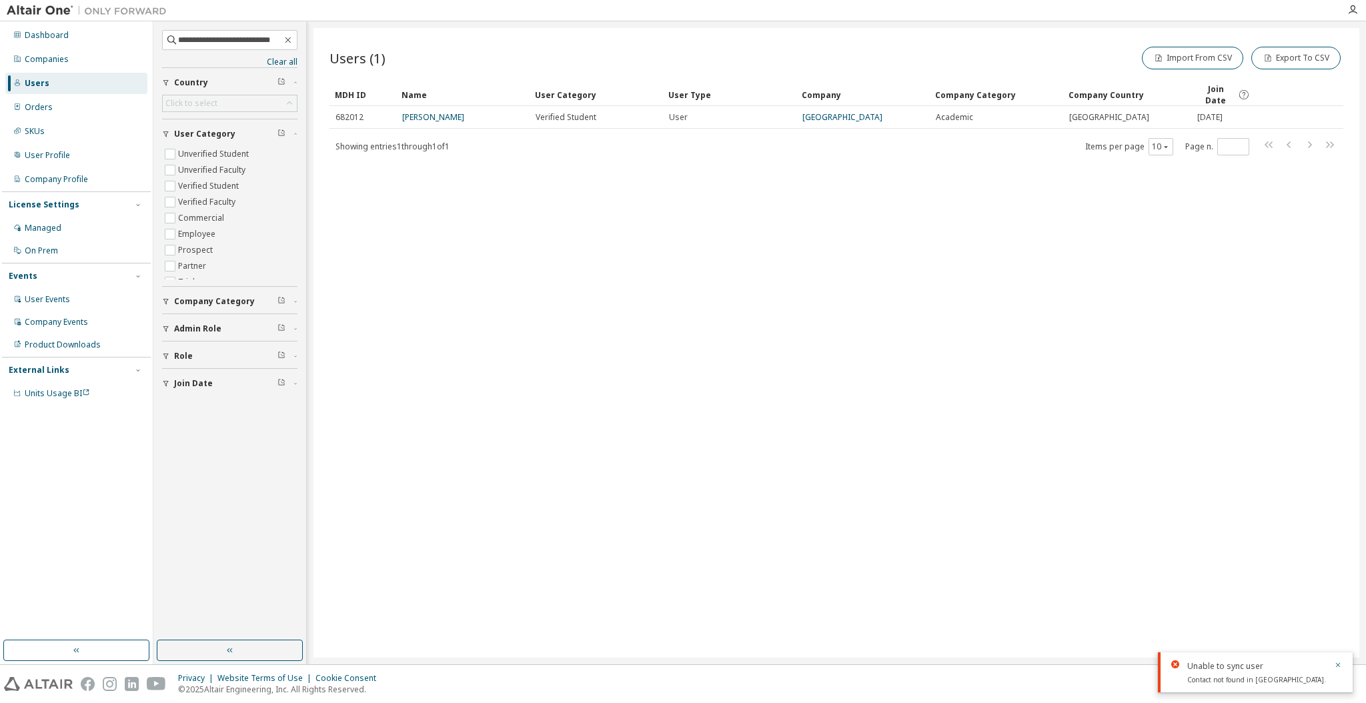
click at [1337, 660] on div "Unable to sync user Contact not found in [GEOGRAPHIC_DATA]." at bounding box center [1255, 672] width 195 height 40
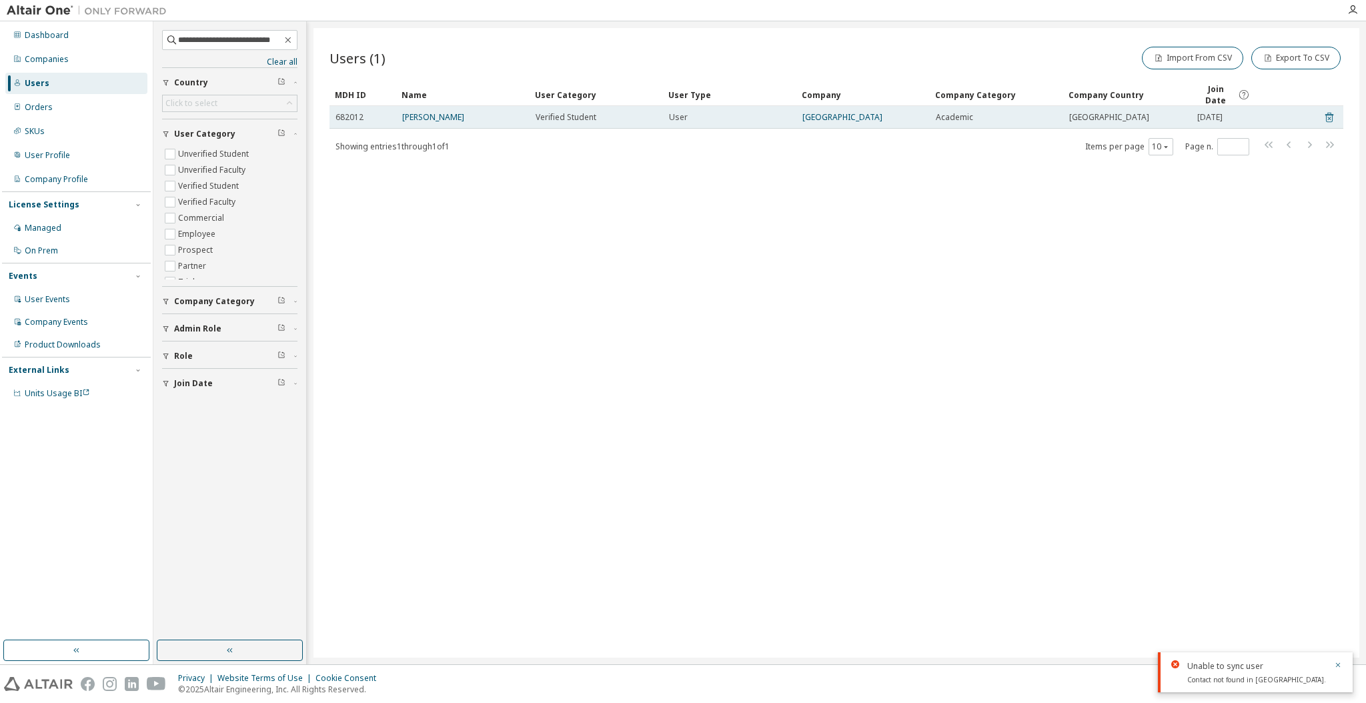
click at [1328, 118] on icon at bounding box center [1329, 118] width 8 height 10
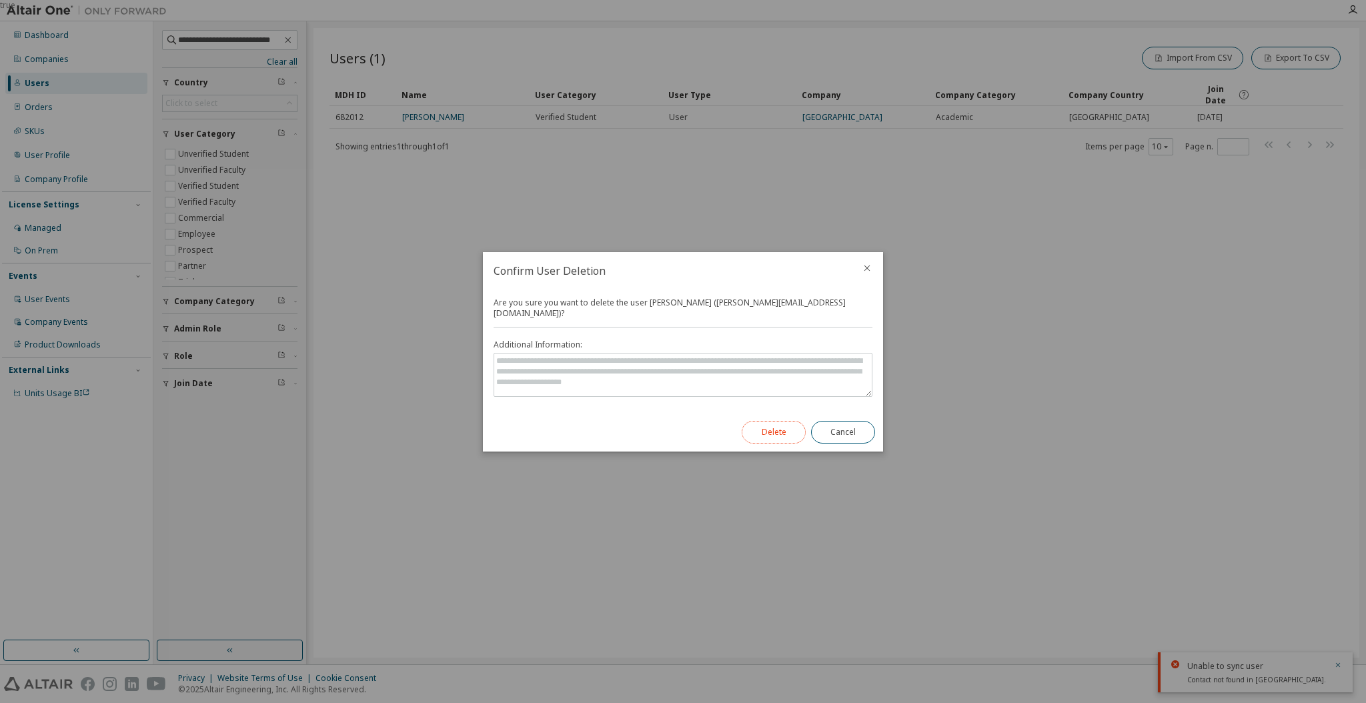
click at [787, 421] on button "Delete" at bounding box center [774, 432] width 64 height 23
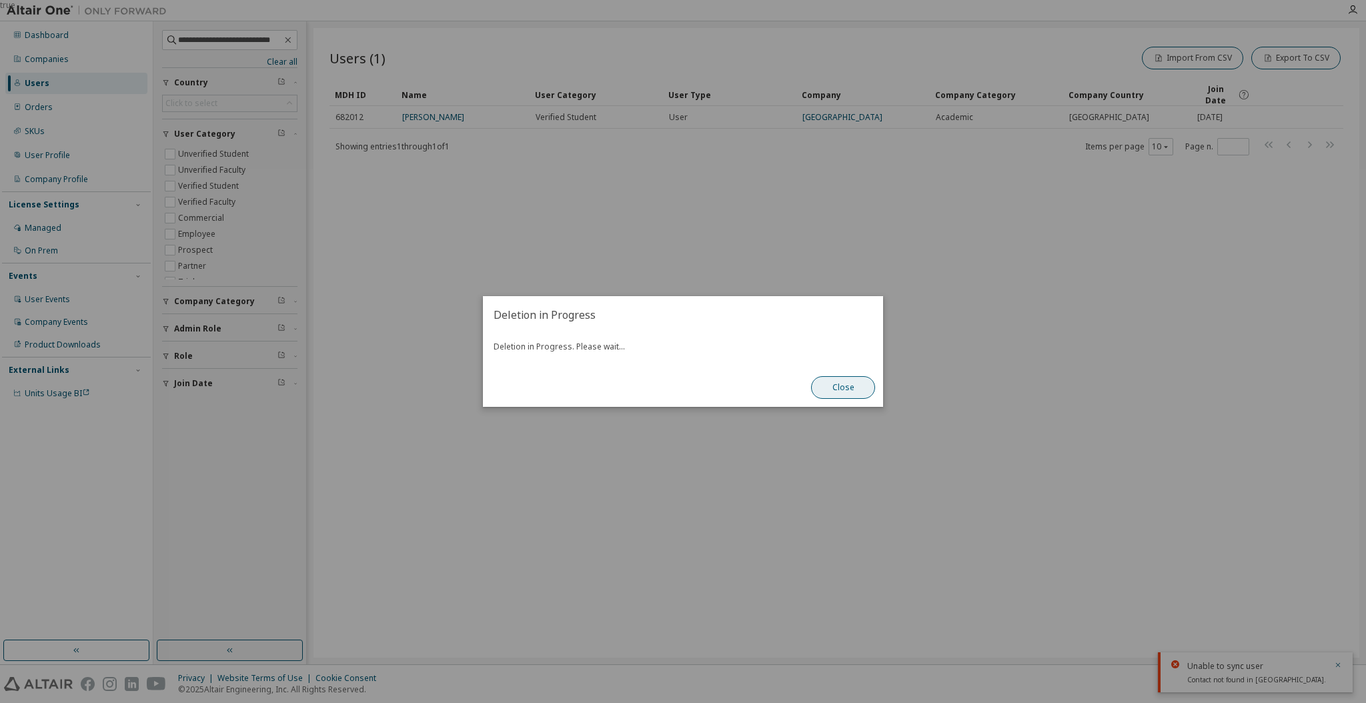
click at [859, 389] on button "Close" at bounding box center [843, 387] width 64 height 23
click at [827, 378] on button "Close" at bounding box center [843, 387] width 64 height 23
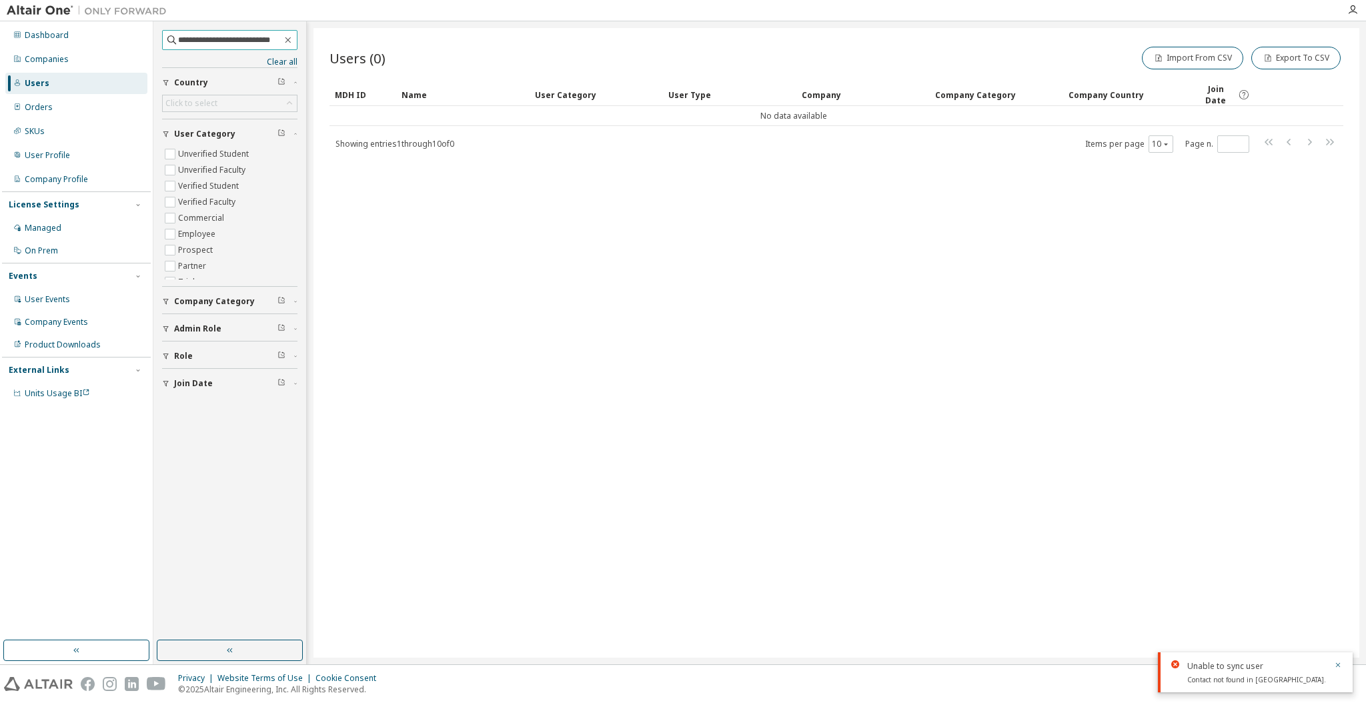
click at [227, 40] on input "**********" at bounding box center [230, 39] width 104 height 13
type input "**********"
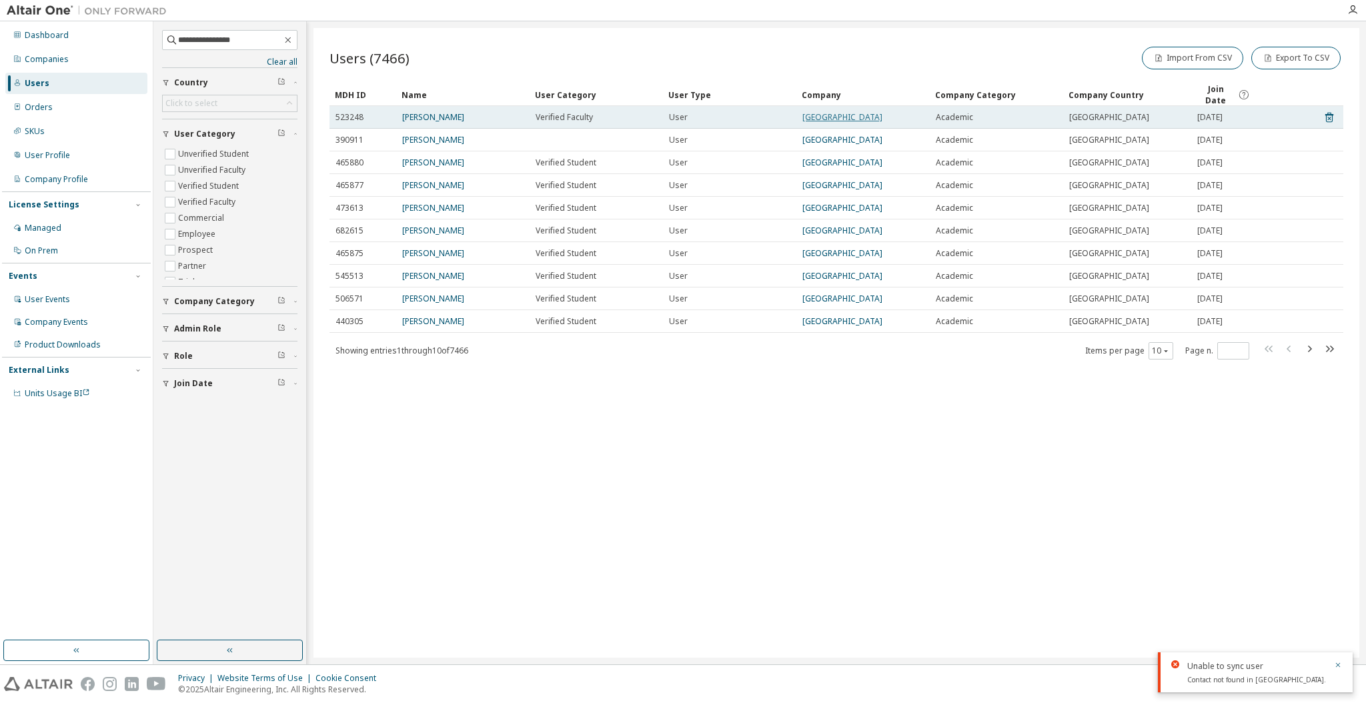
click at [820, 122] on link "[GEOGRAPHIC_DATA]" at bounding box center [842, 116] width 80 height 11
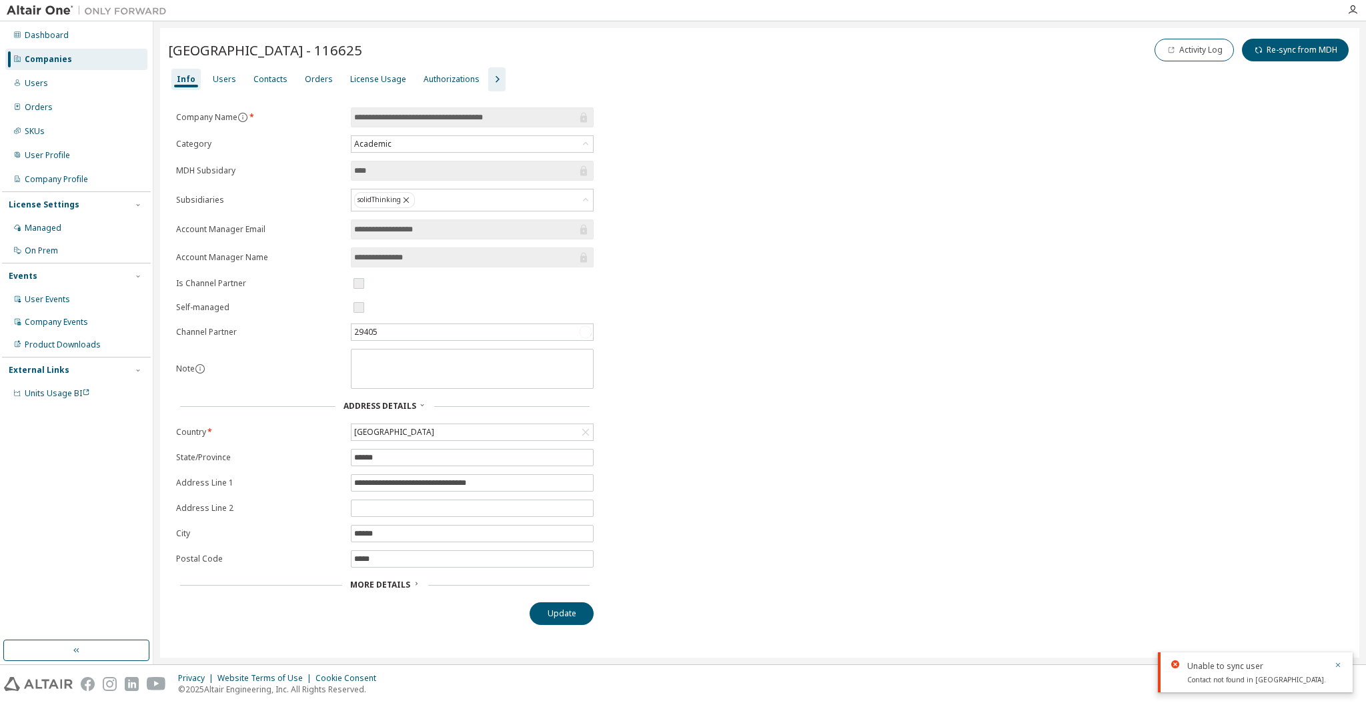
type input "**********"
click at [222, 73] on div "Users" at bounding box center [224, 79] width 34 height 21
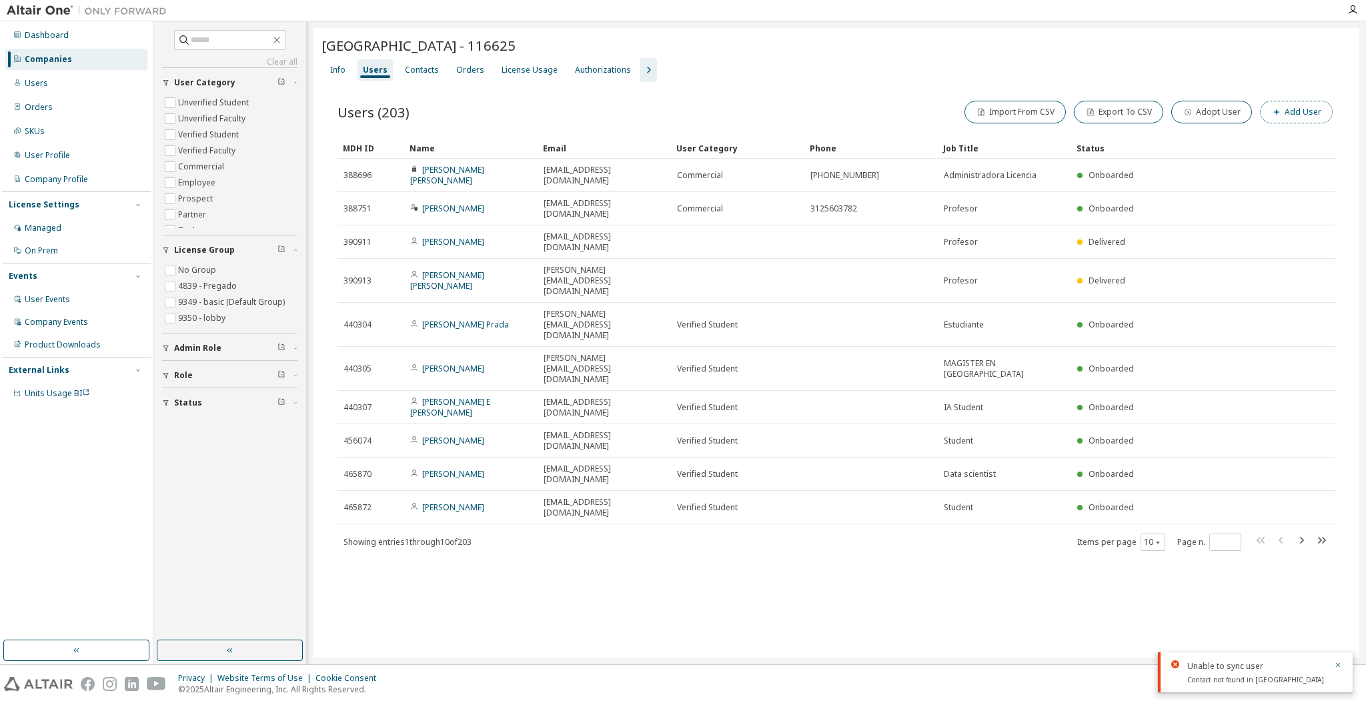
click at [1293, 111] on button "Add User" at bounding box center [1296, 112] width 73 height 23
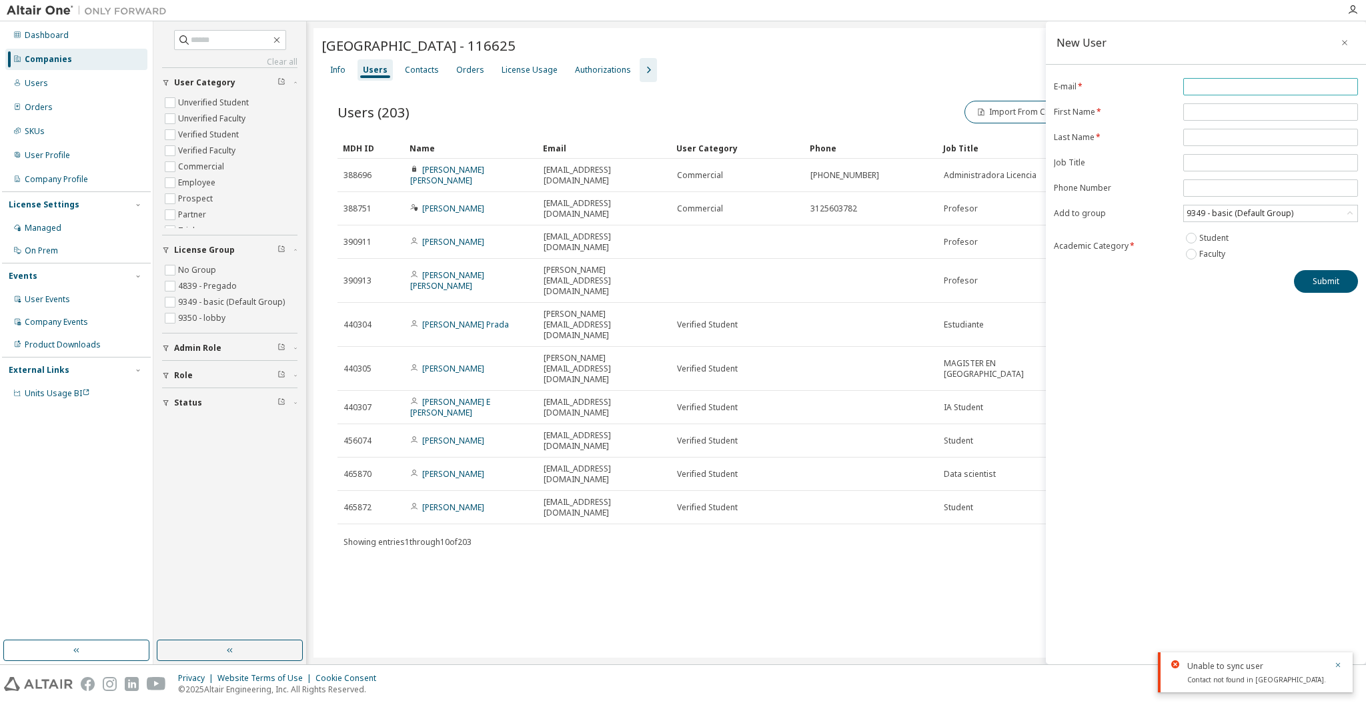
click at [1204, 91] on input "email" at bounding box center [1271, 86] width 168 height 11
paste input "**********"
type input "**********"
click at [1225, 117] on span at bounding box center [1270, 111] width 175 height 17
click at [1228, 111] on input "text" at bounding box center [1271, 112] width 168 height 11
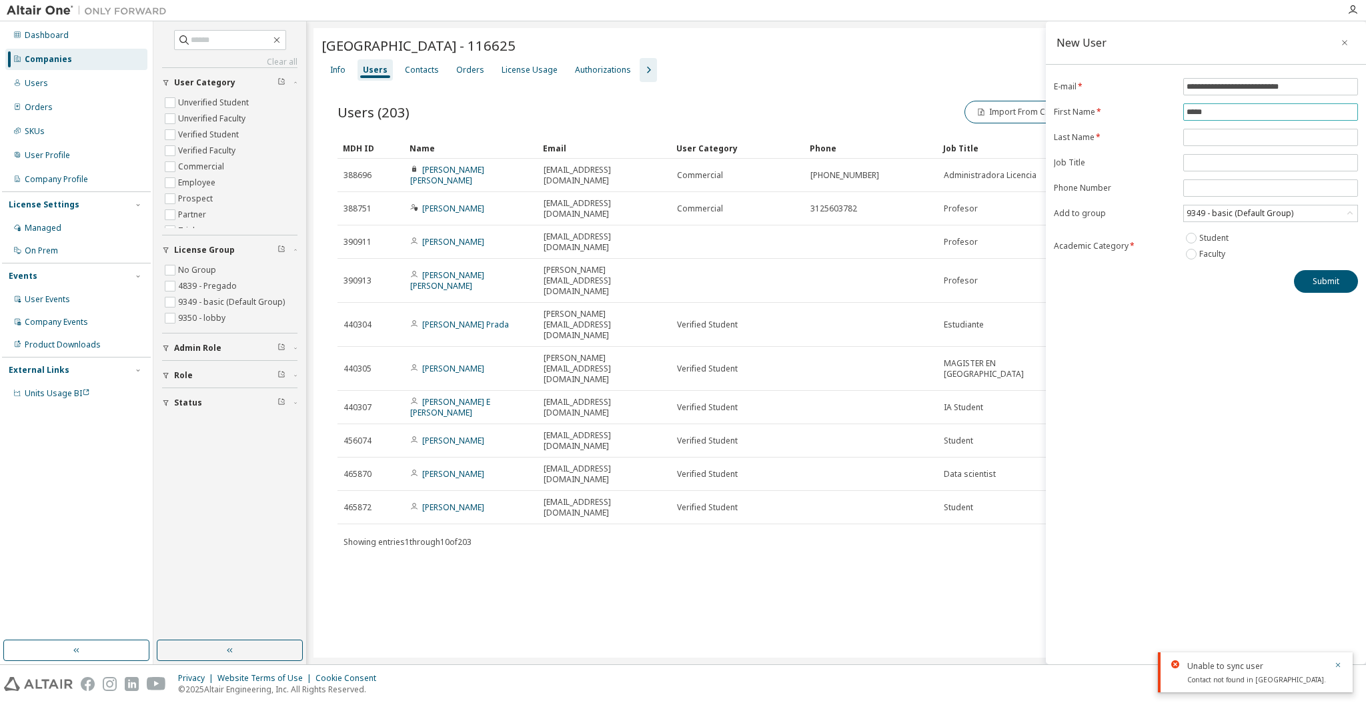
type input "*****"
click at [1159, 305] on div "**********" at bounding box center [1206, 342] width 320 height 643
click at [1333, 282] on button "Submit" at bounding box center [1326, 281] width 64 height 23
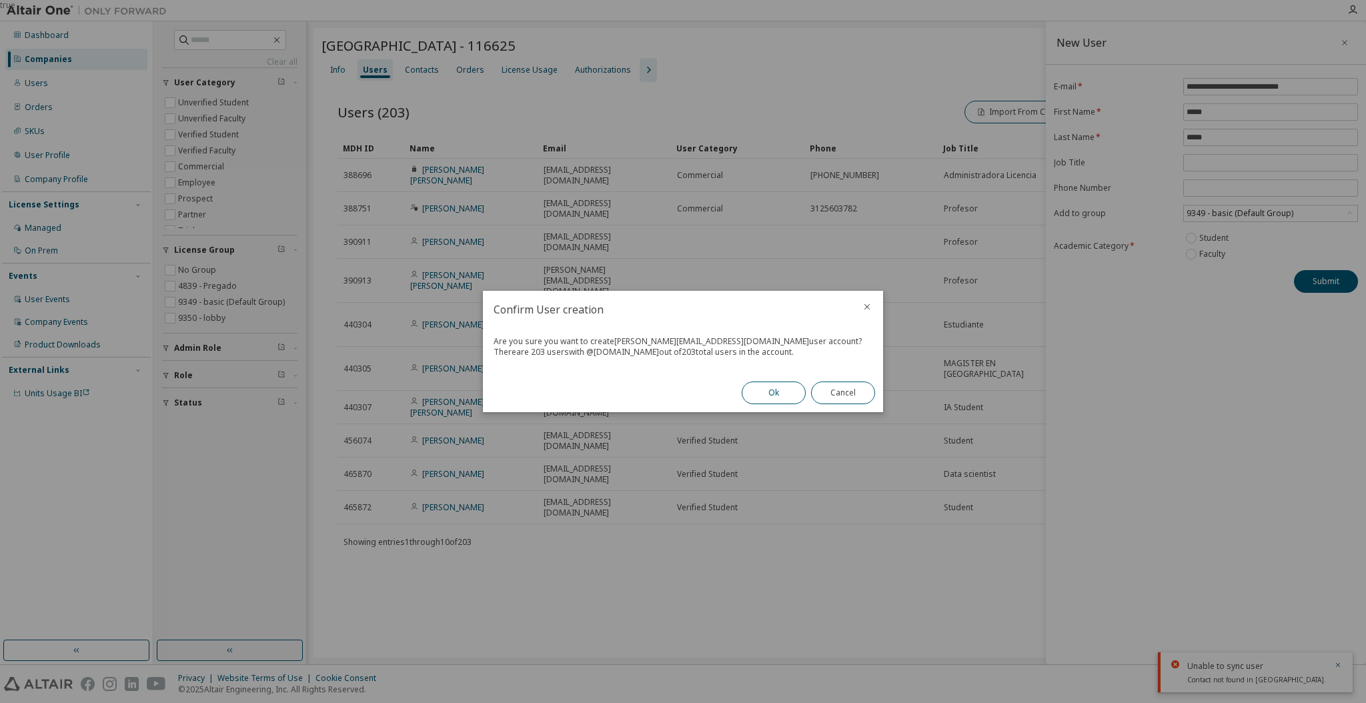
click at [762, 393] on button "Ok" at bounding box center [774, 393] width 64 height 23
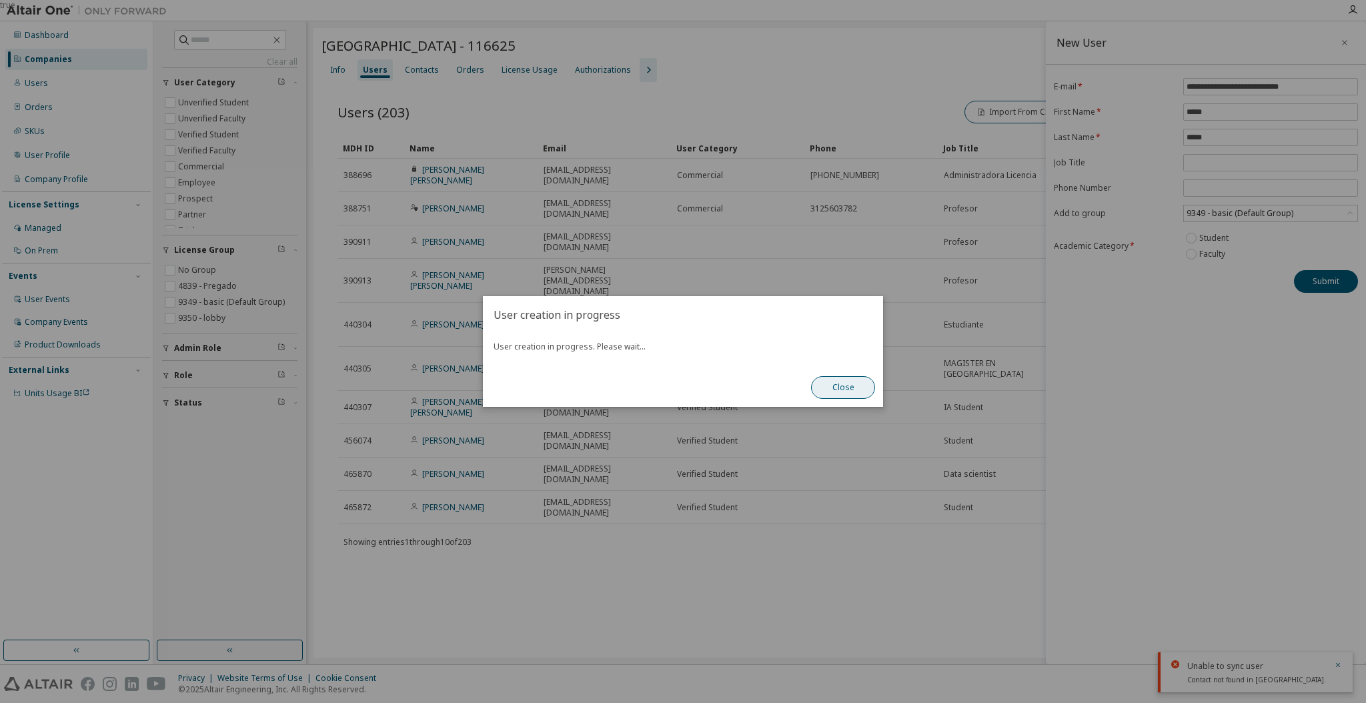
click at [855, 398] on button "Close" at bounding box center [843, 387] width 64 height 23
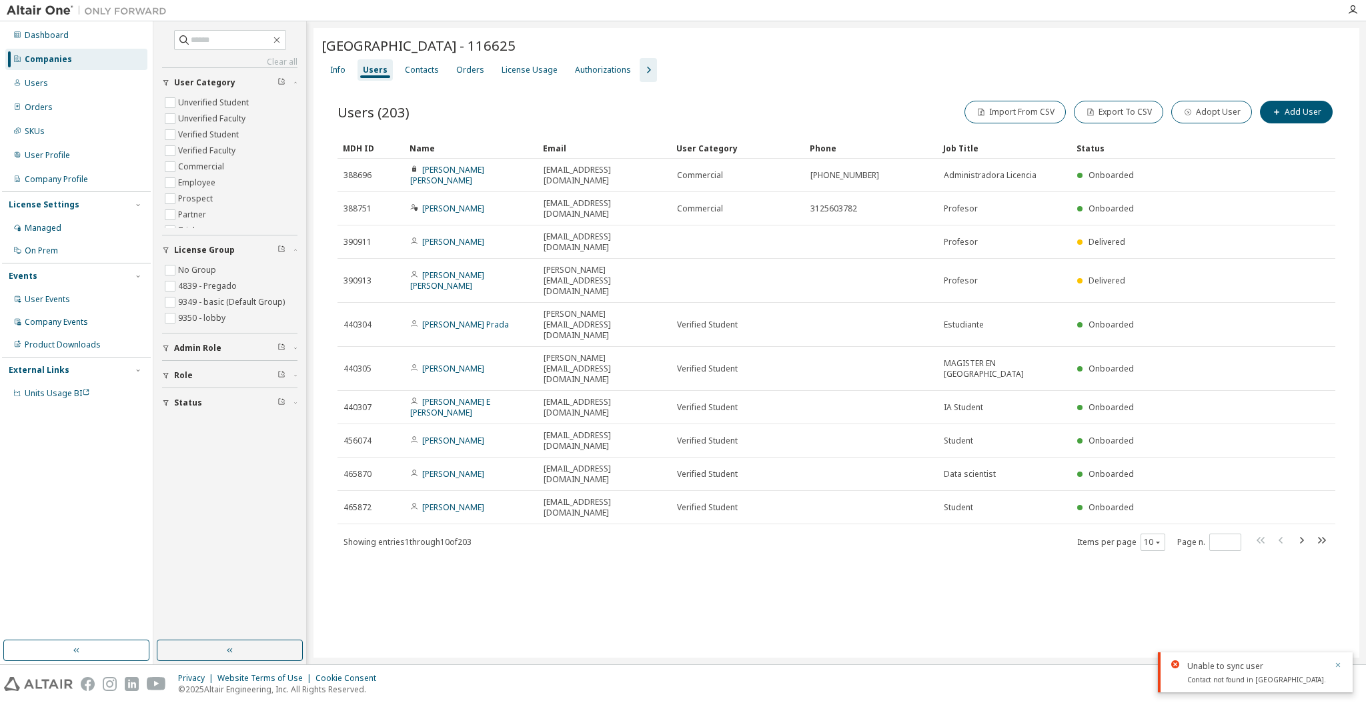
click at [1335, 668] on icon "button" at bounding box center [1338, 665] width 8 height 8
click at [367, 148] on div "MDH ID" at bounding box center [371, 147] width 56 height 21
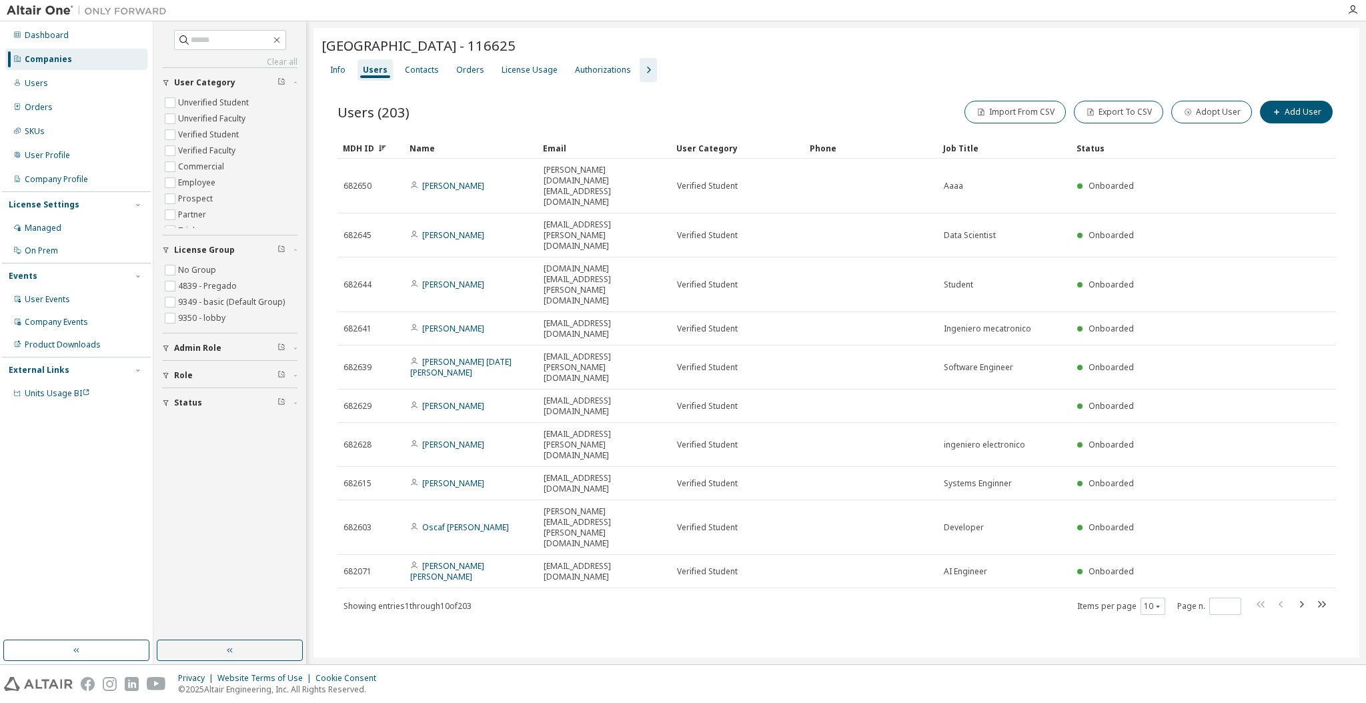
click at [367, 148] on div "MDH ID" at bounding box center [371, 147] width 56 height 21
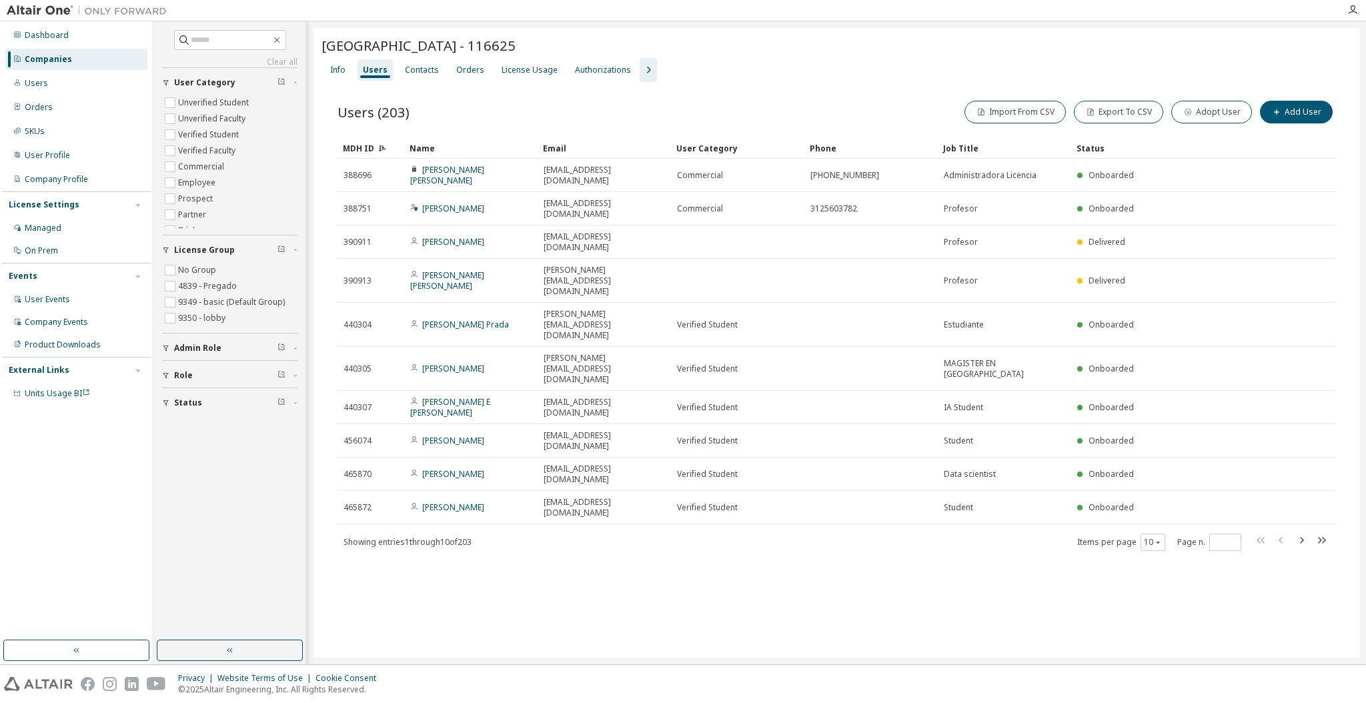
click at [367, 148] on div "MDH ID" at bounding box center [371, 147] width 56 height 21
click at [215, 42] on input "text" at bounding box center [231, 39] width 80 height 13
paste input "**********"
type input "**********"
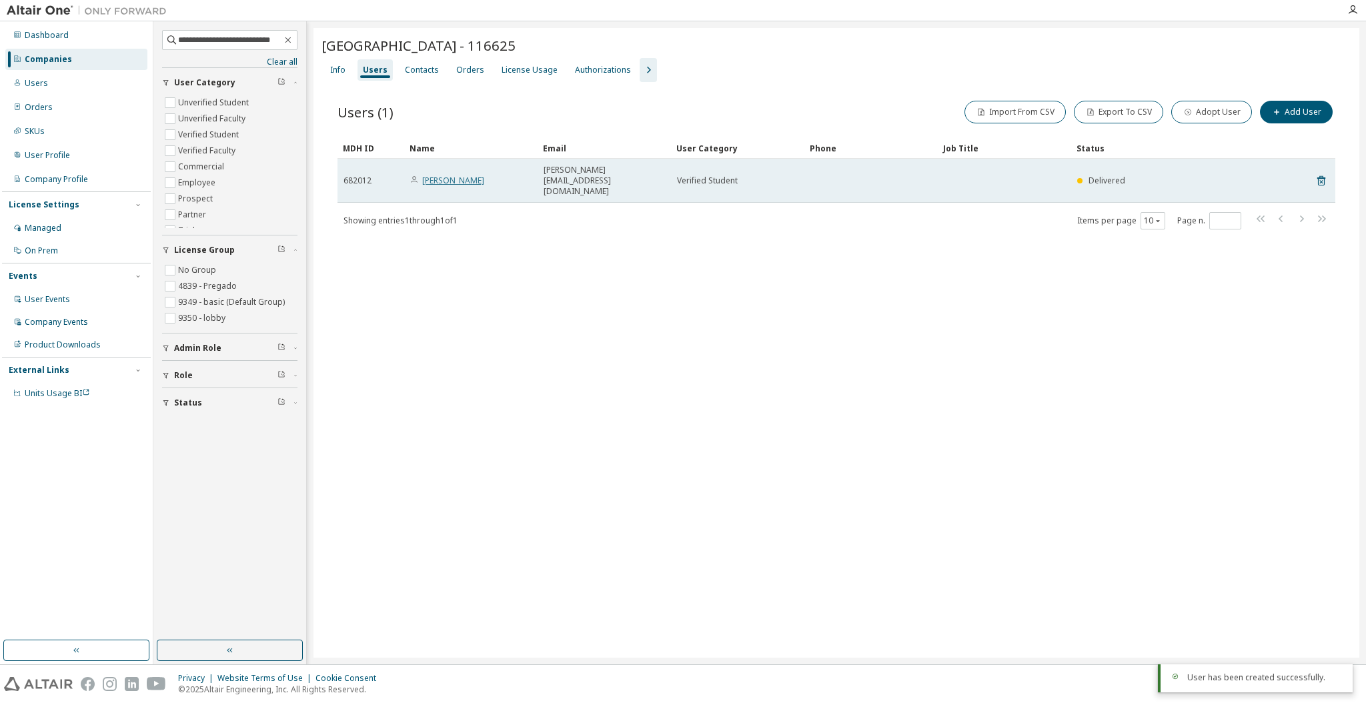
click at [448, 175] on link "[PERSON_NAME]" at bounding box center [453, 180] width 62 height 11
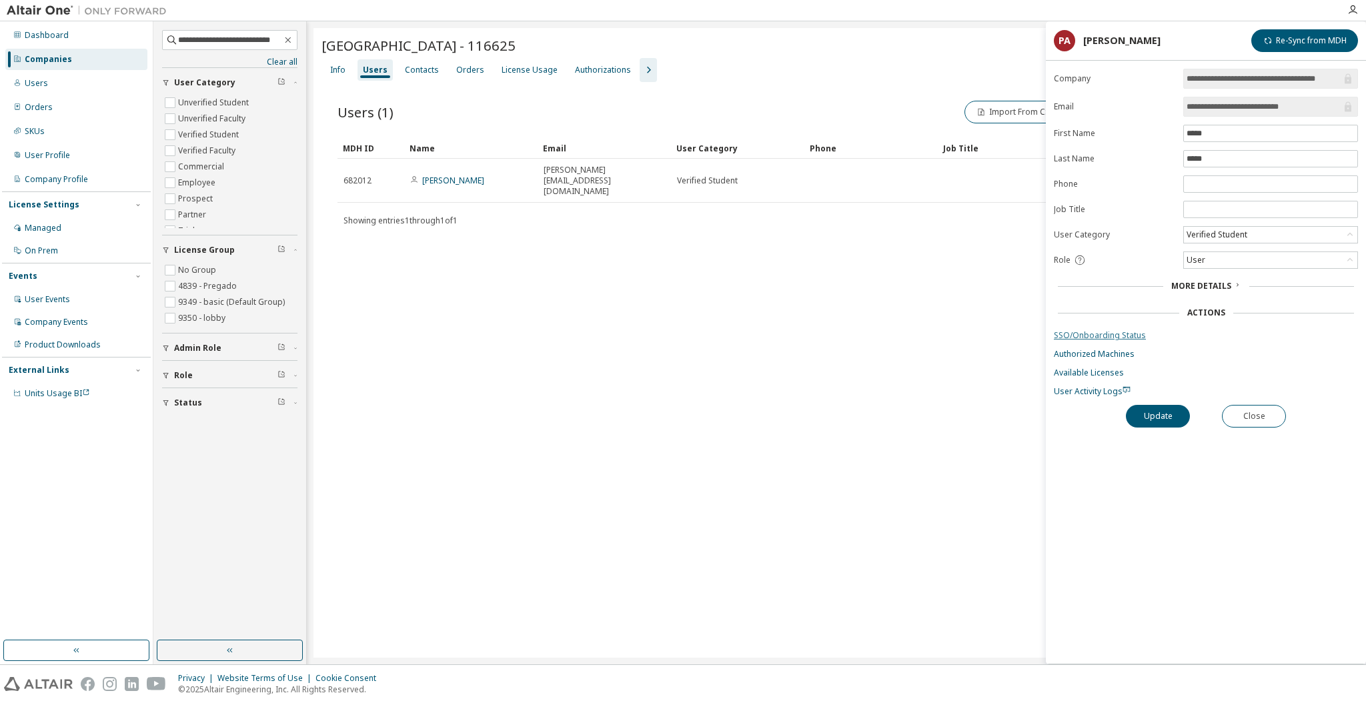
click at [1111, 335] on link "SSO/Onboarding Status" at bounding box center [1206, 335] width 304 height 11
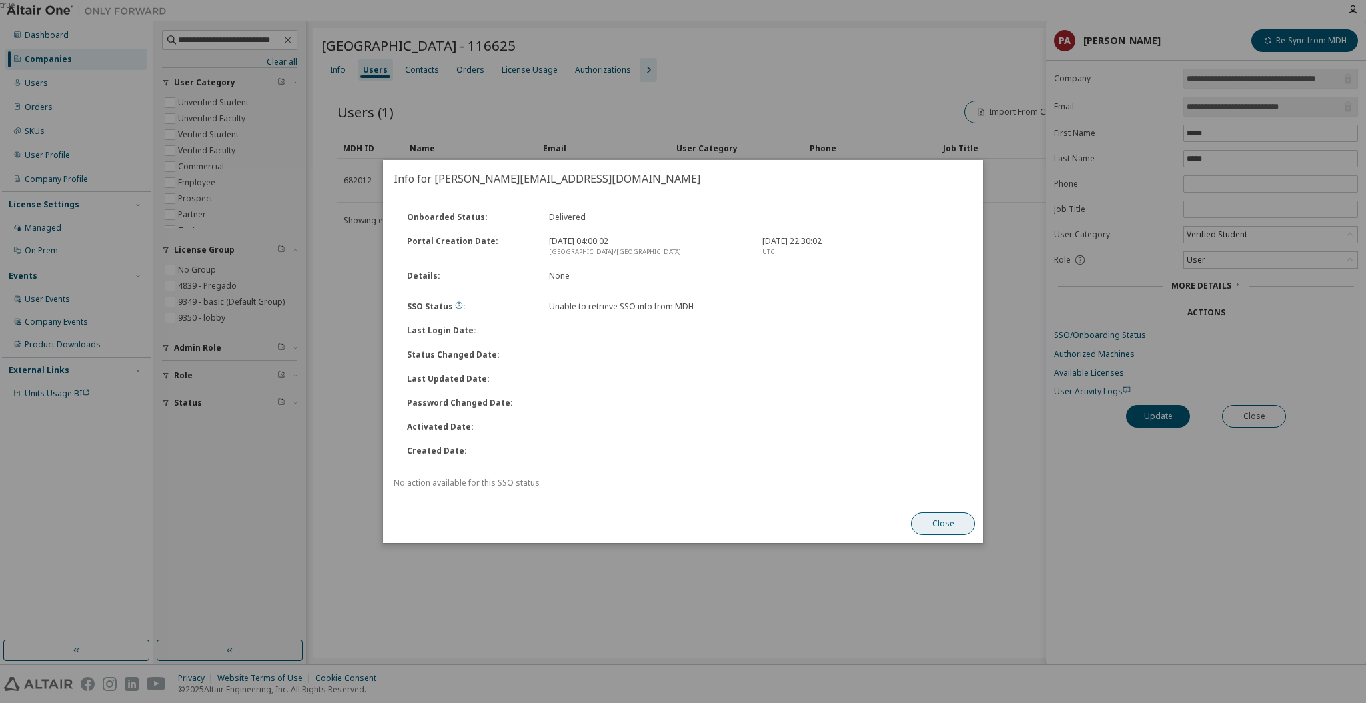
click at [953, 524] on button "Close" at bounding box center [943, 523] width 64 height 23
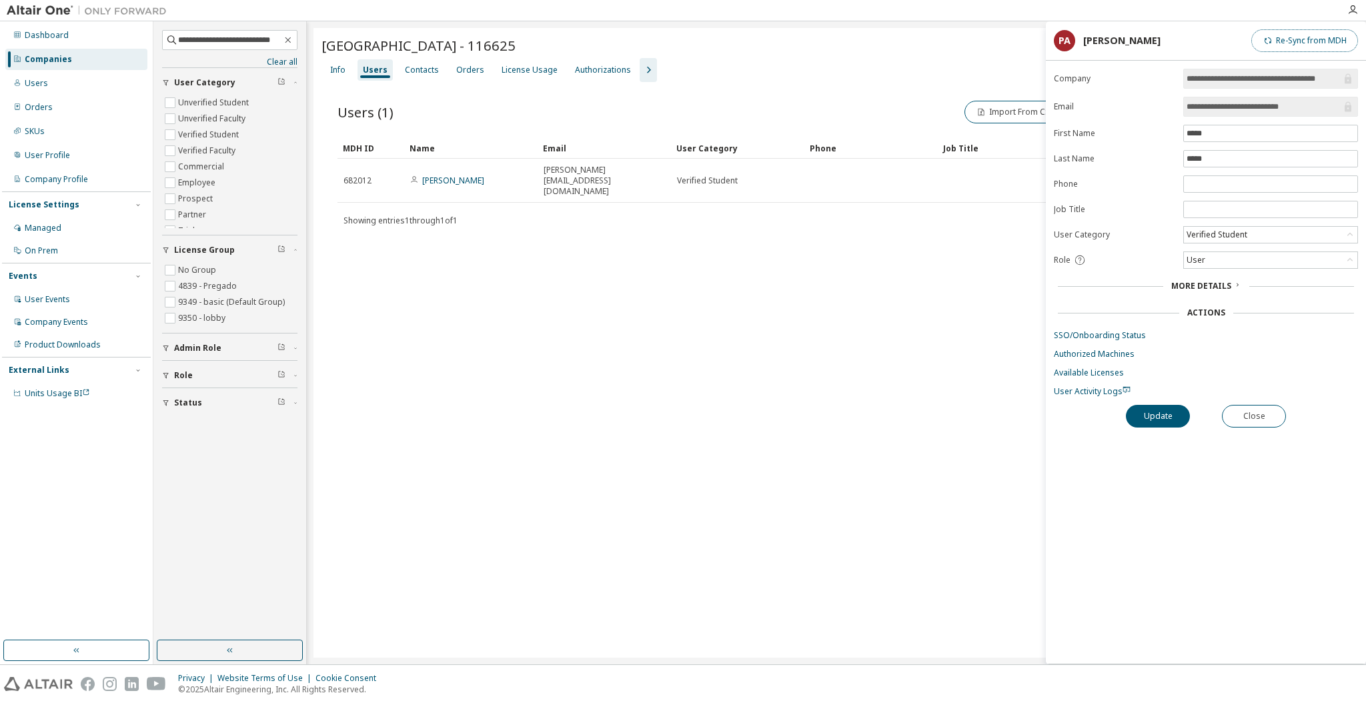
click at [1273, 37] on button "Re-Sync from MDH" at bounding box center [1304, 40] width 107 height 23
click at [1117, 338] on link "SSO/Onboarding Status" at bounding box center [1206, 335] width 304 height 11
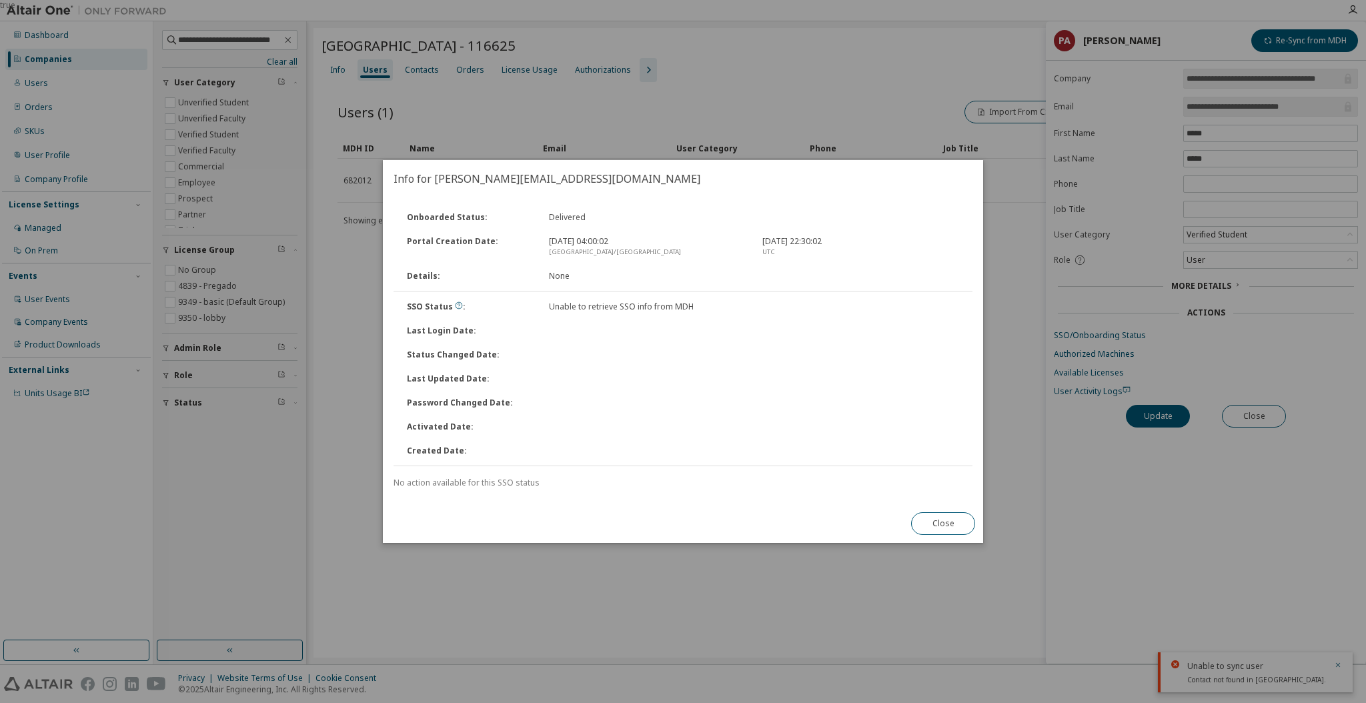
click at [1339, 663] on div "true" at bounding box center [683, 351] width 1366 height 703
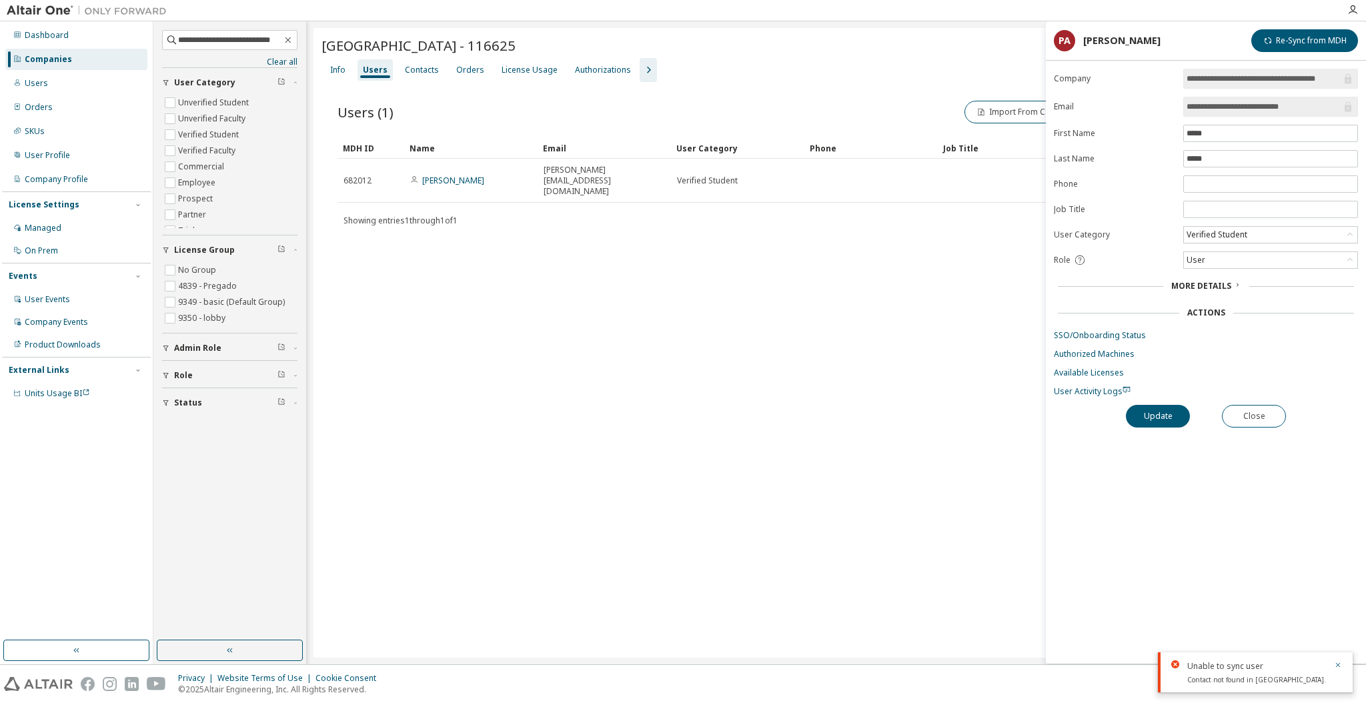
click at [1339, 663] on icon "button" at bounding box center [1338, 665] width 5 height 5
click at [1091, 336] on link "SSO/Onboarding Status" at bounding box center [1206, 335] width 304 height 11
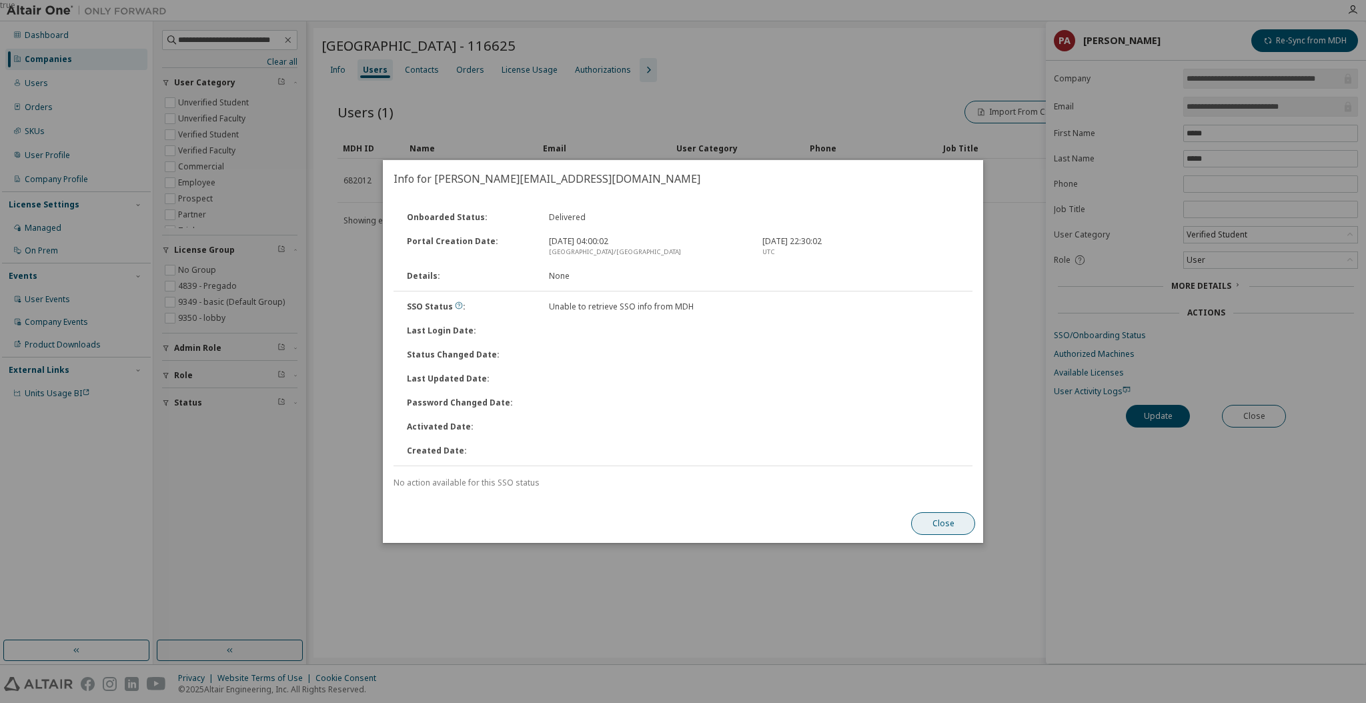
click at [952, 524] on button "Close" at bounding box center [943, 523] width 64 height 23
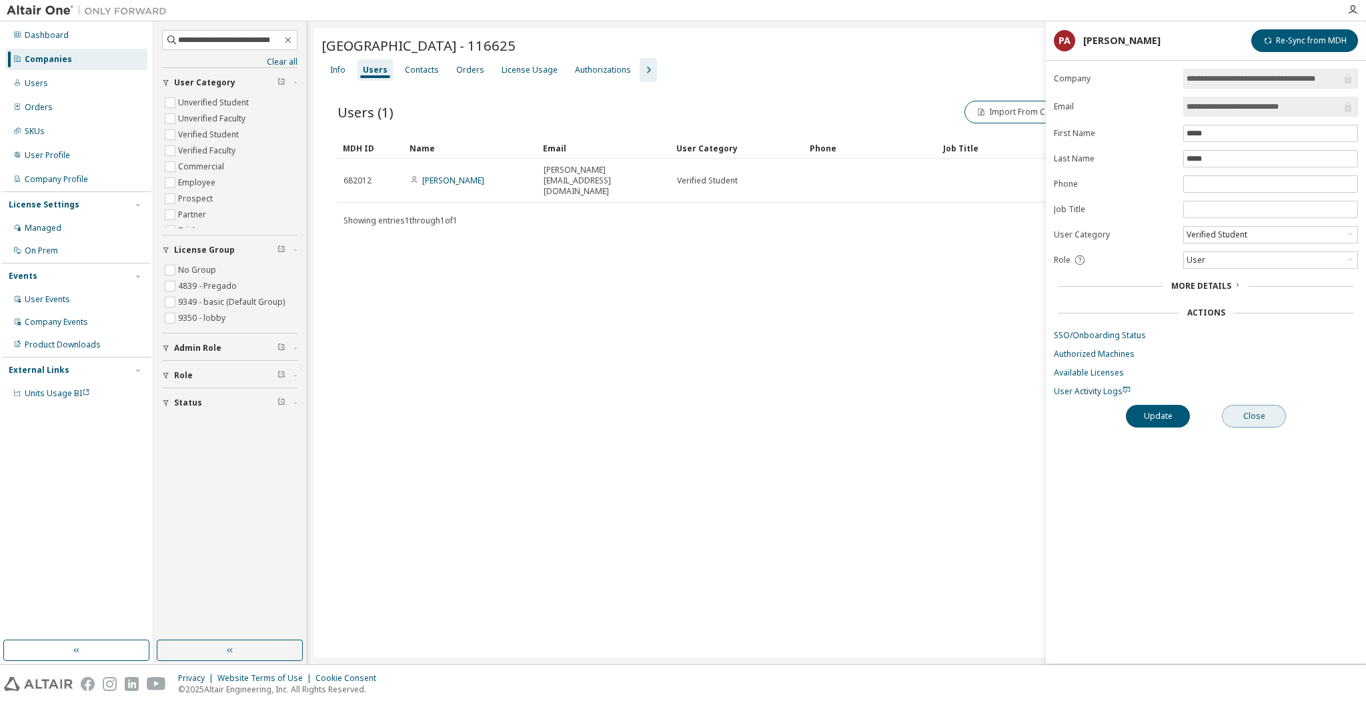
click at [1271, 418] on button "Close" at bounding box center [1254, 416] width 64 height 23
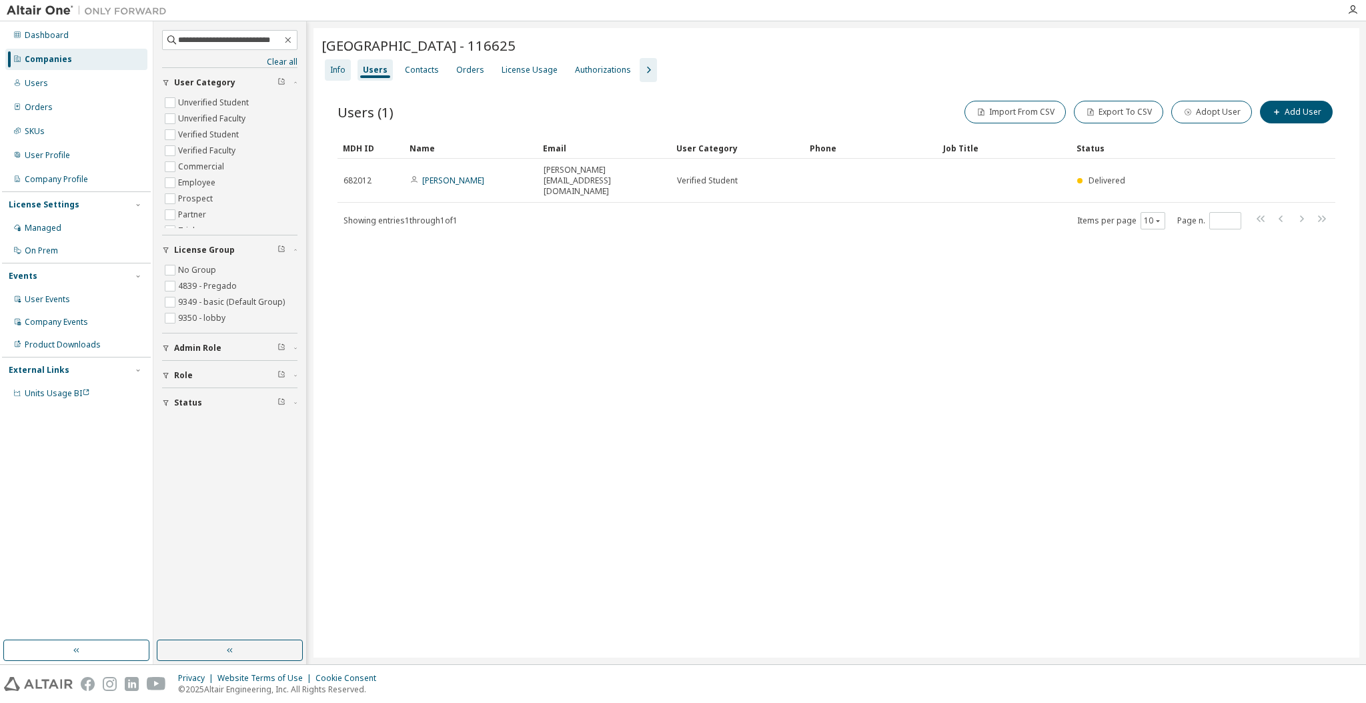
click at [342, 68] on div "Info" at bounding box center [337, 70] width 15 height 11
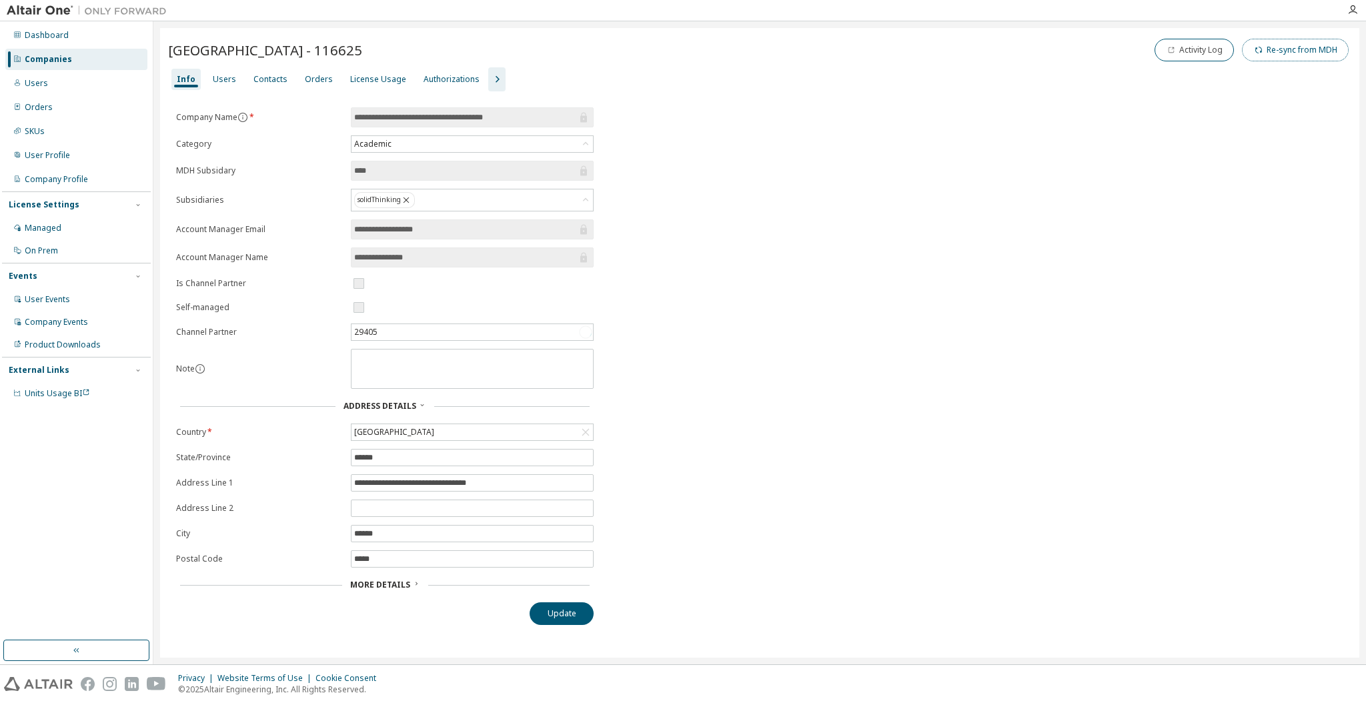
click at [1274, 54] on button "Re-sync from MDH" at bounding box center [1295, 50] width 107 height 23
type input "**********"
click at [209, 73] on div "Users" at bounding box center [224, 79] width 34 height 21
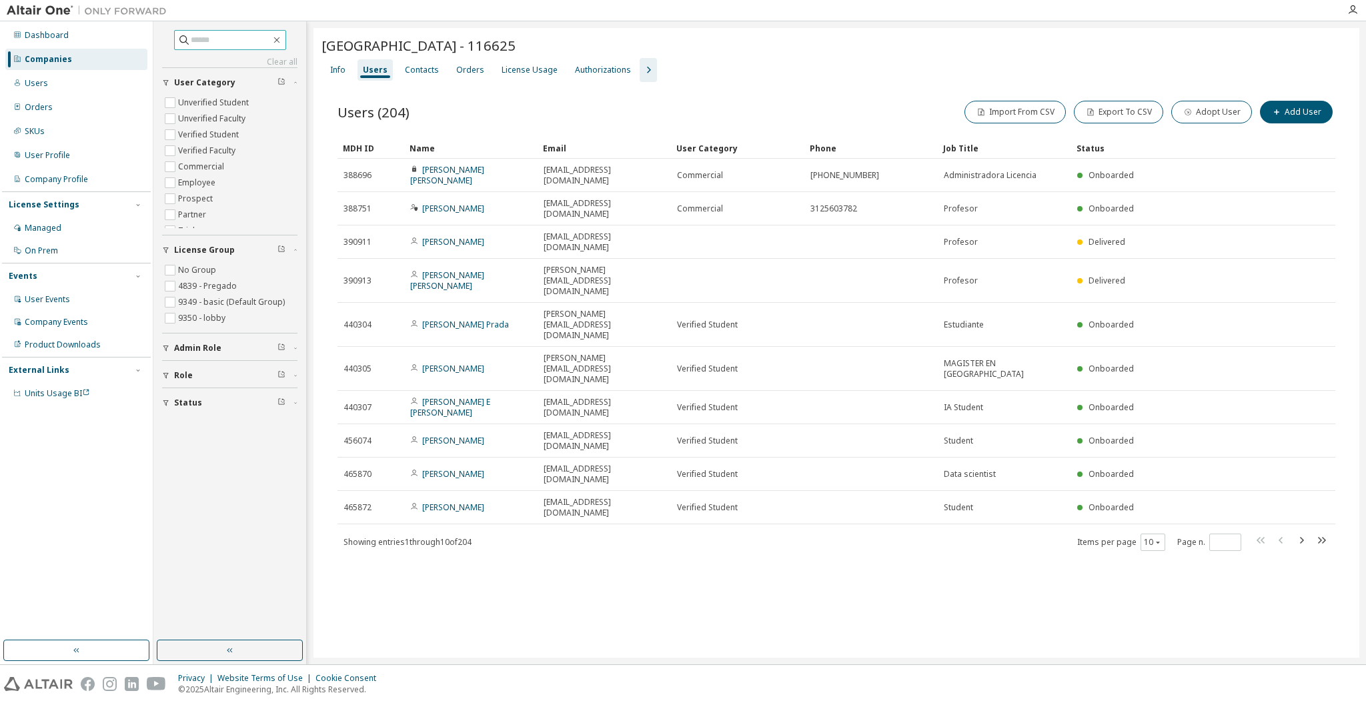
click at [226, 44] on input "text" at bounding box center [231, 39] width 80 height 13
paste input "**********"
type input "**********"
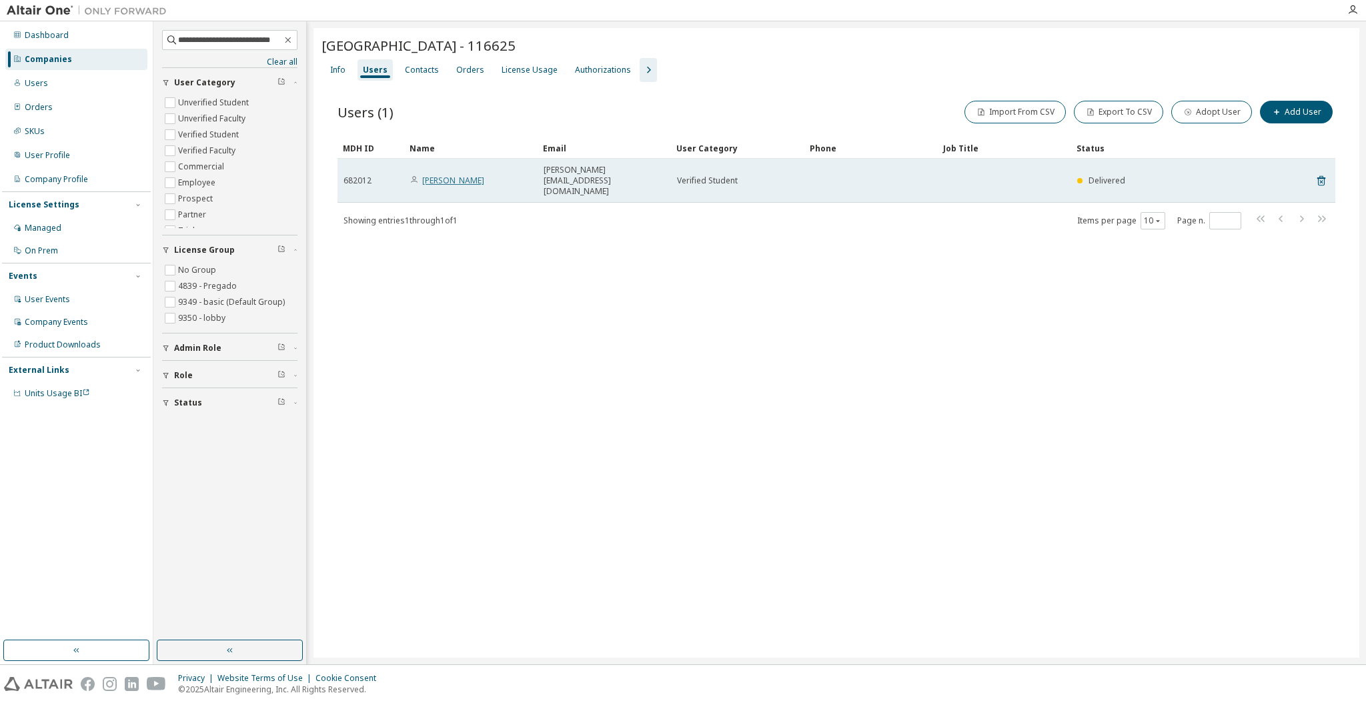
click at [455, 175] on link "[PERSON_NAME]" at bounding box center [453, 180] width 62 height 11
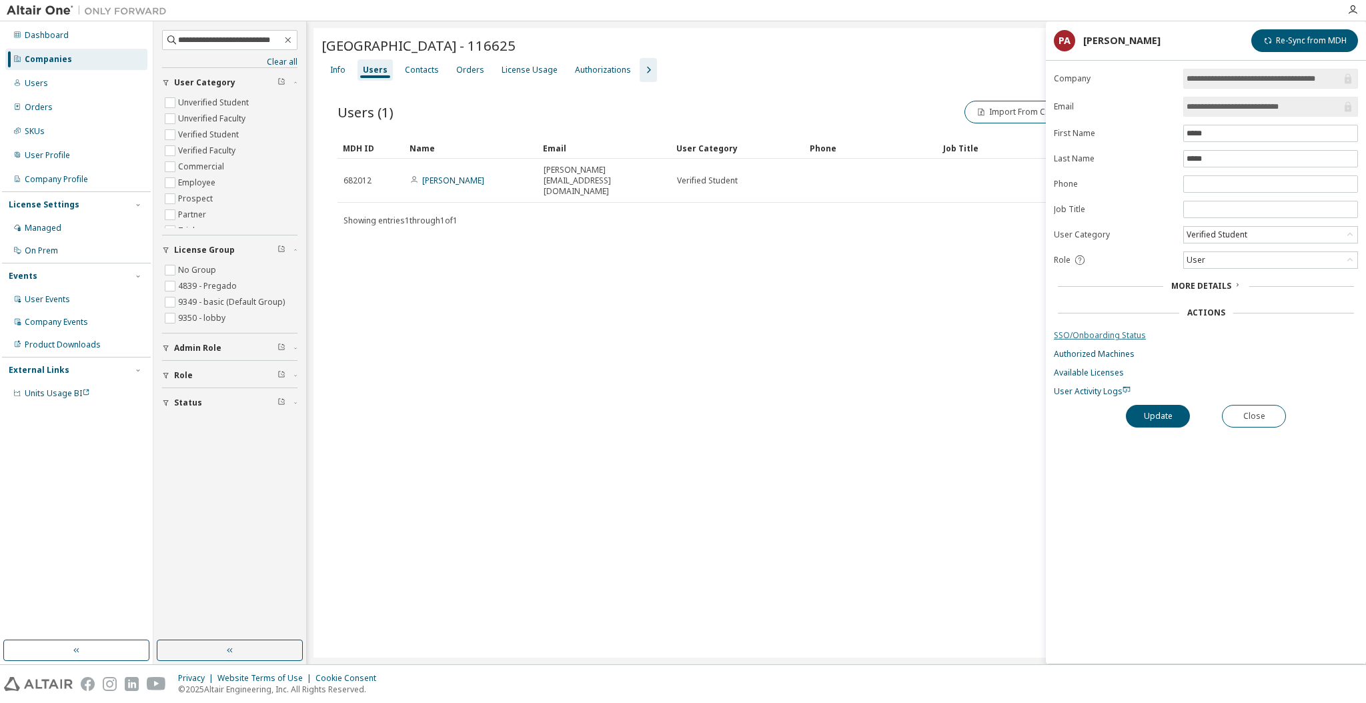
click at [1101, 336] on link "SSO/Onboarding Status" at bounding box center [1206, 335] width 304 height 11
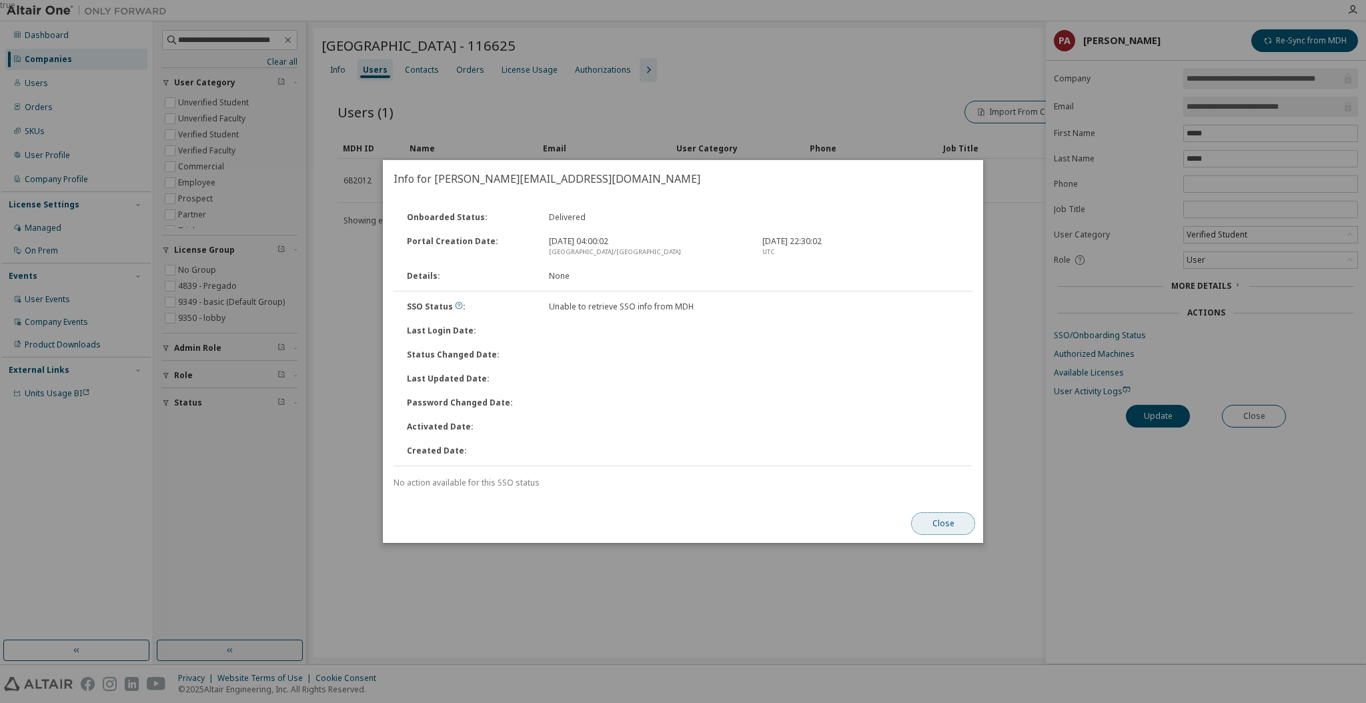
click at [957, 518] on button "Close" at bounding box center [943, 523] width 64 height 23
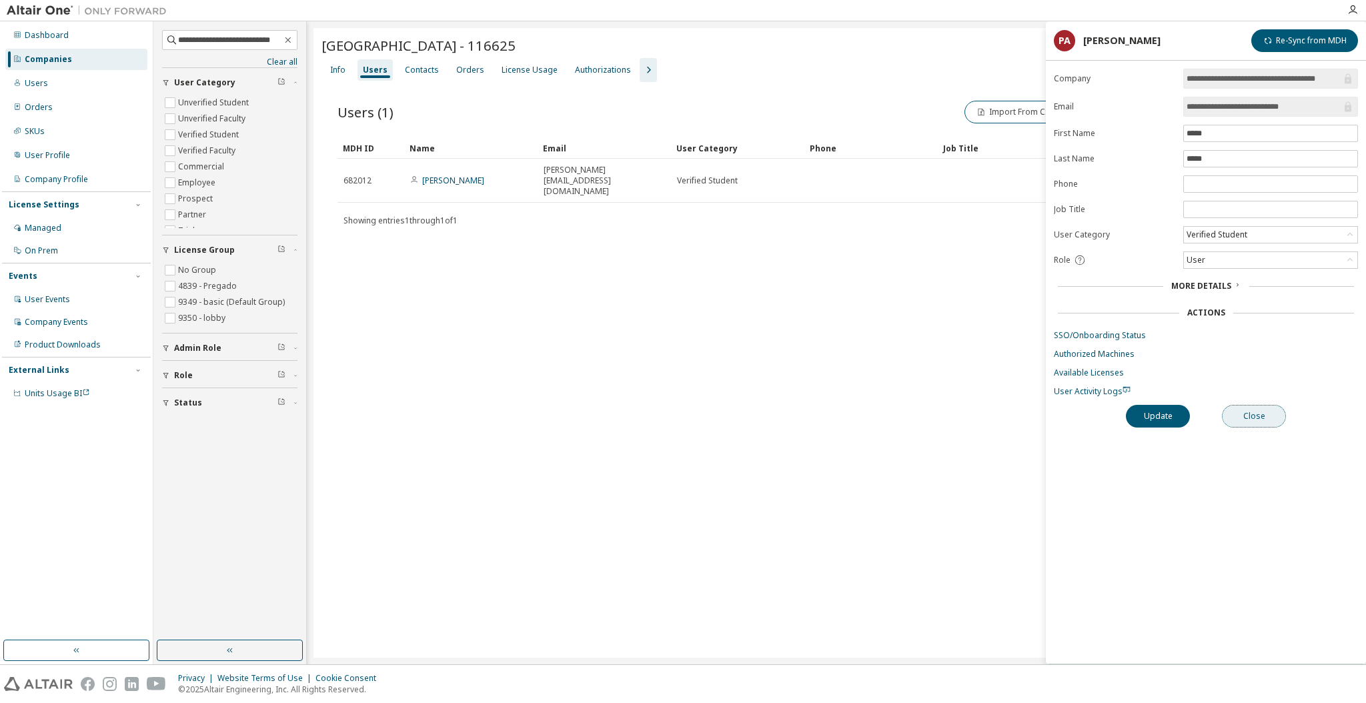
click at [1246, 422] on button "Close" at bounding box center [1254, 416] width 64 height 23
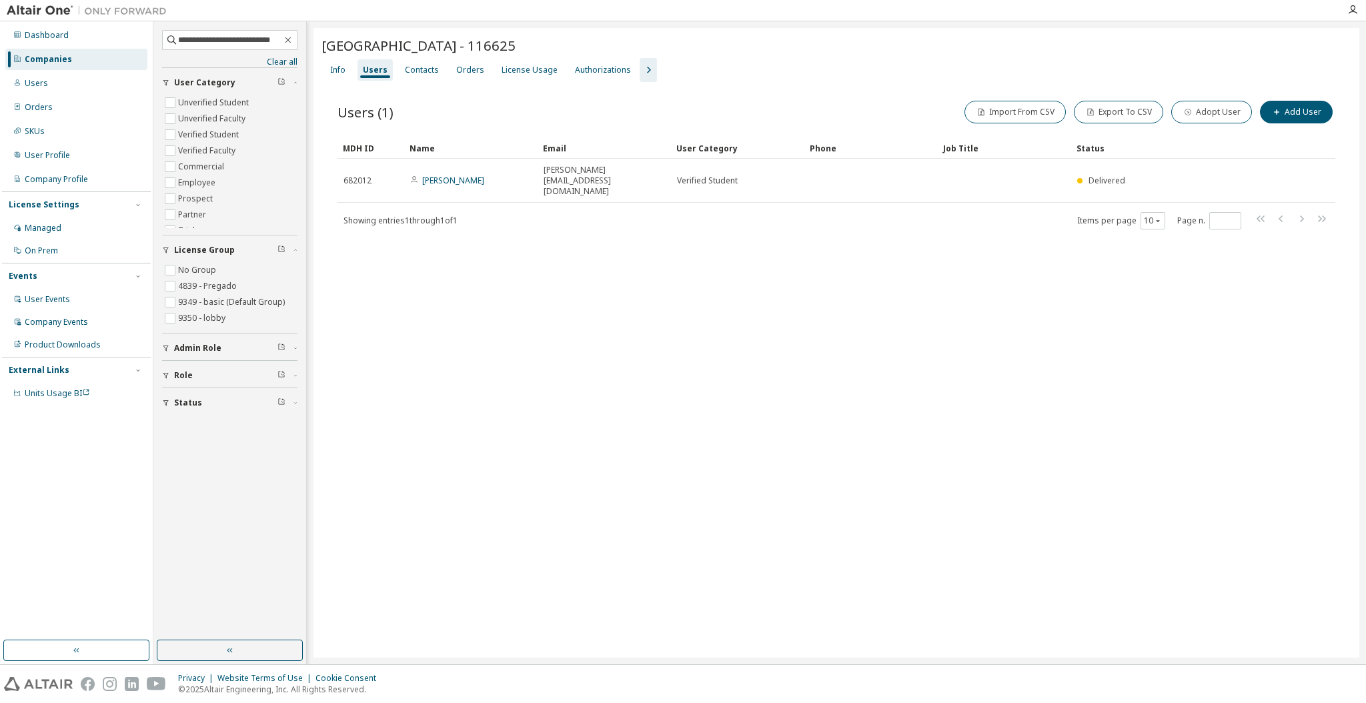
click at [692, 274] on div "Pontificia [GEOGRAPHIC_DATA] - 116625 Clear Load Save Save As Field Operator Va…" at bounding box center [837, 343] width 1046 height 630
click at [580, 306] on div "Pontificia [GEOGRAPHIC_DATA] - 116625 Clear Load Save Save As Field Operator Va…" at bounding box center [837, 343] width 1046 height 630
click at [752, 319] on div "Pontificia [GEOGRAPHIC_DATA] - 116625 Clear Load Save Save As Field Operator Va…" at bounding box center [837, 343] width 1046 height 630
